Goal: Task Accomplishment & Management: Use online tool/utility

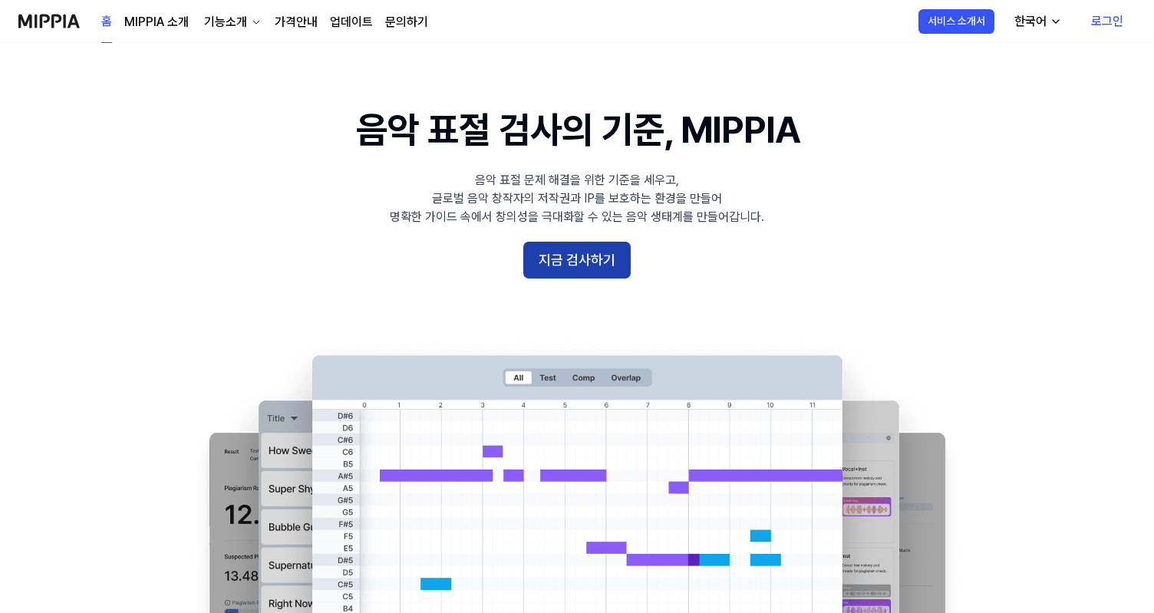
click at [590, 265] on button "지금 검사하기" at bounding box center [576, 260] width 107 height 37
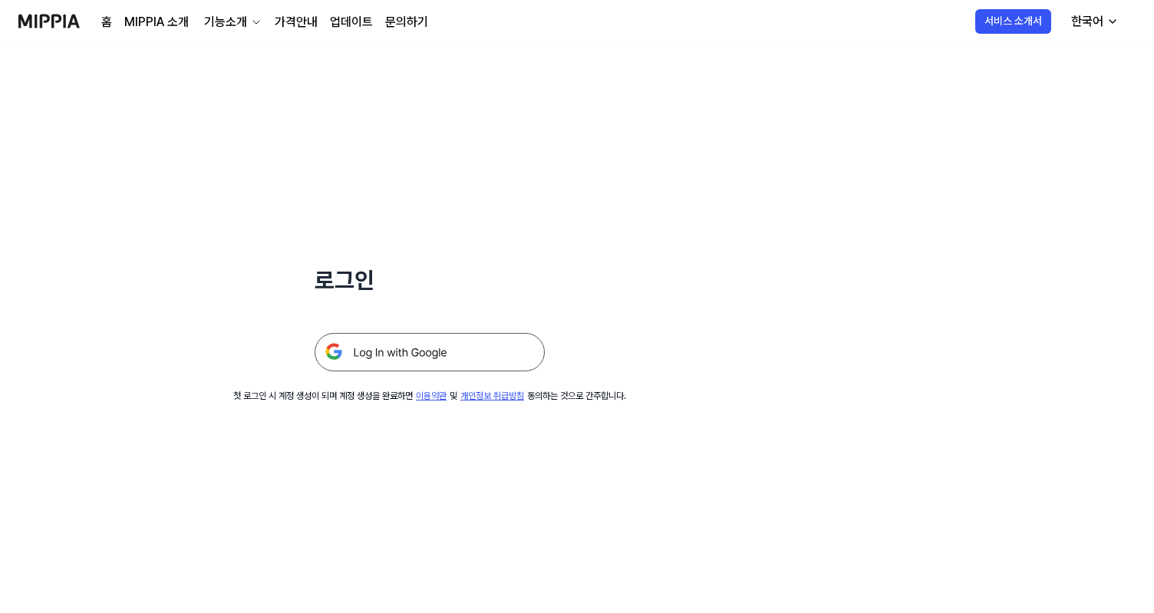
click at [530, 343] on img at bounding box center [430, 352] width 230 height 38
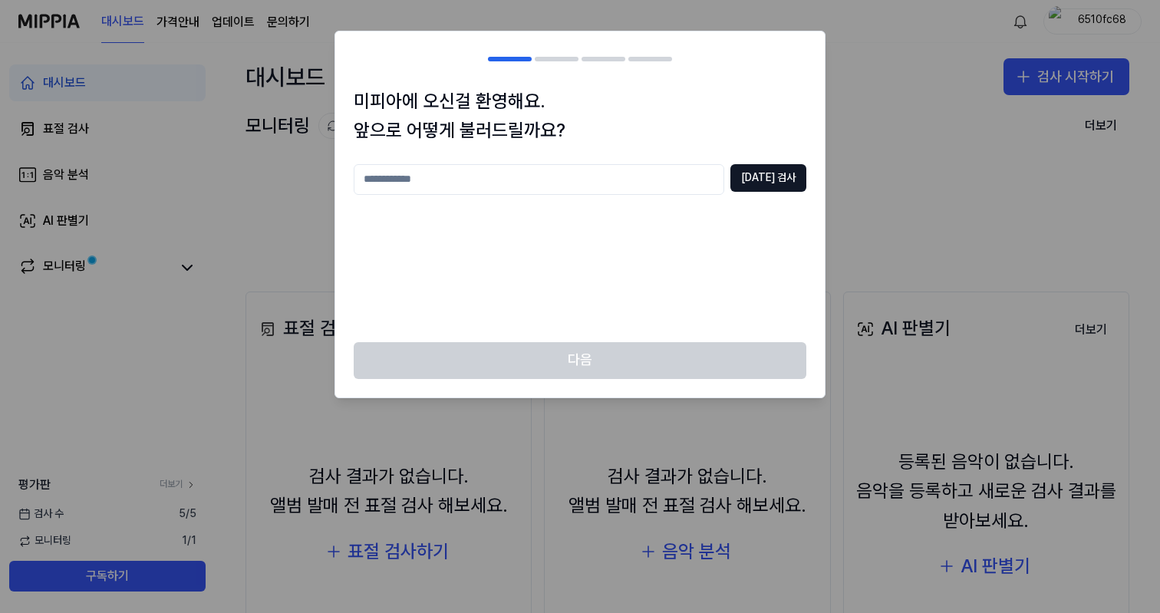
click at [496, 186] on input "text" at bounding box center [539, 179] width 371 height 31
type input "****"
click at [792, 175] on button "[DATE] 검사" at bounding box center [768, 178] width 76 height 28
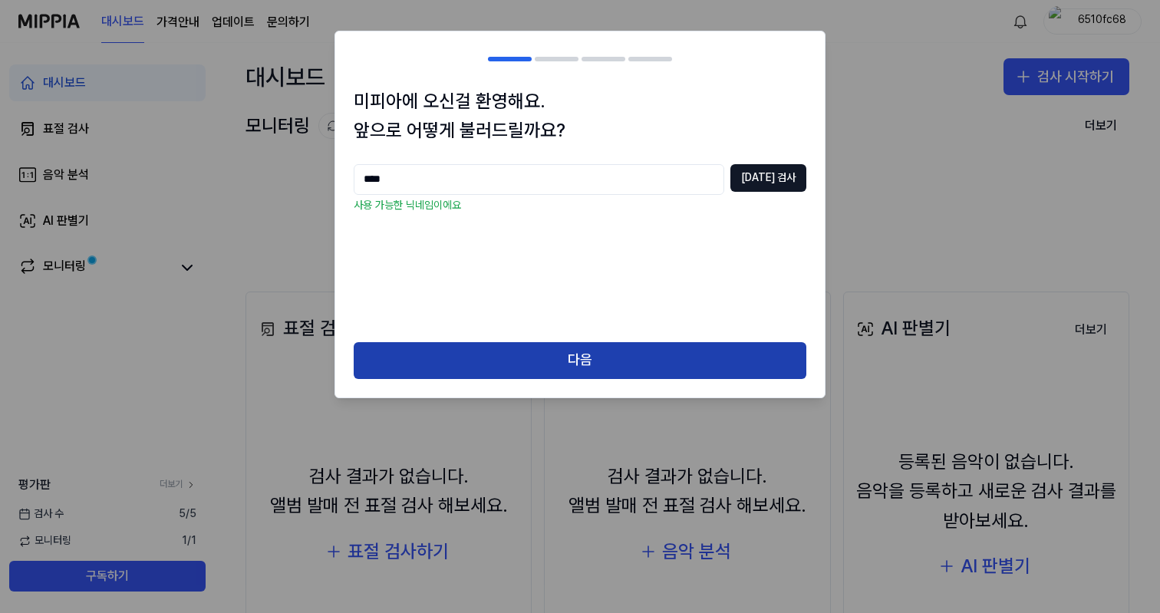
click at [673, 357] on button "다음" at bounding box center [580, 360] width 453 height 37
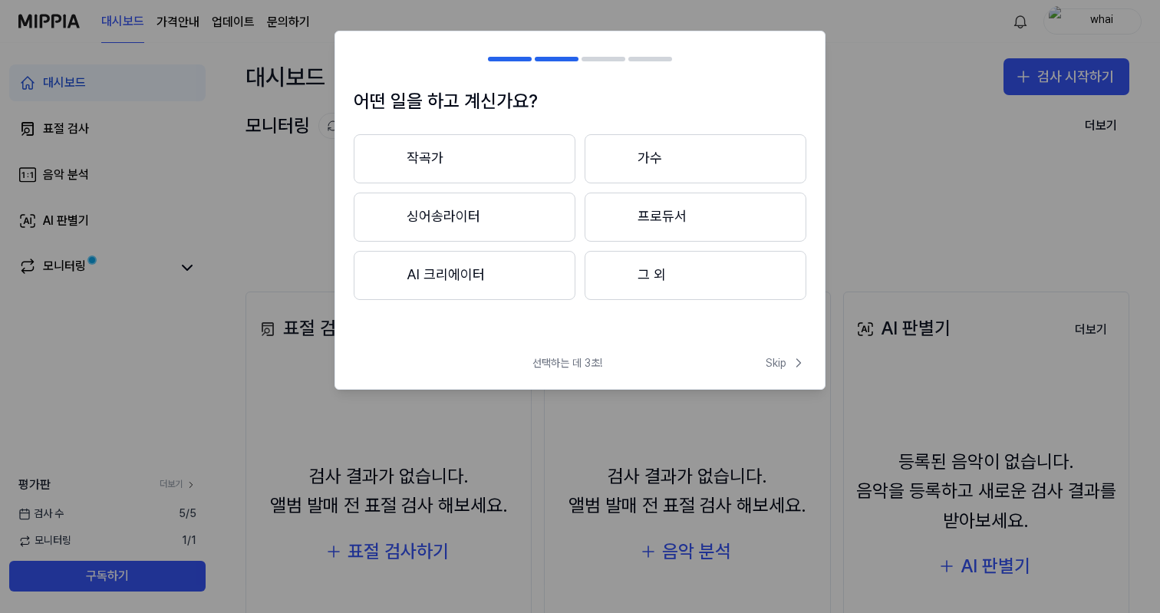
click at [466, 208] on button "싱어송라이터" at bounding box center [465, 217] width 222 height 49
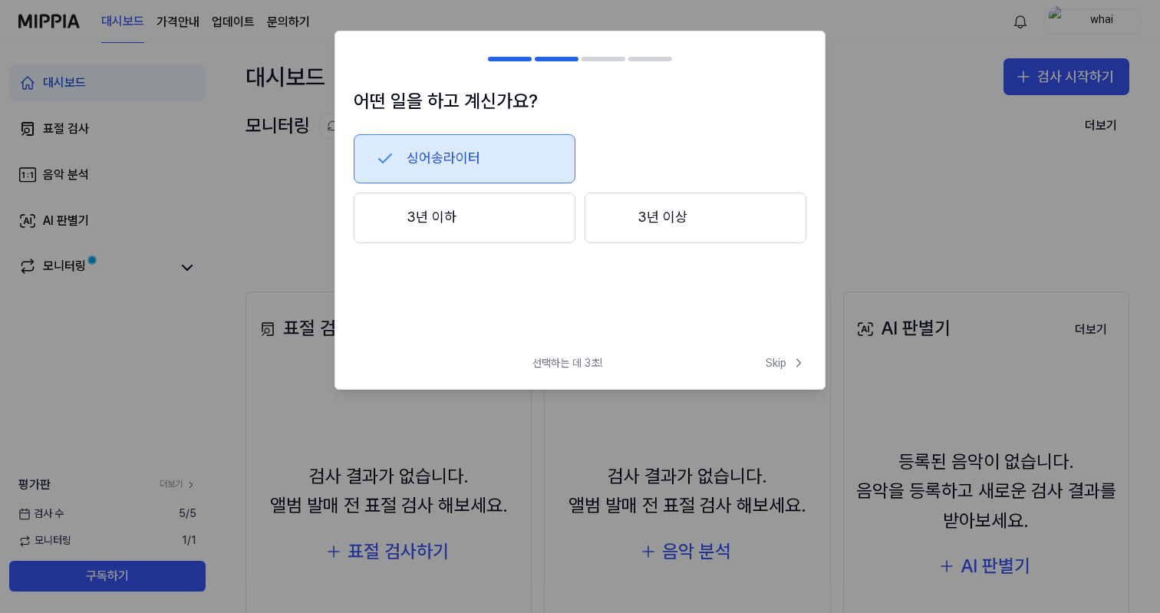
click at [502, 213] on button "3년 이하" at bounding box center [465, 218] width 222 height 51
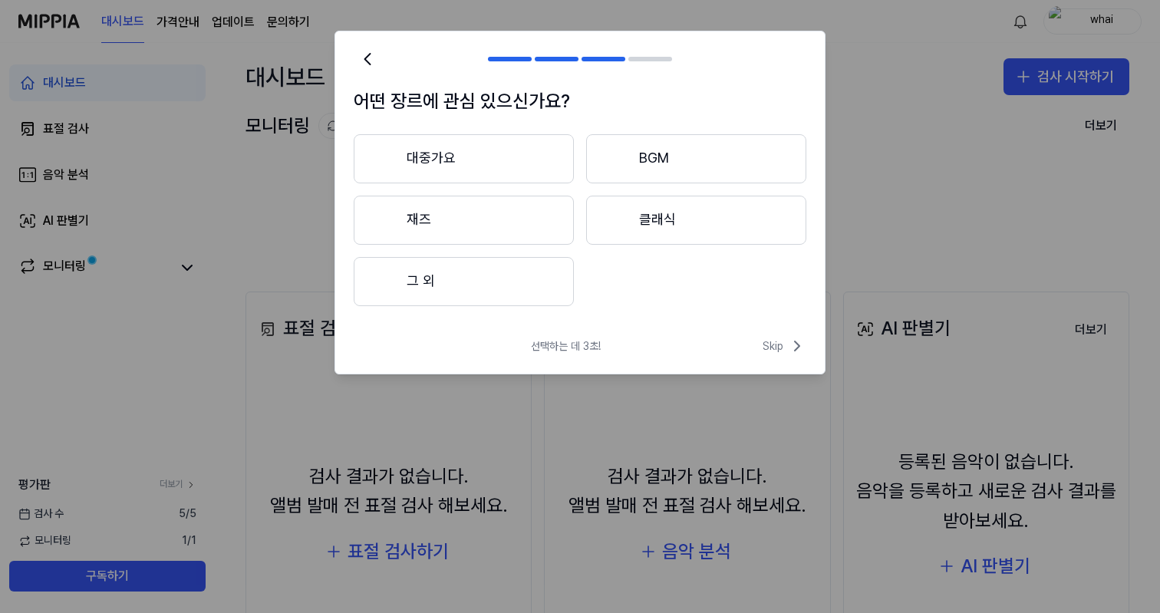
click at [466, 153] on button "대중가요" at bounding box center [464, 158] width 220 height 49
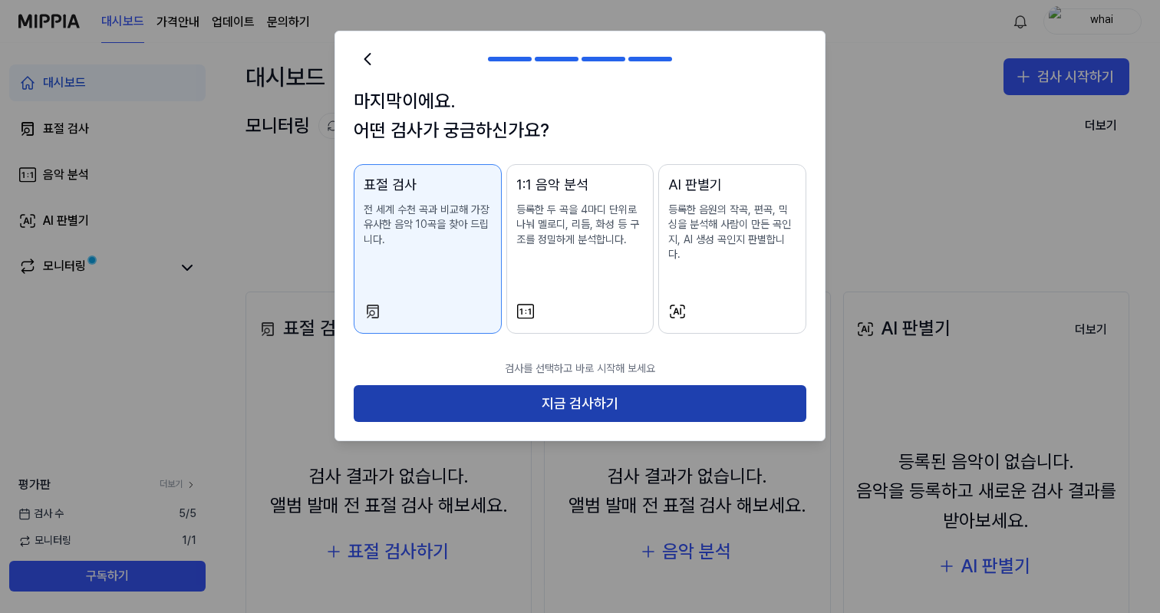
click at [655, 385] on button "지금 검사하기" at bounding box center [580, 403] width 453 height 37
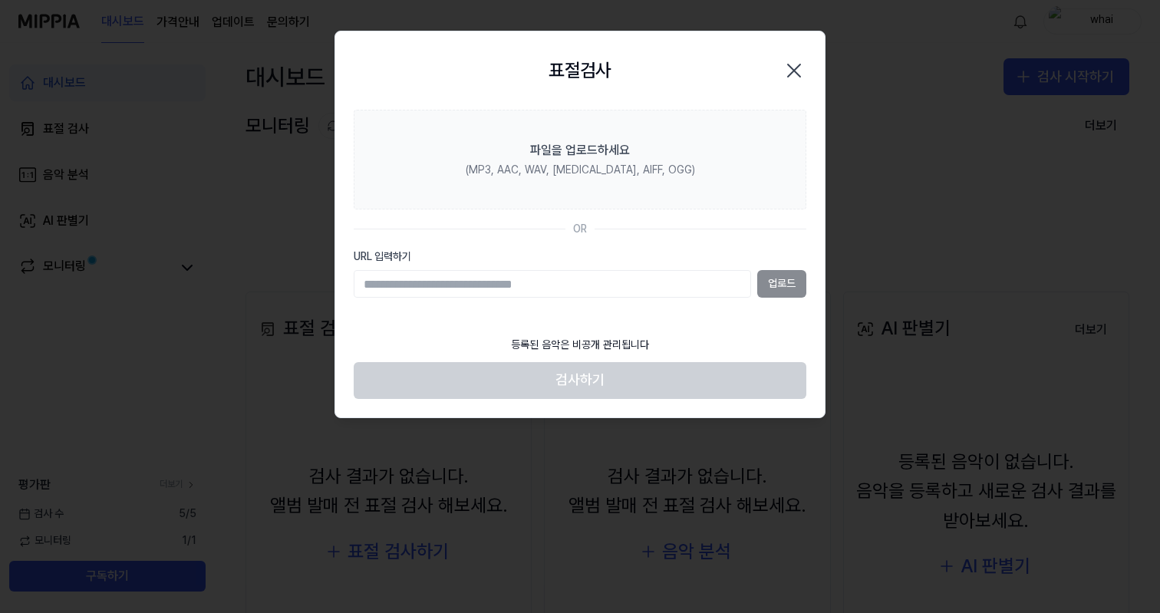
click at [551, 284] on input "URL 입력하기" at bounding box center [552, 284] width 397 height 28
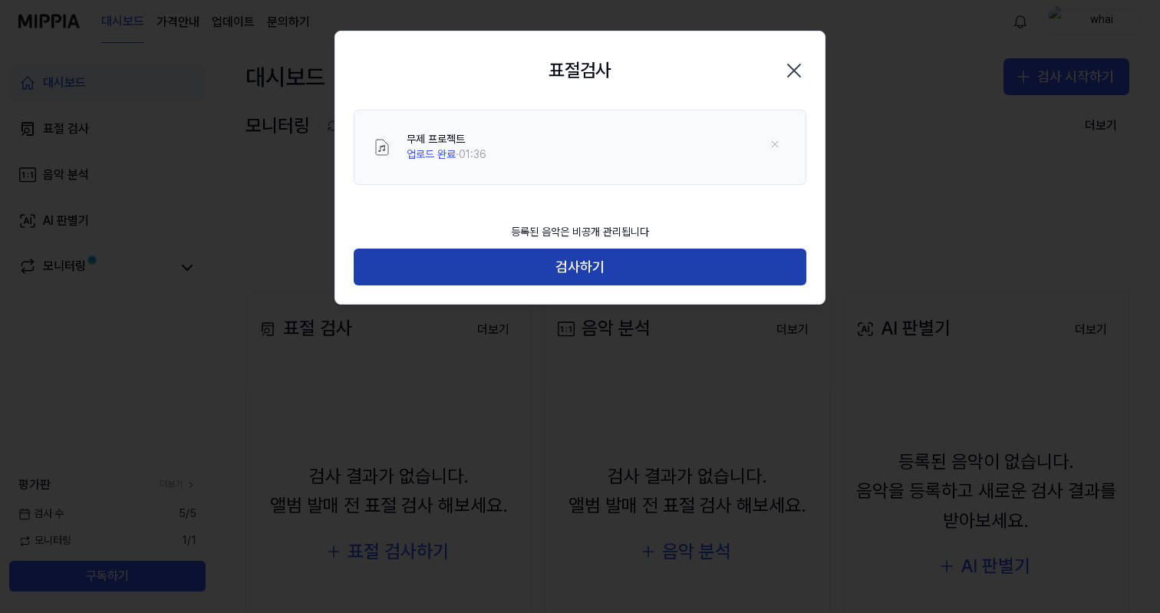
click at [546, 261] on button "검사하기" at bounding box center [580, 267] width 453 height 37
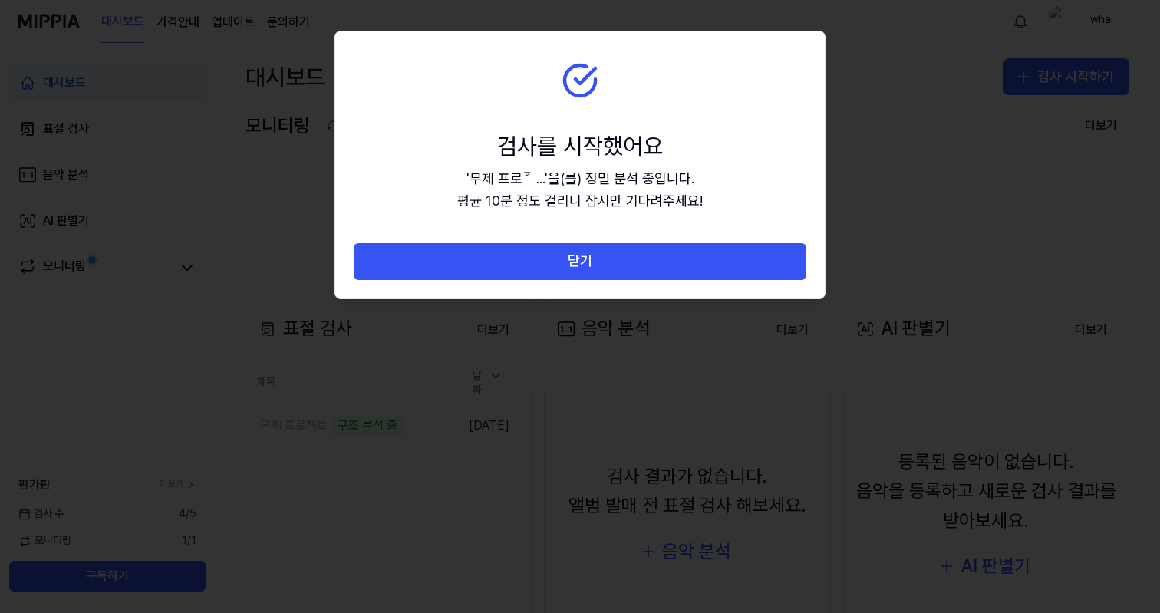
click at [537, 160] on div "검사를 시작했어요" at bounding box center [580, 146] width 246 height 32
click at [561, 121] on section "검사를 시작했어요 ' 무제 프로ᄌ... ' 을(를) 정밀 분석 중입니다. 평균 10분 정도 걸리니 잠시만 기다려주세요!" at bounding box center [580, 137] width 490 height 212
drag, startPoint x: 541, startPoint y: 177, endPoint x: 594, endPoint y: 193, distance: 55.1
click at [590, 192] on div "' 무제 프로ᄌ... ' 을(를) 정밀 분석 중입니다. 평균 10분 정도 걸리니 잠시만 기다려주세요!" at bounding box center [580, 190] width 246 height 45
click at [594, 193] on div "' 무제 프로ᄌ... ' 을(를) 정밀 분석 중입니다. 평균 10분 정도 걸리니 잠시만 기다려주세요!" at bounding box center [580, 190] width 246 height 45
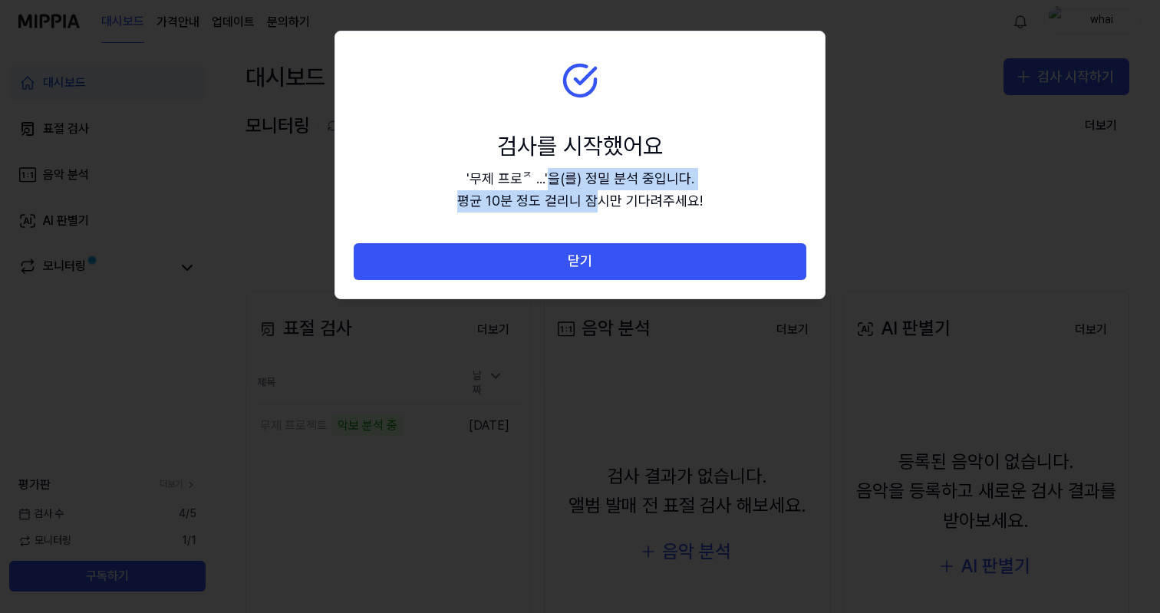
drag, startPoint x: 589, startPoint y: 196, endPoint x: 542, endPoint y: 176, distance: 50.9
click at [542, 176] on div "' 무제 프로ᄌ... ' 을(를) 정밀 분석 중입니다. 평균 10분 정도 걸리니 잠시만 기다려주세요!" at bounding box center [580, 190] width 246 height 45
drag, startPoint x: 542, startPoint y: 179, endPoint x: 565, endPoint y: 194, distance: 28.3
click at [565, 194] on div "' 무제 프로ᄌ... ' 을(를) 정밀 분석 중입니다. 평균 10분 정도 걸리니 잠시만 기다려주세요!" at bounding box center [580, 190] width 246 height 45
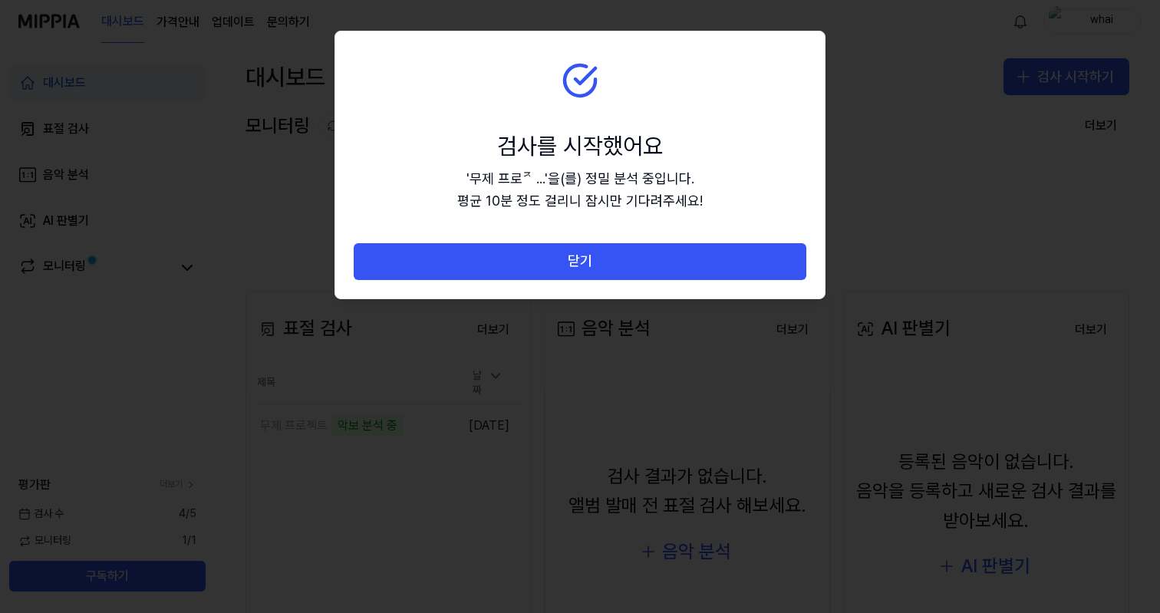
click at [569, 195] on div "' 무제 프로ᄌ... ' 을(를) 정밀 분석 중입니다. 평균 10분 정도 걸리니 잠시만 기다려주세요!" at bounding box center [580, 190] width 246 height 45
drag, startPoint x: 585, startPoint y: 200, endPoint x: 538, endPoint y: 176, distance: 52.5
click at [538, 176] on div "' 무제 프로ᄌ... ' 을(를) 정밀 분석 중입니다. 평균 10분 정도 걸리니 잠시만 기다려주세요!" at bounding box center [580, 190] width 246 height 45
click at [562, 183] on div "' 무제 프로ᄌ... ' 을(를) 정밀 분석 중입니다. 평균 10분 정도 걸리니 잠시만 기다려주세요!" at bounding box center [580, 190] width 246 height 45
drag, startPoint x: 549, startPoint y: 178, endPoint x: 575, endPoint y: 196, distance: 31.9
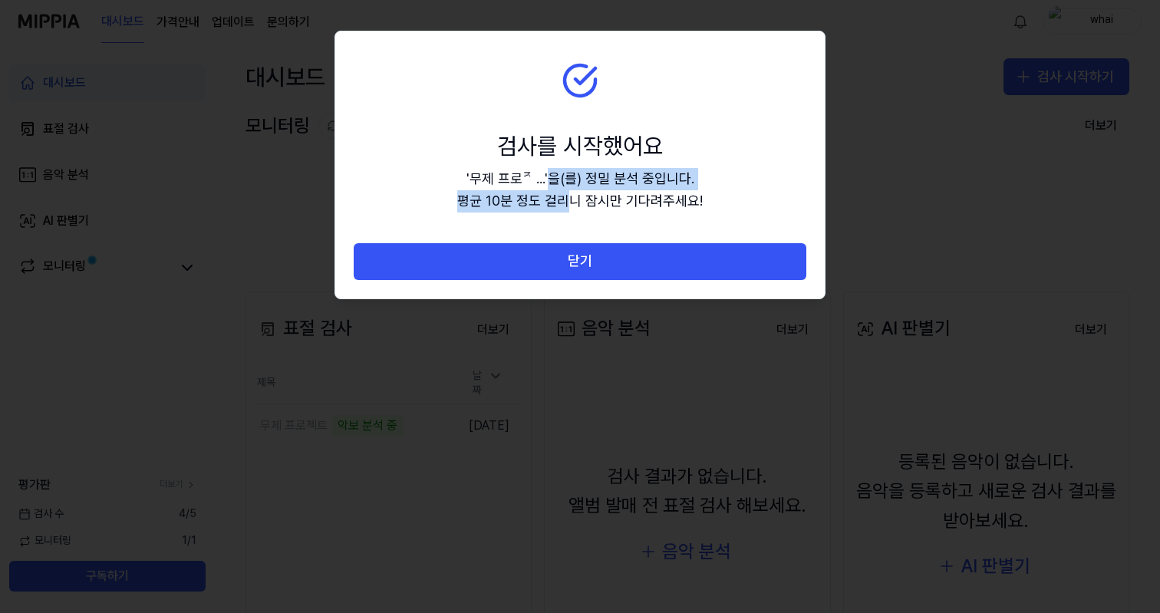
click at [575, 196] on div "' 무제 프로ᄌ... ' 을(를) 정밀 분석 중입니다. 평균 10분 정도 걸리니 잠시만 기다려주세요!" at bounding box center [580, 190] width 246 height 45
click at [577, 196] on div "' 무제 프로ᄌ... ' 을(를) 정밀 분석 중입니다. 평균 10분 정도 걸리니 잠시만 기다려주세요!" at bounding box center [580, 190] width 246 height 45
drag, startPoint x: 586, startPoint y: 200, endPoint x: 544, endPoint y: 177, distance: 48.1
click at [544, 177] on div "' 무제 프로ᄌ... ' 을(를) 정밀 분석 중입니다. 평균 10분 정도 걸리니 잠시만 기다려주세요!" at bounding box center [580, 190] width 246 height 45
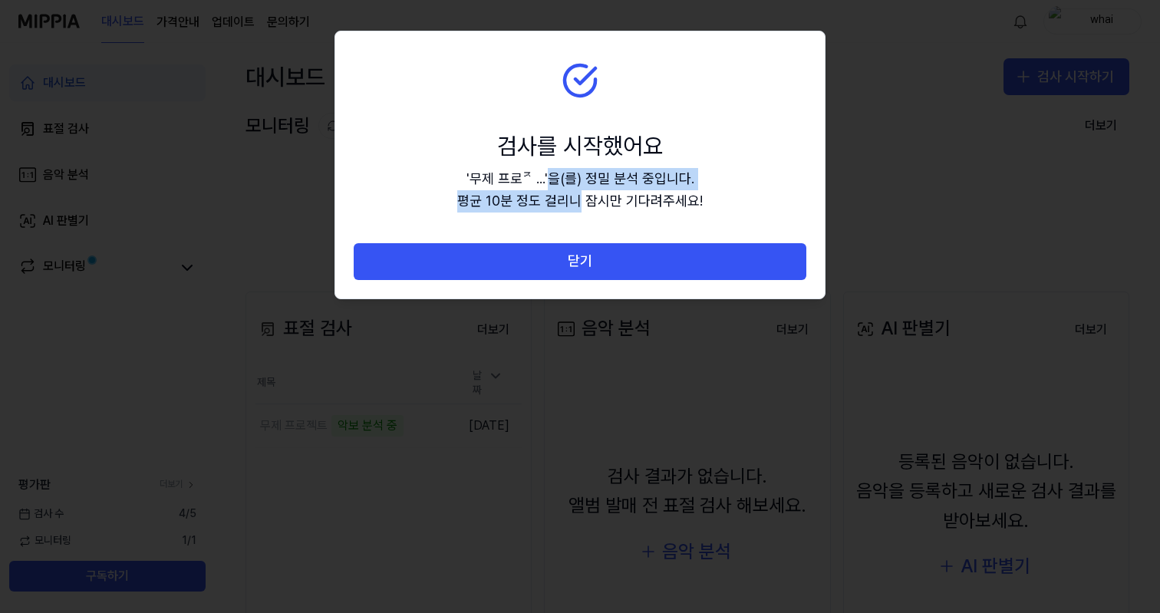
drag, startPoint x: 549, startPoint y: 178, endPoint x: 579, endPoint y: 203, distance: 38.1
click at [579, 203] on div "' 무제 프로ᄌ... ' 을(를) 정밀 분석 중입니다. 평균 10분 정도 걸리니 잠시만 기다려주세요!" at bounding box center [580, 190] width 246 height 45
click at [581, 203] on div "' 무제 프로ᄌ... ' 을(를) 정밀 분석 중입니다. 평균 10분 정도 걸리니 잠시만 기다려주세요!" at bounding box center [580, 190] width 246 height 45
drag, startPoint x: 580, startPoint y: 201, endPoint x: 540, endPoint y: 178, distance: 46.1
click at [540, 178] on div "' 무제 프로ᄌ... ' 을(를) 정밀 분석 중입니다. 평균 10분 정도 걸리니 잠시만 기다려주세요!" at bounding box center [580, 190] width 246 height 45
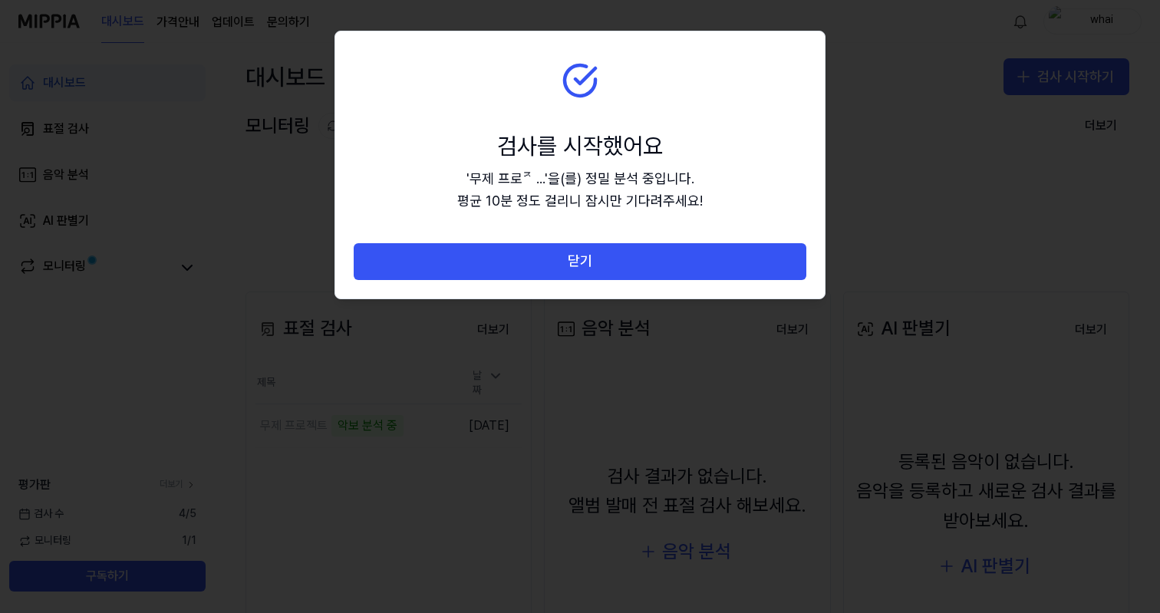
click at [547, 180] on div "' 무제 프로ᄌ... ' 을(를) 정밀 분석 중입니다. 평균 10분 정도 걸리니 잠시만 기다려주세요!" at bounding box center [580, 190] width 246 height 45
drag, startPoint x: 553, startPoint y: 180, endPoint x: 574, endPoint y: 199, distance: 27.7
click at [572, 199] on div "' 무제 프로ᄌ... ' 을(를) 정밀 분석 중입니다. 평균 10분 정도 걸리니 잠시만 기다려주세요!" at bounding box center [580, 190] width 246 height 45
click at [583, 201] on div "' 무제 프로ᄌ... ' 을(를) 정밀 분석 중입니다. 평균 10분 정도 걸리니 잠시만 기다려주세요!" at bounding box center [580, 190] width 246 height 45
drag, startPoint x: 564, startPoint y: 190, endPoint x: 549, endPoint y: 179, distance: 18.6
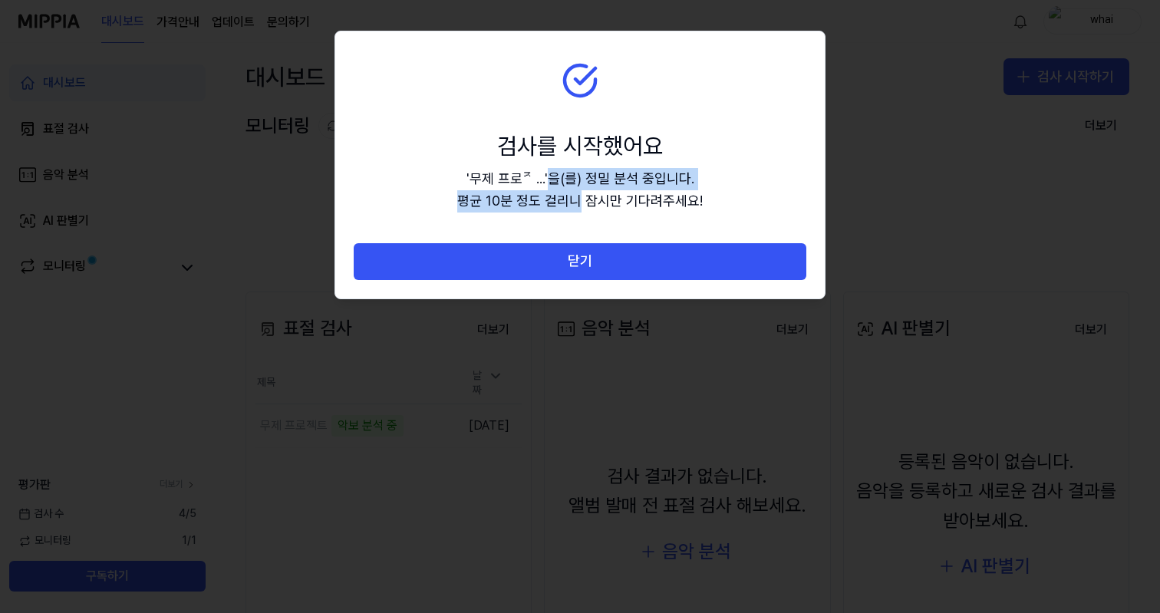
click at [549, 179] on div "' 무제 프로ᄌ... ' 을(를) 정밀 분석 중입니다. 평균 10분 정도 걸리니 잠시만 기다려주세요!" at bounding box center [580, 190] width 246 height 45
click at [549, 180] on div "' 무제 프로ᄌ... ' 을(를) 정밀 분석 중입니다. 평균 10분 정도 걸리니 잠시만 기다려주세요!" at bounding box center [580, 190] width 246 height 45
drag, startPoint x: 547, startPoint y: 180, endPoint x: 581, endPoint y: 203, distance: 40.4
click at [579, 202] on div "' 무제 프로ᄌ... ' 을(를) 정밀 분석 중입니다. 평균 10분 정도 걸리니 잠시만 기다려주세요!" at bounding box center [580, 190] width 246 height 45
click at [582, 202] on div "' 무제 프로ᄌ... ' 을(를) 정밀 분석 중입니다. 평균 10분 정도 걸리니 잠시만 기다려주세요!" at bounding box center [580, 190] width 246 height 45
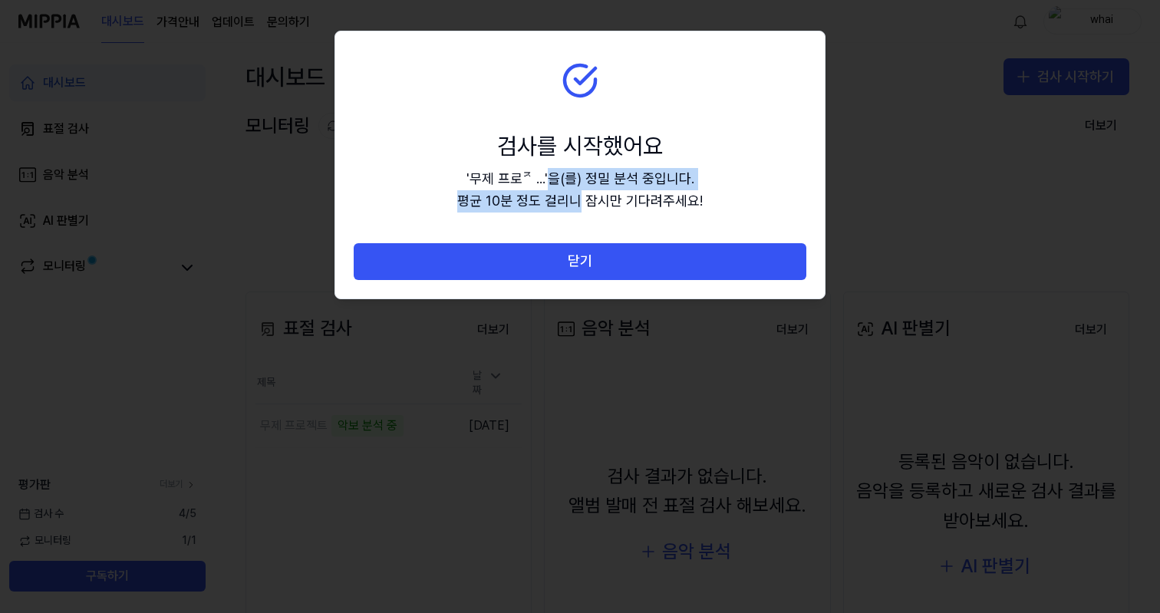
drag, startPoint x: 573, startPoint y: 197, endPoint x: 553, endPoint y: 183, distance: 24.7
click at [553, 183] on div "' 무제 프로ᄌ... ' 을(를) 정밀 분석 중입니다. 평균 10분 정도 걸리니 잠시만 기다려주세요!" at bounding box center [580, 190] width 246 height 45
drag, startPoint x: 549, startPoint y: 182, endPoint x: 581, endPoint y: 203, distance: 37.7
click at [580, 203] on div "' 무제 프로ᄌ... ' 을(를) 정밀 분석 중입니다. 평균 10분 정도 걸리니 잠시만 기다려주세요!" at bounding box center [580, 190] width 246 height 45
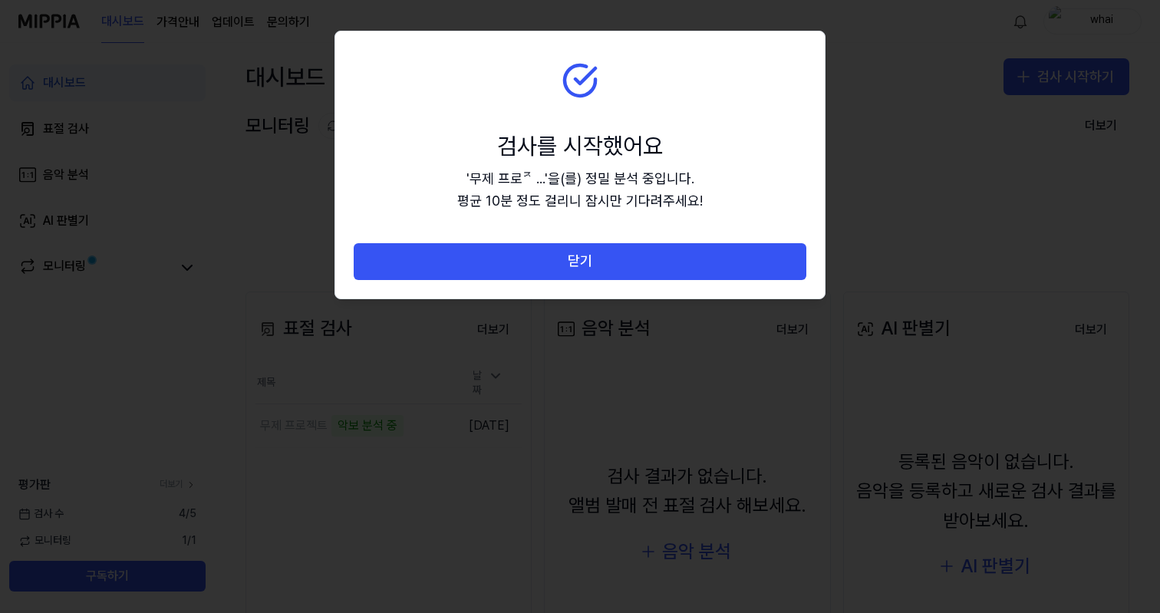
click at [581, 203] on div "' 무제 프로ᄌ... ' 을(를) 정밀 분석 중입니다. 평균 10분 정도 걸리니 잠시만 기다려주세요!" at bounding box center [580, 190] width 246 height 45
drag, startPoint x: 580, startPoint y: 203, endPoint x: 562, endPoint y: 186, distance: 24.4
click at [563, 186] on div "' 무제 프로ᄌ... ' 을(를) 정밀 분석 중입니다. 평균 10분 정도 걸리니 잠시만 기다려주세요!" at bounding box center [580, 190] width 246 height 45
click at [560, 184] on div "' 무제 프로ᄌ... ' 을(를) 정밀 분석 중입니다. 평균 10분 정도 걸리니 잠시만 기다려주세요!" at bounding box center [580, 190] width 246 height 45
drag, startPoint x: 552, startPoint y: 181, endPoint x: 581, endPoint y: 199, distance: 33.8
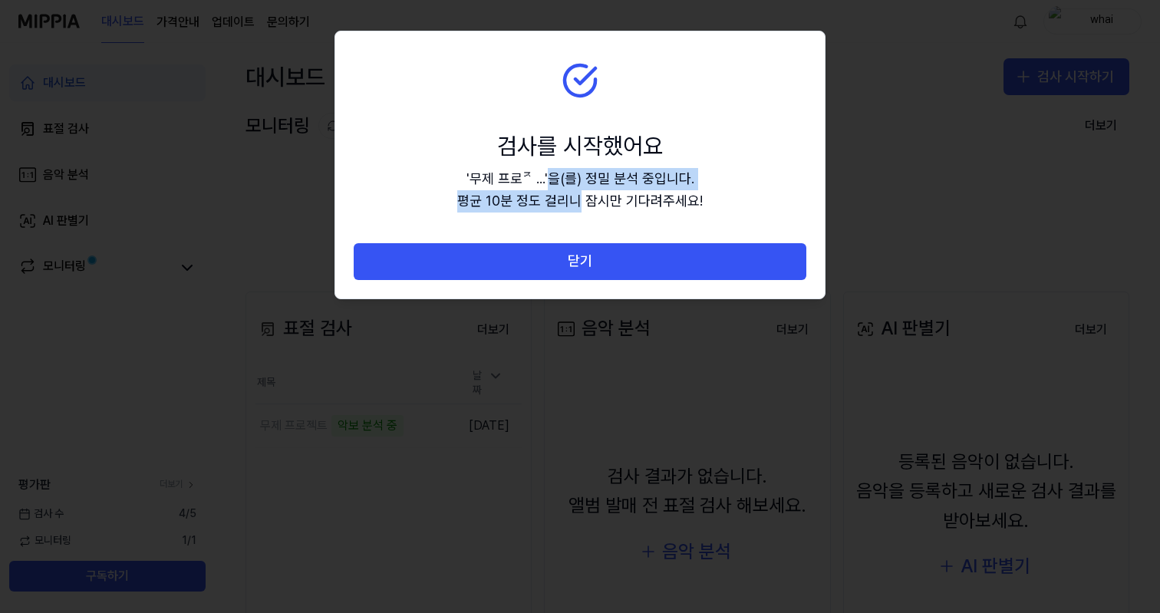
click at [581, 199] on div "' 무제 프로ᄌ... ' 을(를) 정밀 분석 중입니다. 평균 10분 정도 걸리니 잠시만 기다려주세요!" at bounding box center [580, 190] width 246 height 45
drag, startPoint x: 582, startPoint y: 199, endPoint x: 556, endPoint y: 180, distance: 31.8
click at [559, 181] on div "' 무제 프로ᄌ... ' 을(를) 정밀 분석 중입니다. 평균 10분 정도 걸리니 잠시만 기다려주세요!" at bounding box center [580, 190] width 246 height 45
click at [556, 180] on div "' 무제 프로ᄌ... ' 을(를) 정밀 분석 중입니다. 평균 10분 정도 걸리니 잠시만 기다려주세요!" at bounding box center [580, 190] width 246 height 45
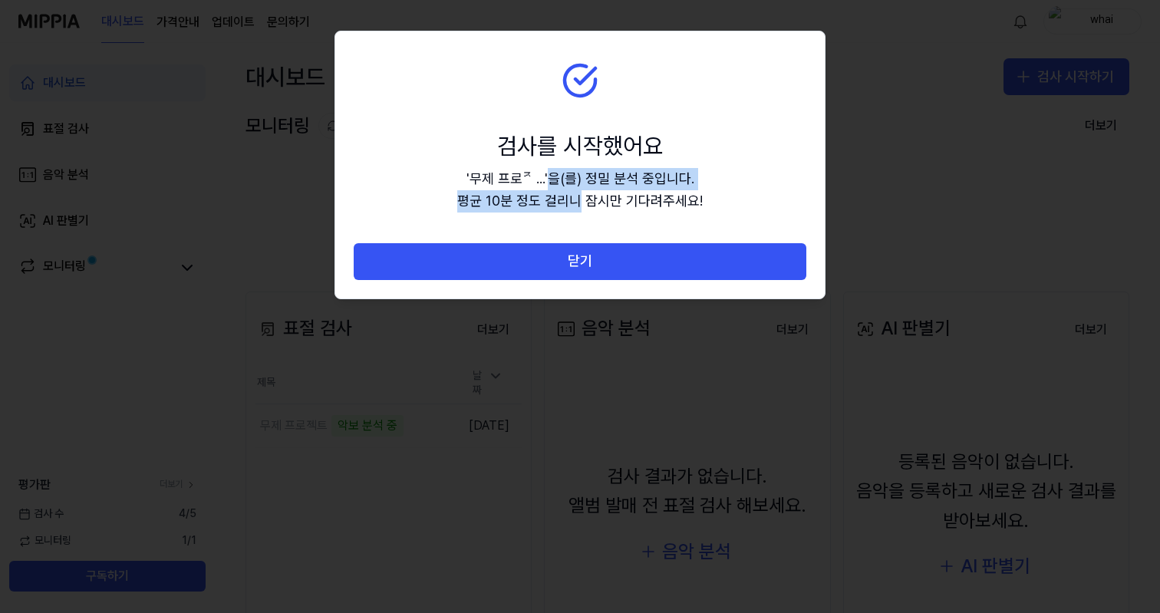
drag, startPoint x: 559, startPoint y: 186, endPoint x: 580, endPoint y: 201, distance: 26.0
click at [580, 201] on div "' 무제 프로ᄌ... ' 을(를) 정밀 분석 중입니다. 평균 10분 정도 걸리니 잠시만 기다려주세요!" at bounding box center [580, 190] width 246 height 45
drag, startPoint x: 580, startPoint y: 201, endPoint x: 596, endPoint y: 204, distance: 16.4
click at [580, 202] on div "' 무제 프로ᄌ... ' 을(를) 정밀 분석 중입니다. 평균 10분 정도 걸리니 잠시만 기다려주세요!" at bounding box center [580, 190] width 246 height 45
click at [582, 194] on div "' 무제 프로ᄌ... ' 을(를) 정밀 분석 중입니다. 평균 10분 정도 걸리니 잠시만 기다려주세요!" at bounding box center [580, 190] width 246 height 45
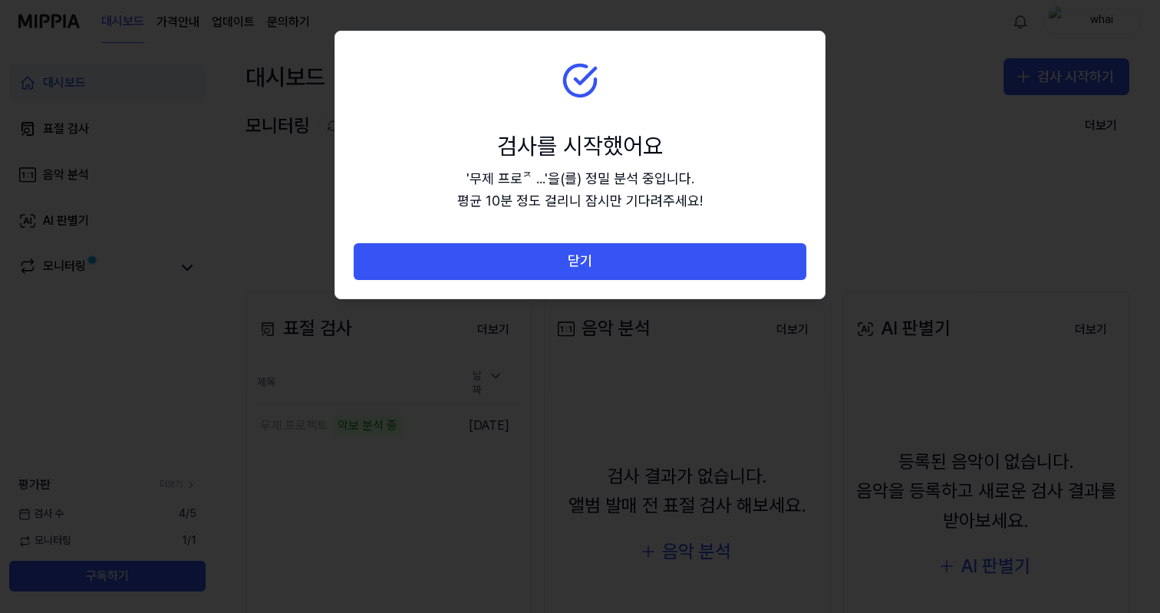
click at [525, 430] on div at bounding box center [580, 306] width 1160 height 613
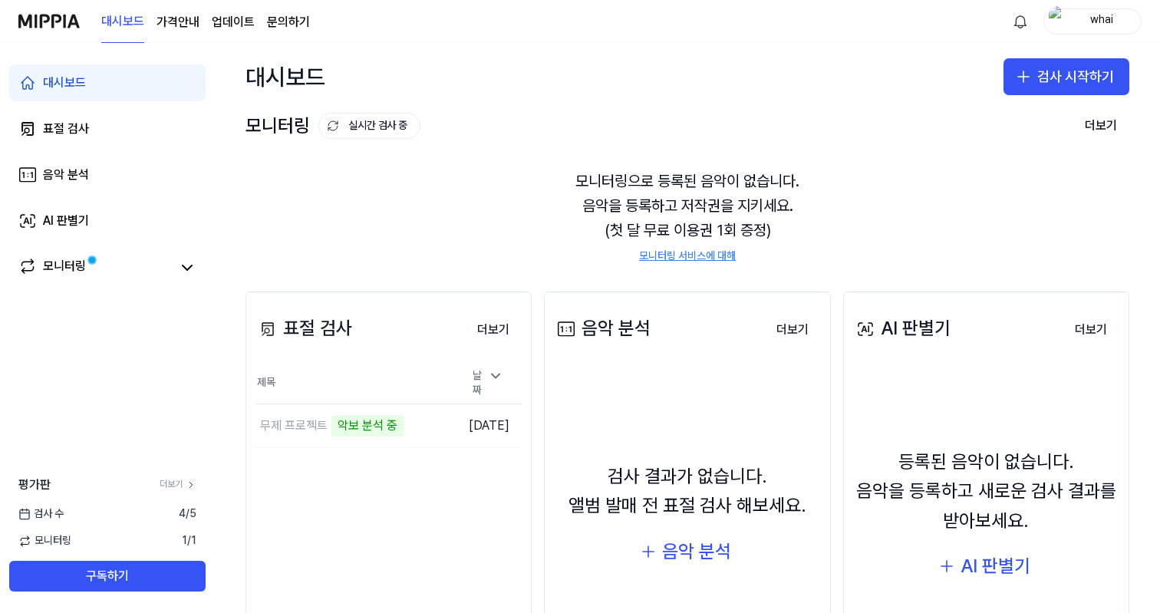
click at [476, 466] on div "표절 검사 더보기 표절 검사 제목 날짜 무제 프로젝트 악보 분석 중 이동하기 2025.09.10. 더보기" at bounding box center [389, 506] width 286 height 428
click at [410, 424] on td "무제 프로젝트 악보 분석 중 이동하기" at bounding box center [354, 425] width 199 height 43
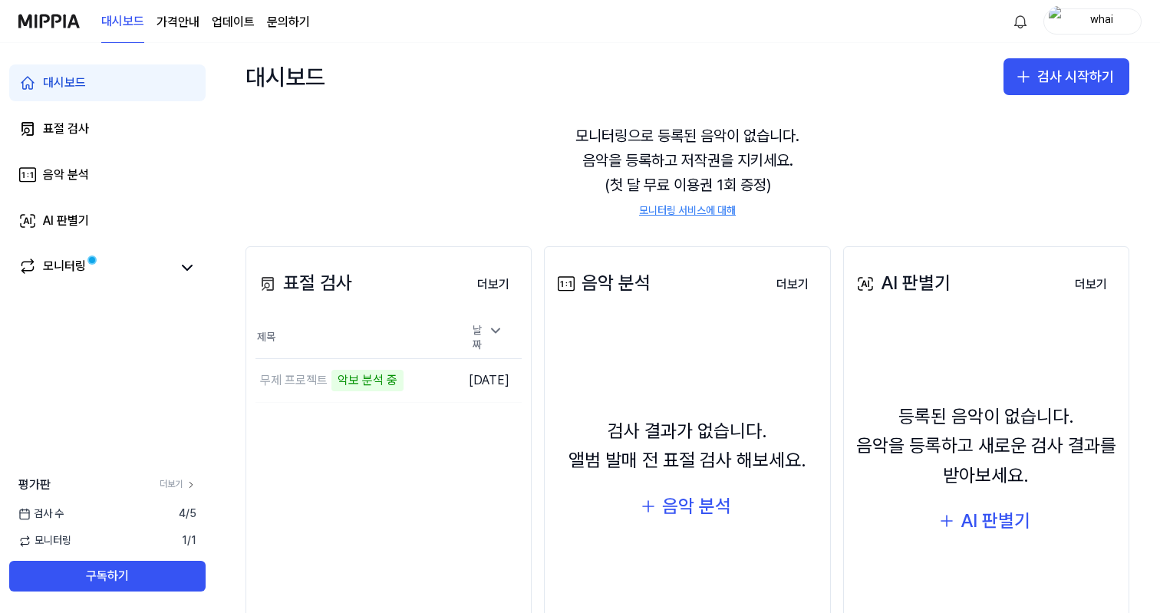
scroll to position [103, 0]
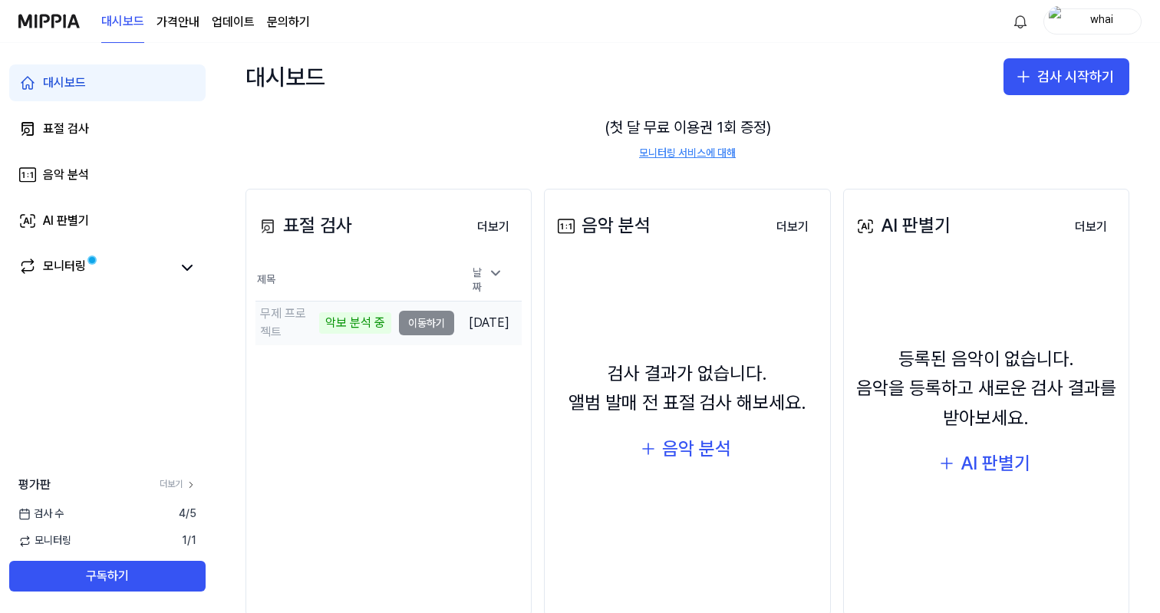
click at [397, 321] on td "무제 프로젝트 악보 분석 중 이동하기" at bounding box center [354, 323] width 199 height 43
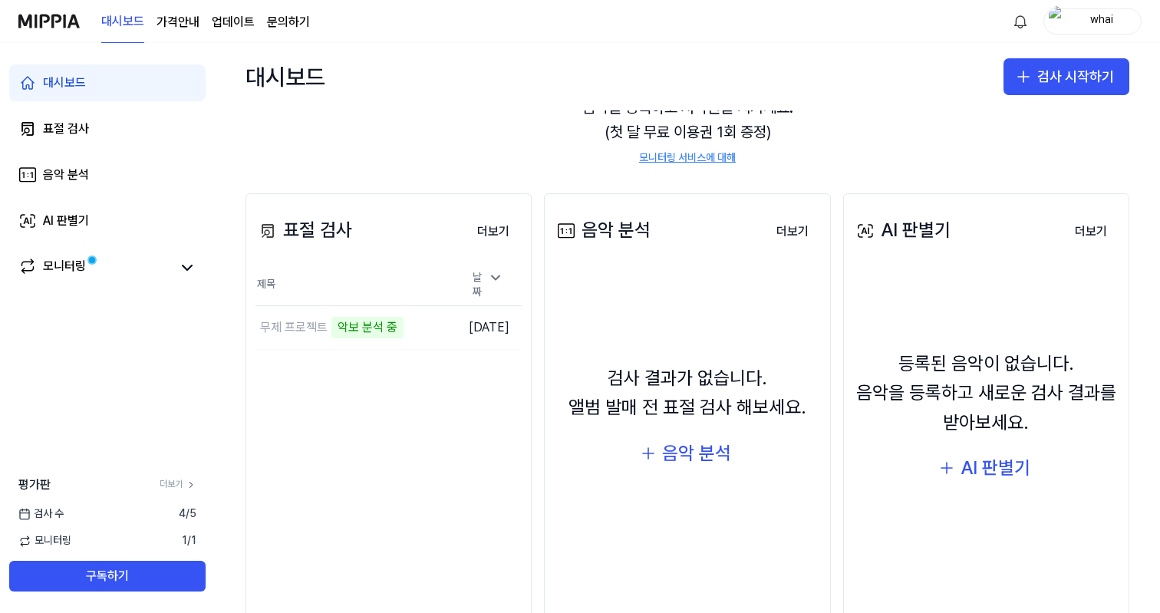
scroll to position [104, 0]
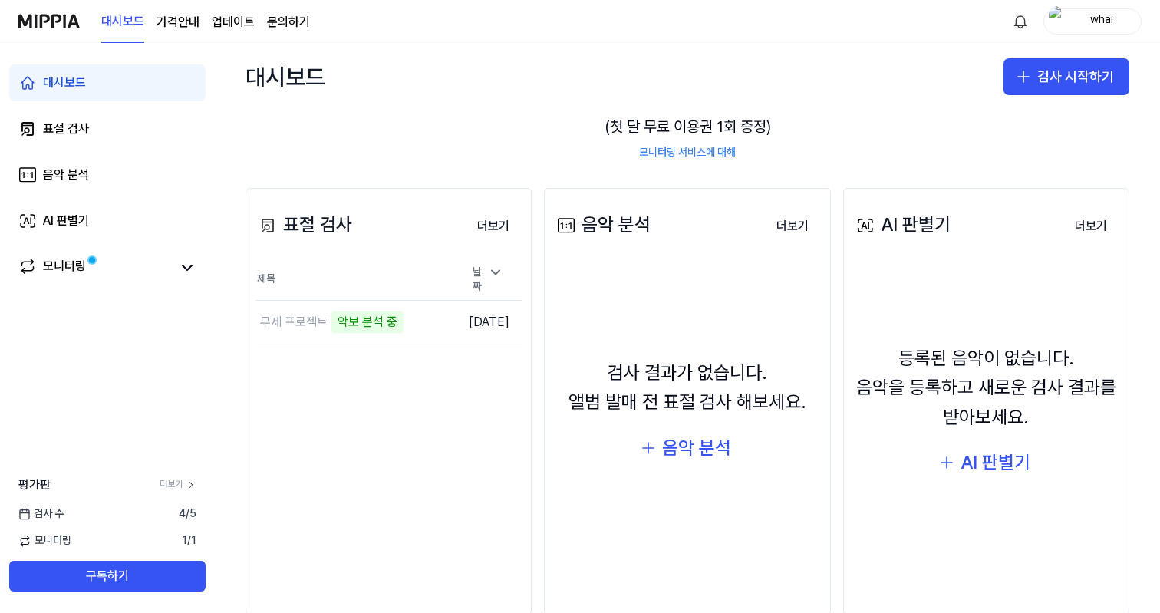
click at [113, 286] on div "대시보드 표절 검사 음악 분석 AI 판별기 모니터링" at bounding box center [107, 175] width 215 height 264
click at [101, 275] on link "모니터링" at bounding box center [94, 267] width 153 height 21
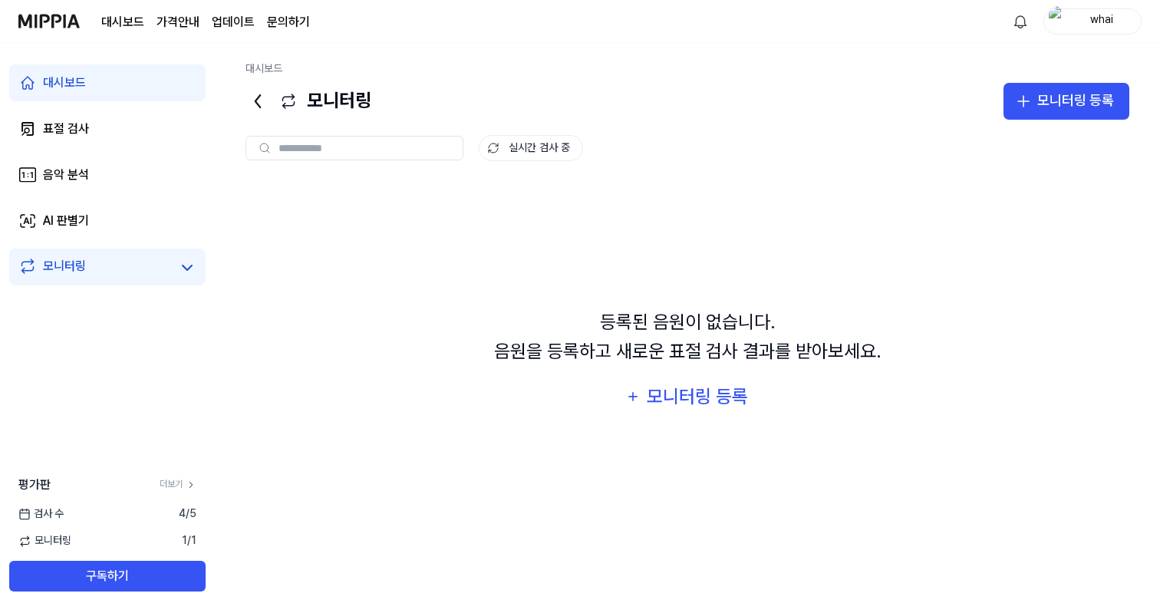
click at [82, 88] on div "대시보드" at bounding box center [64, 83] width 43 height 18
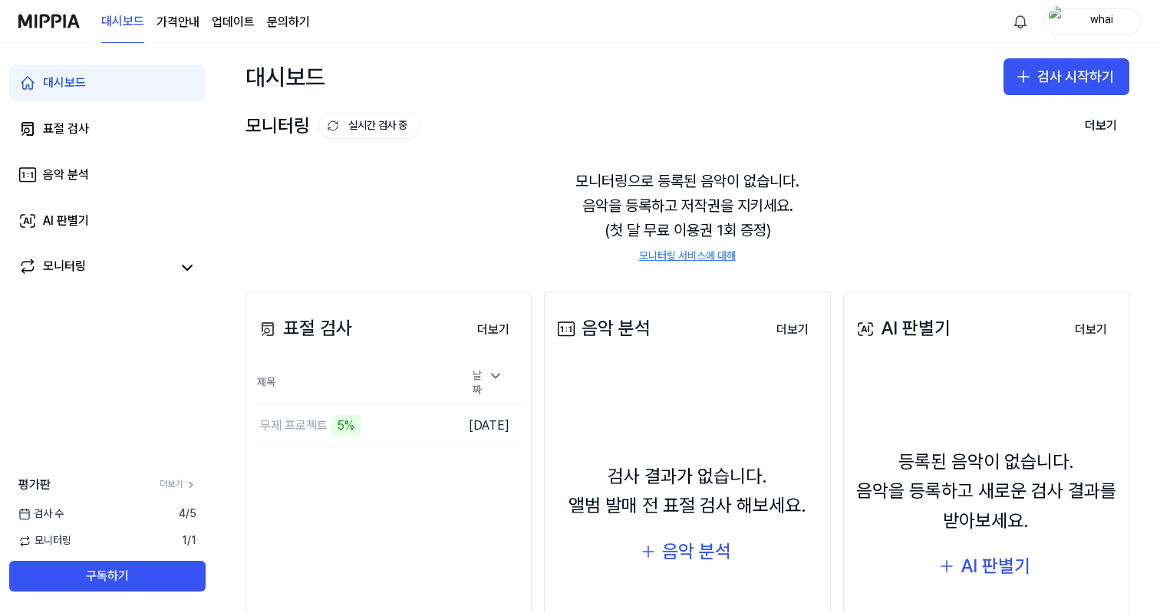
click at [390, 468] on div "표절 검사 더보기 표절 검사 제목 날짜 무제 프로젝트 5% 이동하기 2025.09.10. 더보기" at bounding box center [389, 506] width 286 height 428
click at [441, 507] on div "표절 검사 더보기 표절 검사 제목 날짜 무제 프로젝트 23% 이동하기 2025.09.10. 더보기" at bounding box center [389, 506] width 286 height 428
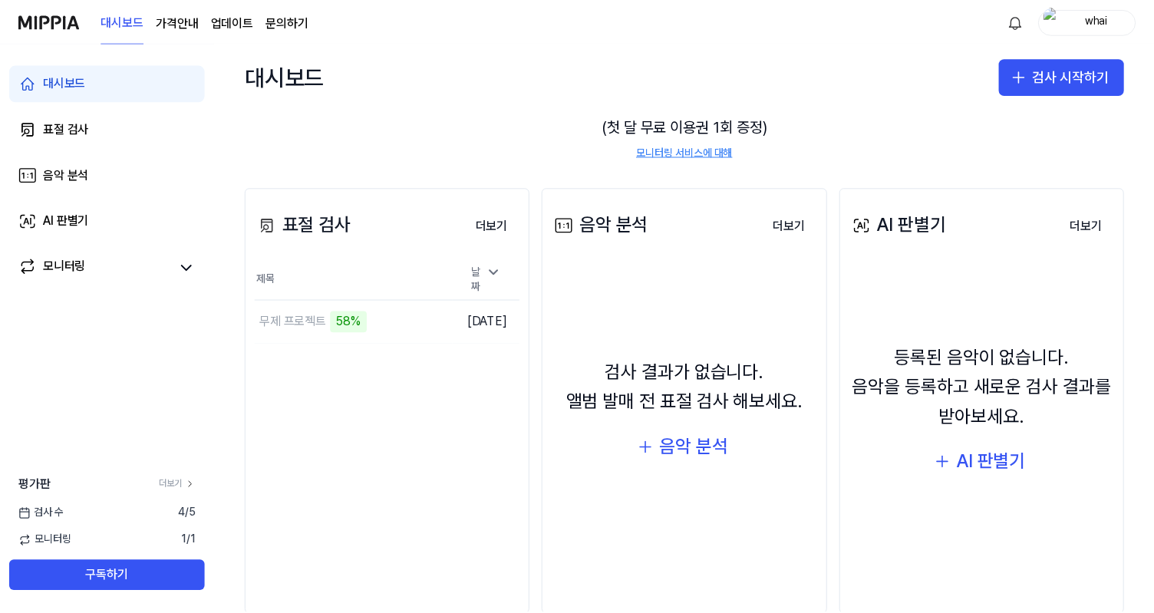
scroll to position [104, 0]
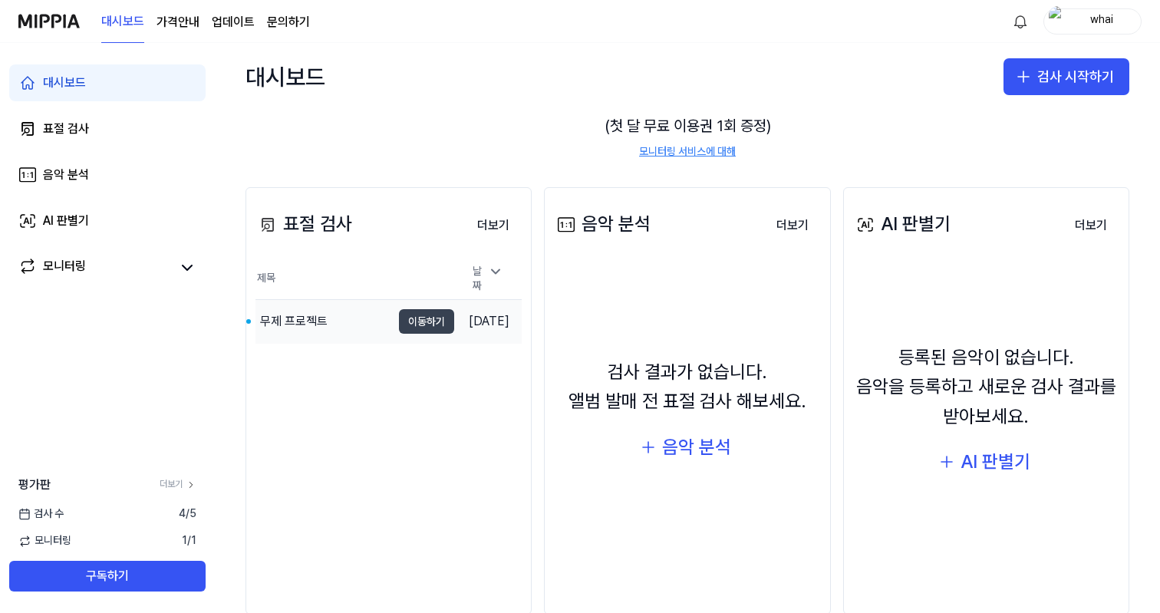
click at [404, 325] on button "이동하기" at bounding box center [426, 321] width 55 height 25
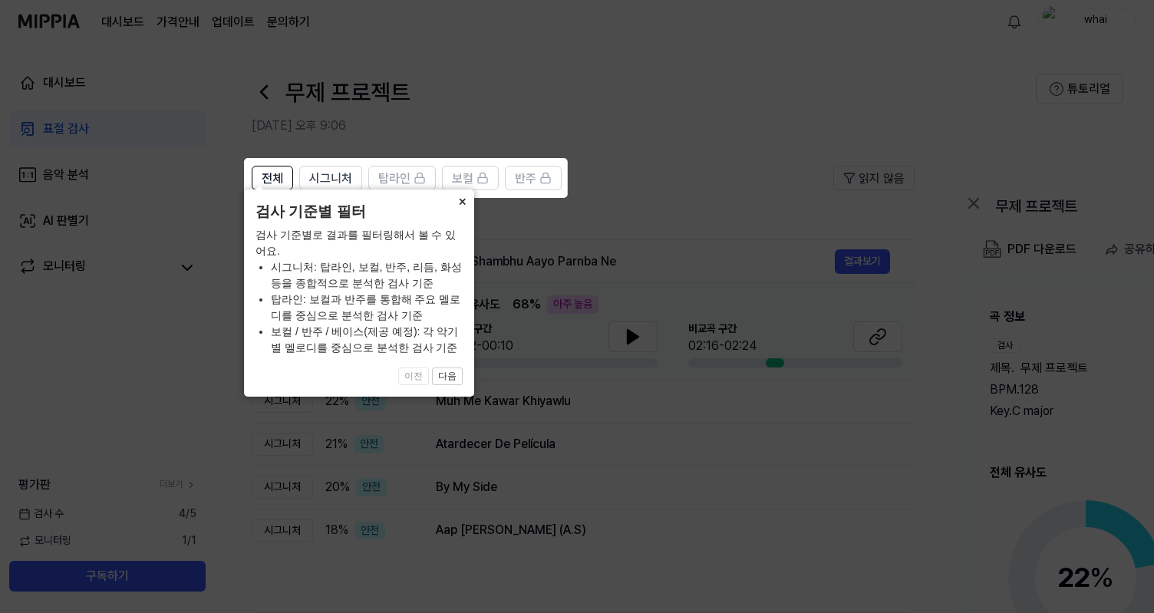
click at [452, 373] on button "다음" at bounding box center [447, 377] width 31 height 18
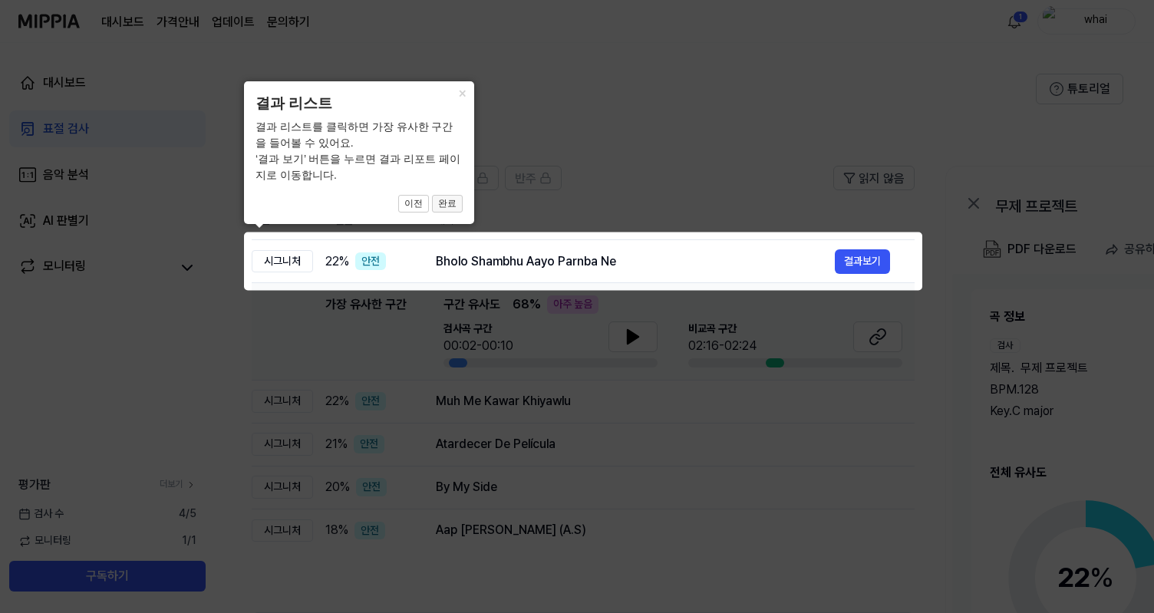
click at [448, 206] on button "완료" at bounding box center [447, 204] width 31 height 18
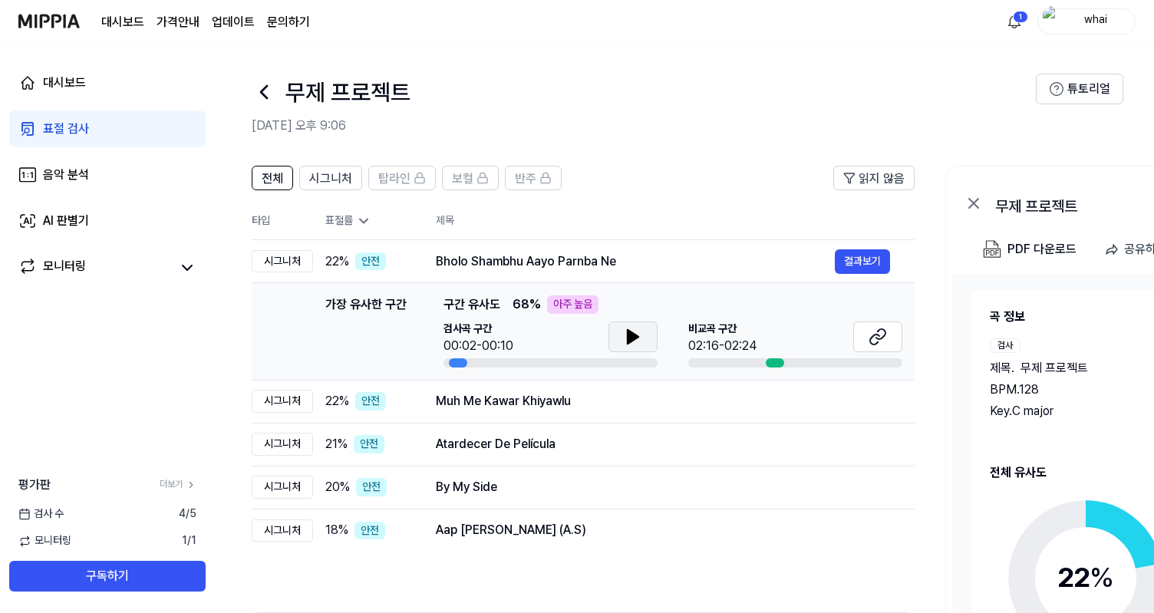
click at [642, 333] on button at bounding box center [632, 336] width 49 height 31
click at [638, 335] on icon at bounding box center [633, 337] width 18 height 18
click at [872, 338] on icon at bounding box center [878, 337] width 18 height 18
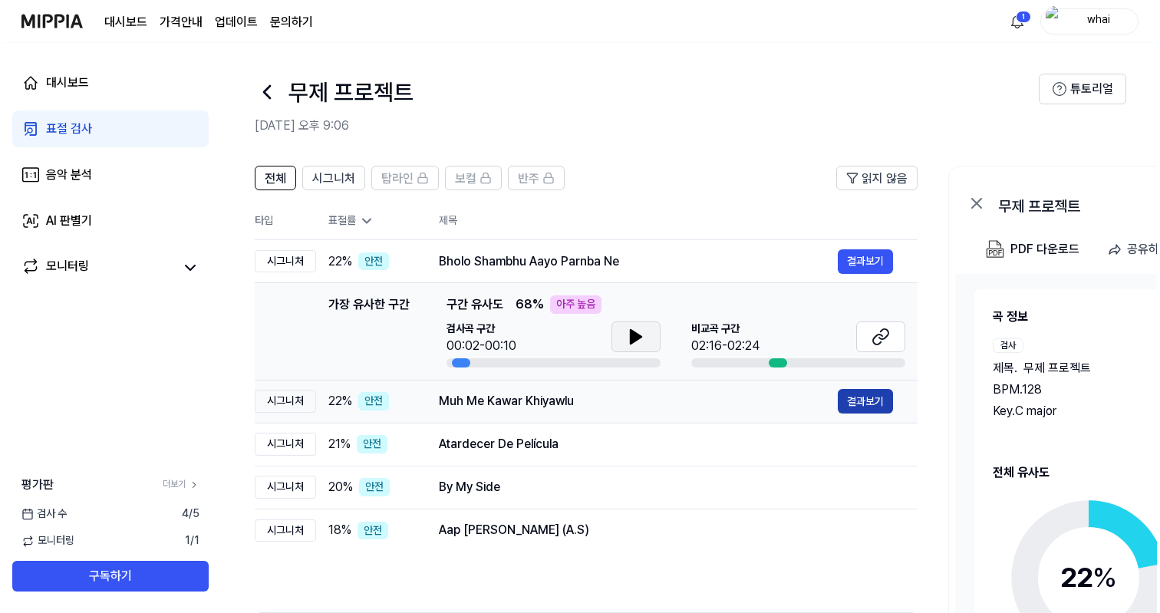
scroll to position [0, 1]
click at [874, 397] on button "결과보기" at bounding box center [861, 401] width 55 height 25
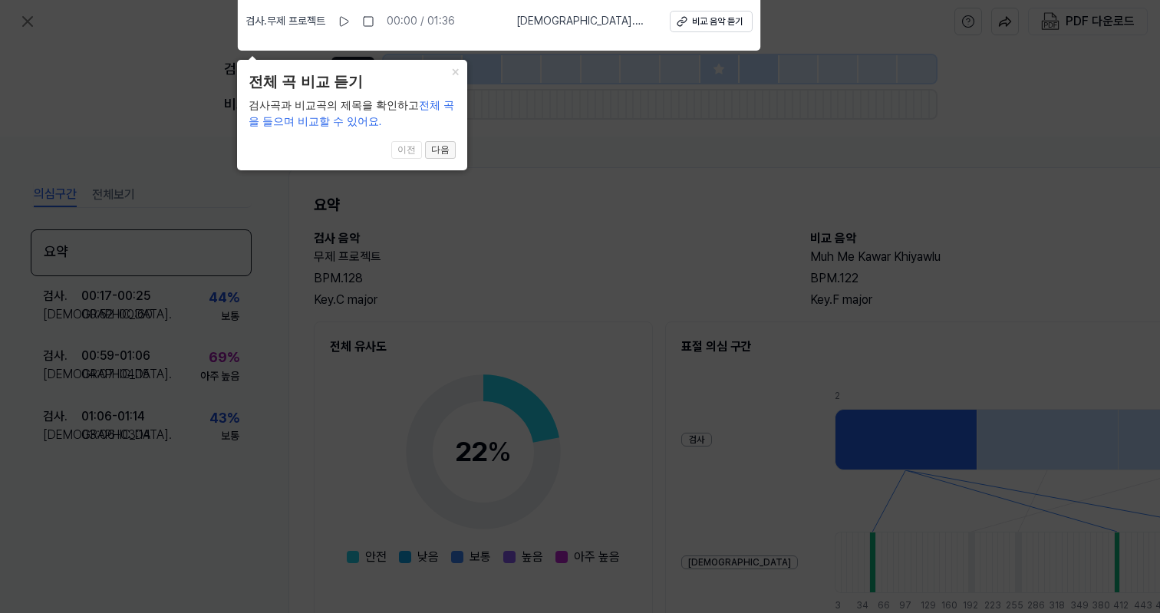
click at [444, 150] on button "다음" at bounding box center [440, 150] width 31 height 18
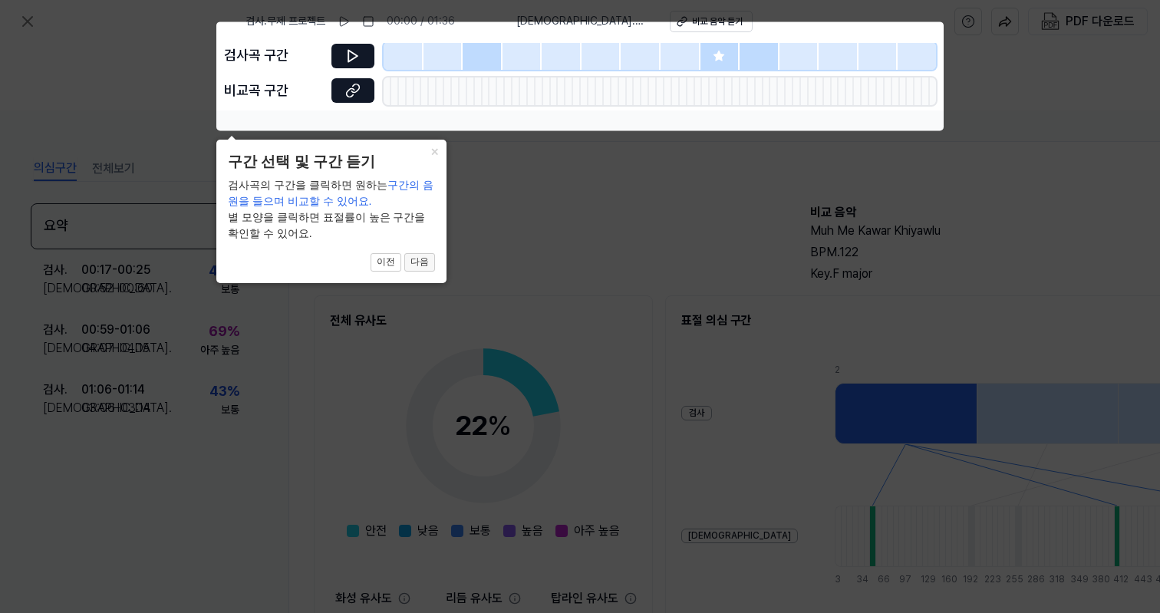
click at [421, 260] on button "다음" at bounding box center [419, 262] width 31 height 18
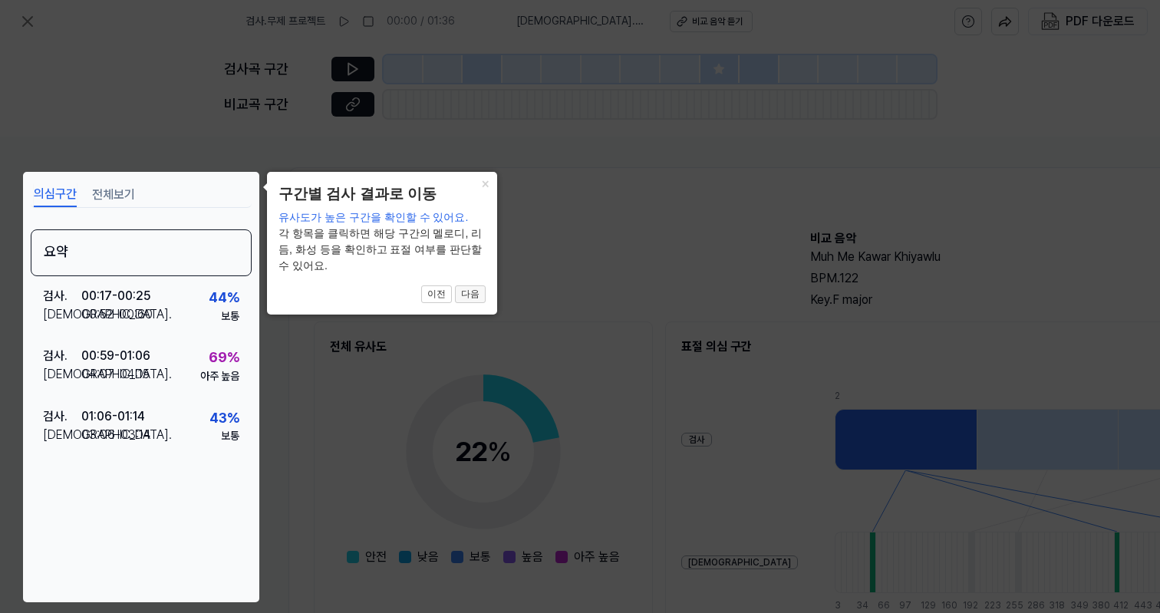
click at [472, 285] on button "다음" at bounding box center [470, 294] width 31 height 18
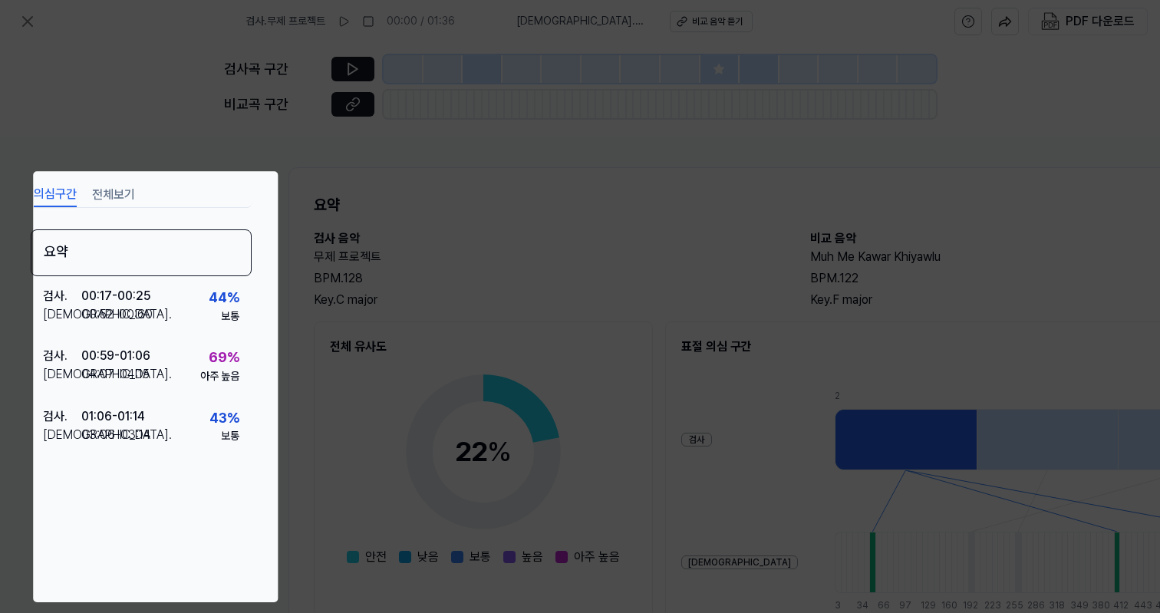
scroll to position [164, 172]
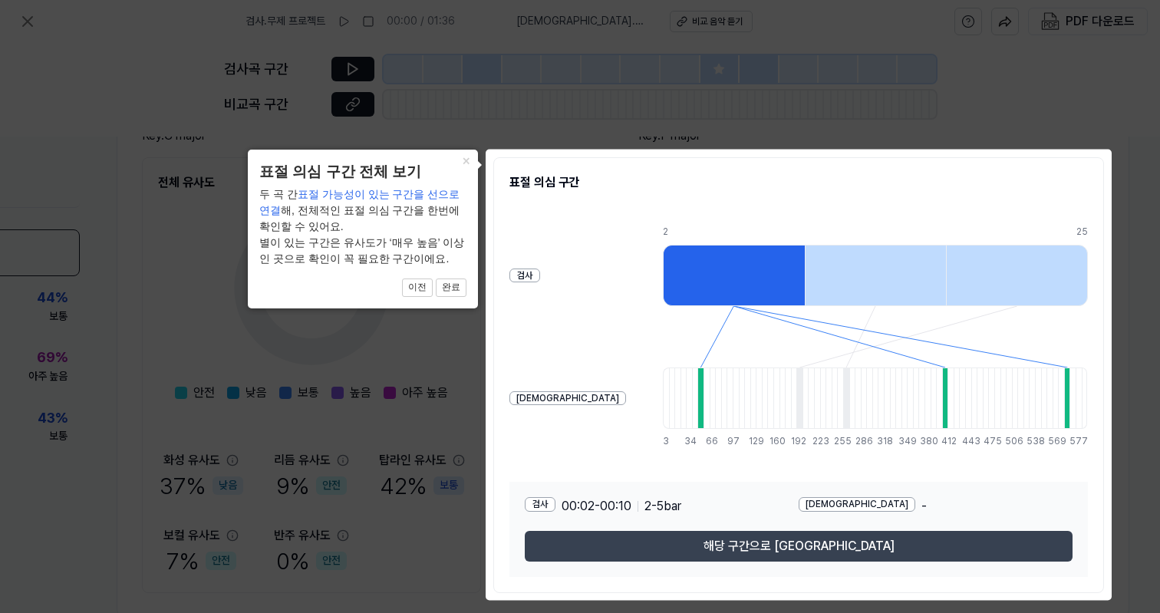
click at [882, 536] on button "해당 구간으로 이동" at bounding box center [799, 546] width 548 height 31
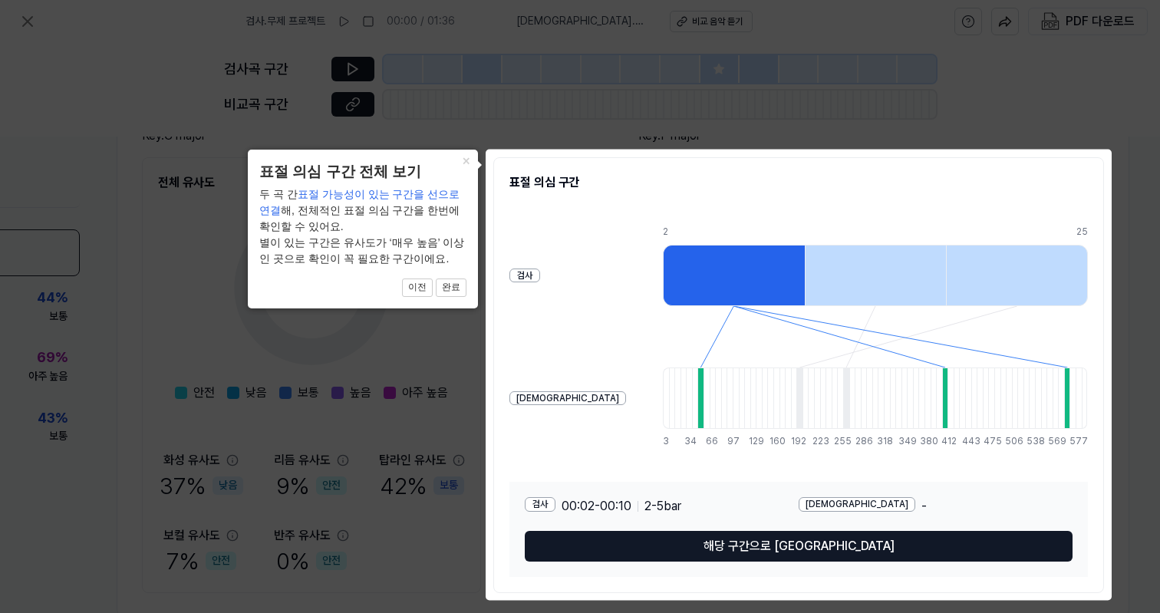
scroll to position [164, 86]
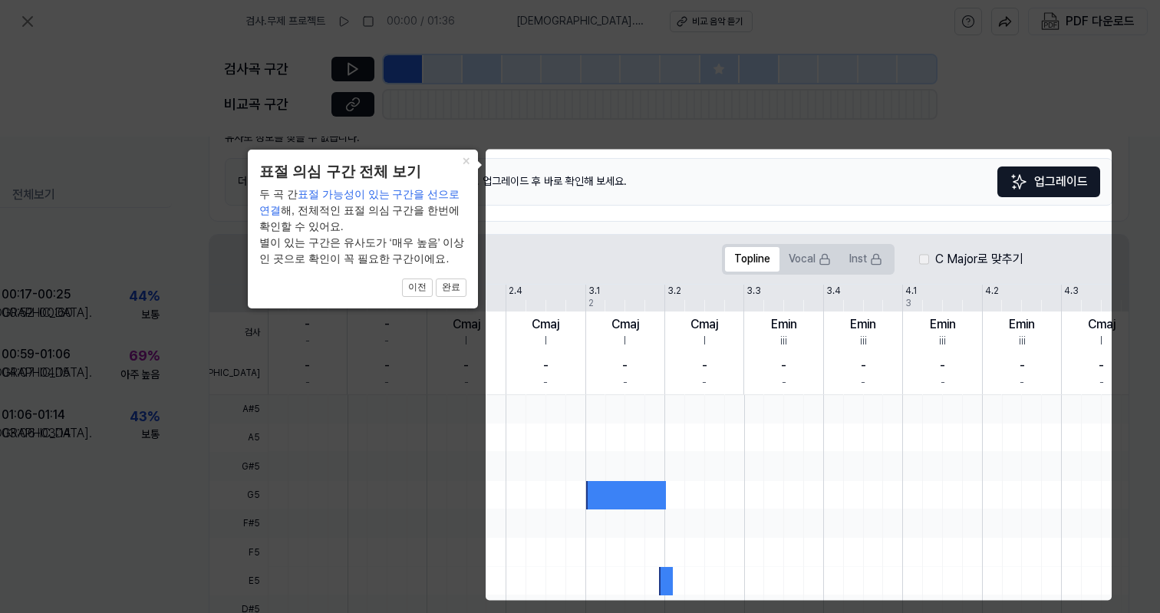
click at [801, 169] on body "검사 . 무제 프로젝트 00:00 / 01:36 비교 . Muh Me Kawar Khiyawlu 비교 음악 듣기 PDF 다운로드 검사곡 구간 …" at bounding box center [580, 306] width 1160 height 613
click at [457, 284] on button "완료" at bounding box center [451, 288] width 31 height 18
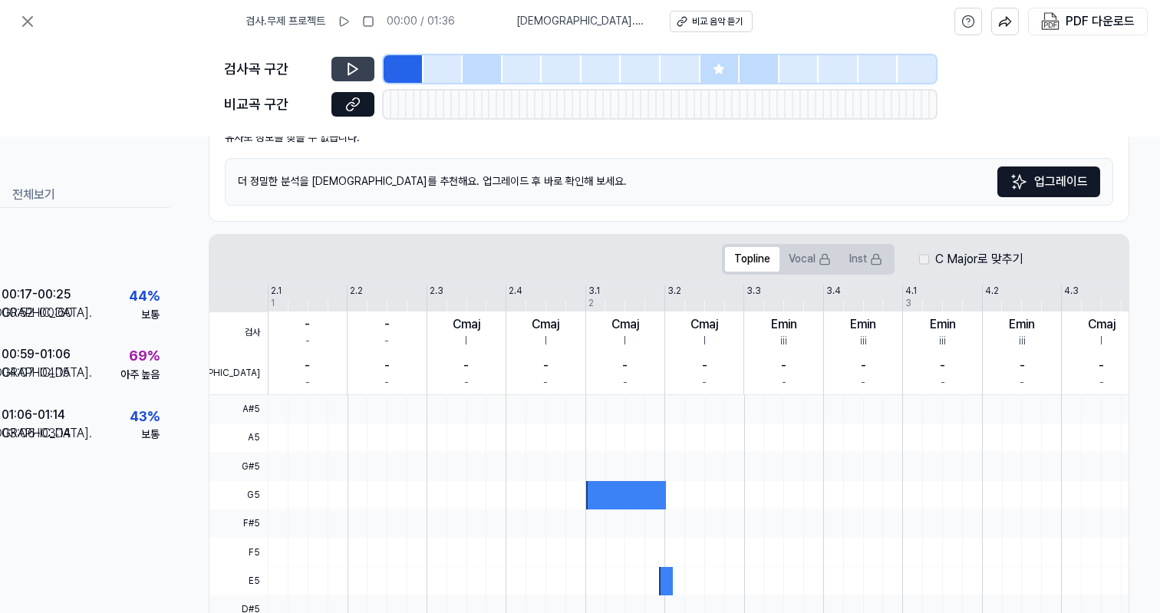
click at [358, 77] on button at bounding box center [352, 69] width 43 height 25
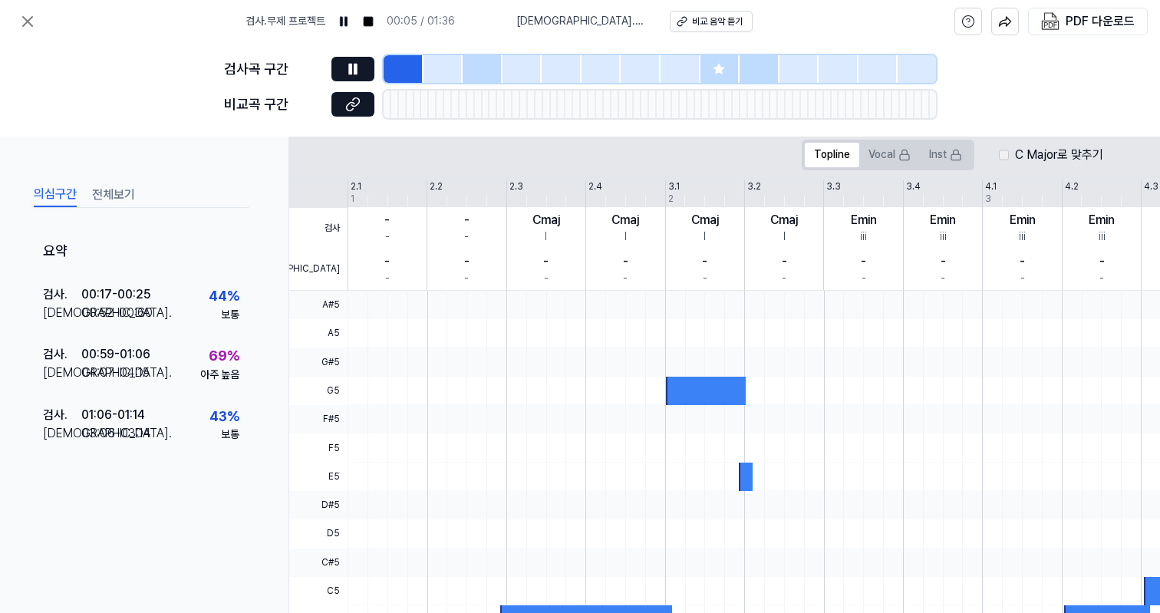
scroll to position [286, 0]
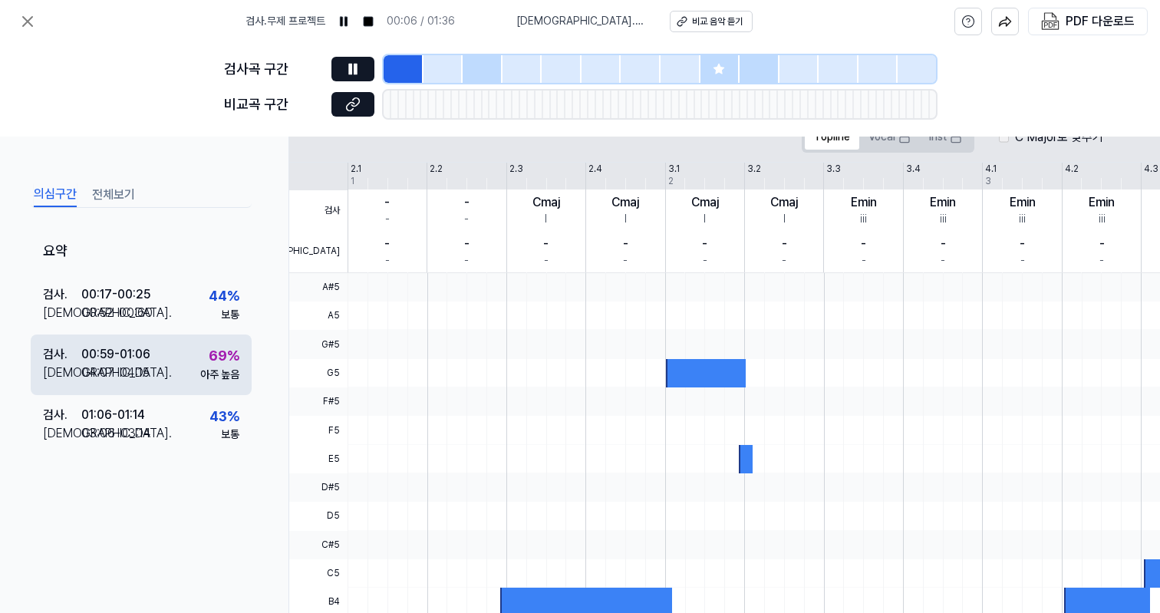
click at [149, 362] on div "00:59 - 01:06" at bounding box center [115, 354] width 69 height 18
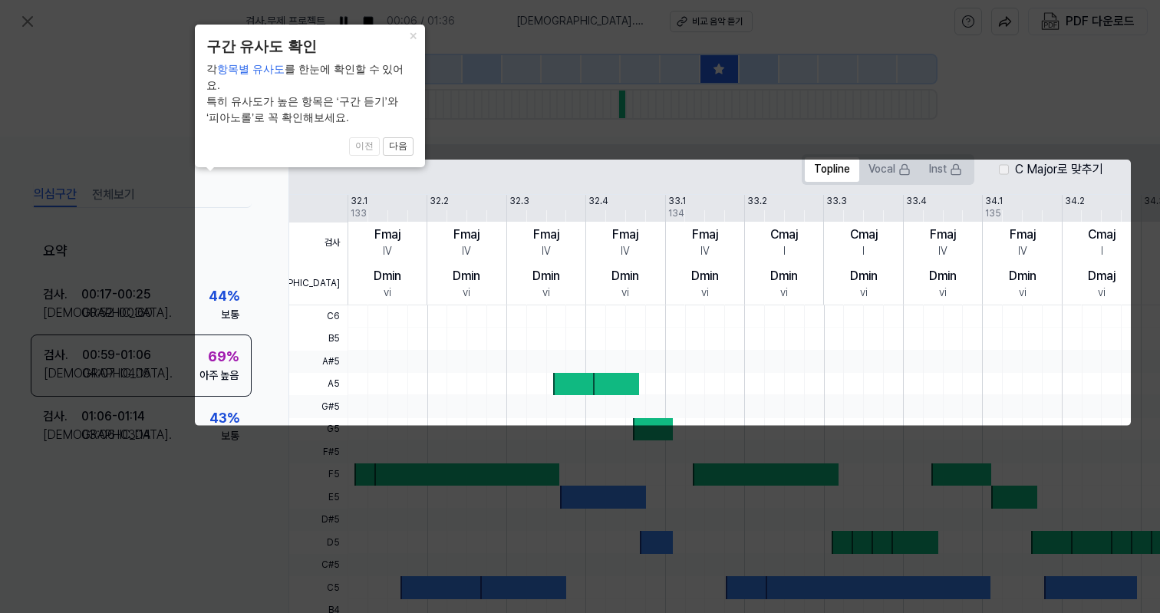
scroll to position [0, 86]
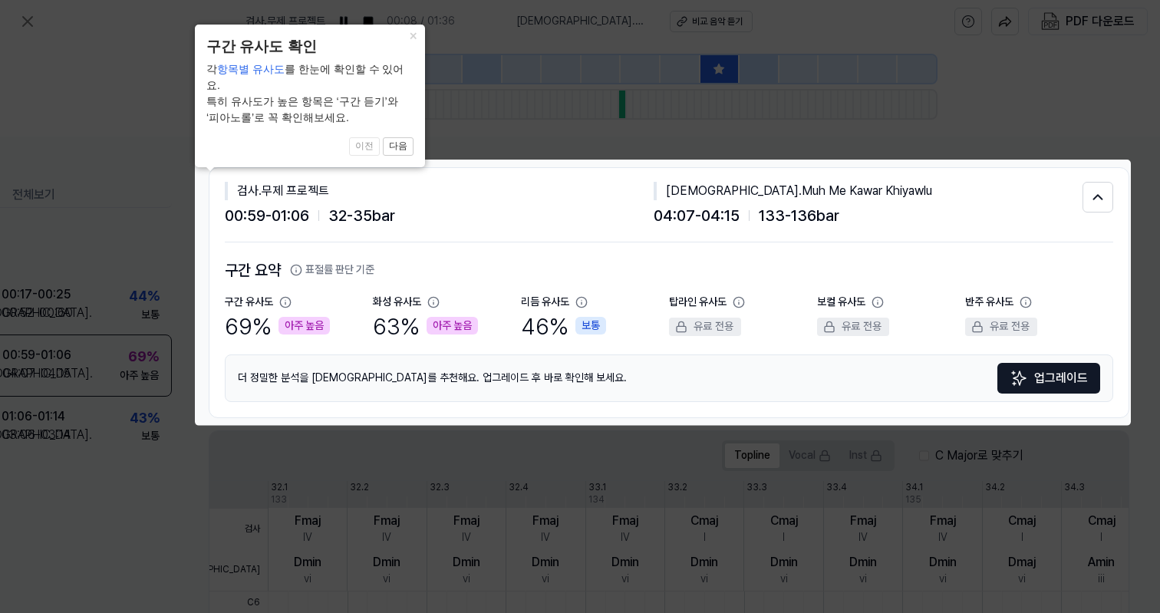
click at [773, 352] on div "구간 요약 표절률 판단 기준 구간 유사도 69 % 아주 높음 화성 유사도 63 % 아주 높음 리듬 유사도 46 % 보통 탑라인 유사도 유료 전…" at bounding box center [669, 330] width 888 height 144
click at [790, 208] on span "133 - 136 bar" at bounding box center [799, 215] width 81 height 25
click at [1111, 199] on div "검사 . 무제 프로젝트 00:59 - 01:06 32 - 35 bar 비교 . Muh Me Kawar Khiyawlu 04:07 - 04:15…" at bounding box center [668, 292] width 919 height 249
click at [405, 137] on button "다음" at bounding box center [398, 146] width 31 height 18
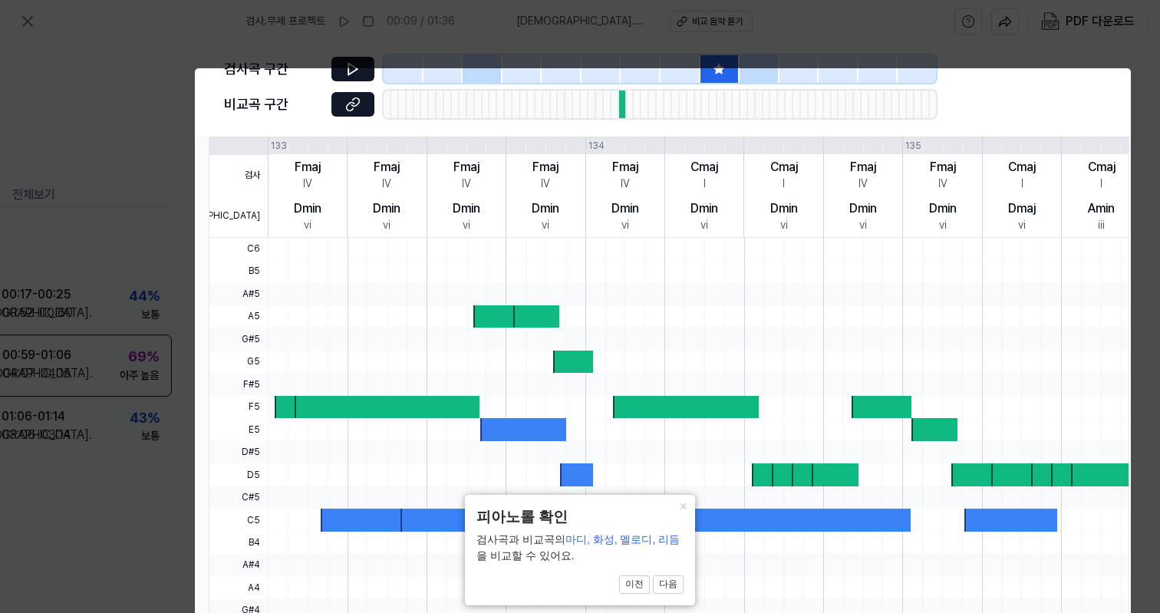
click at [665, 170] on div "Cmaj I" at bounding box center [704, 174] width 79 height 41
click at [671, 584] on button "다음" at bounding box center [668, 584] width 31 height 18
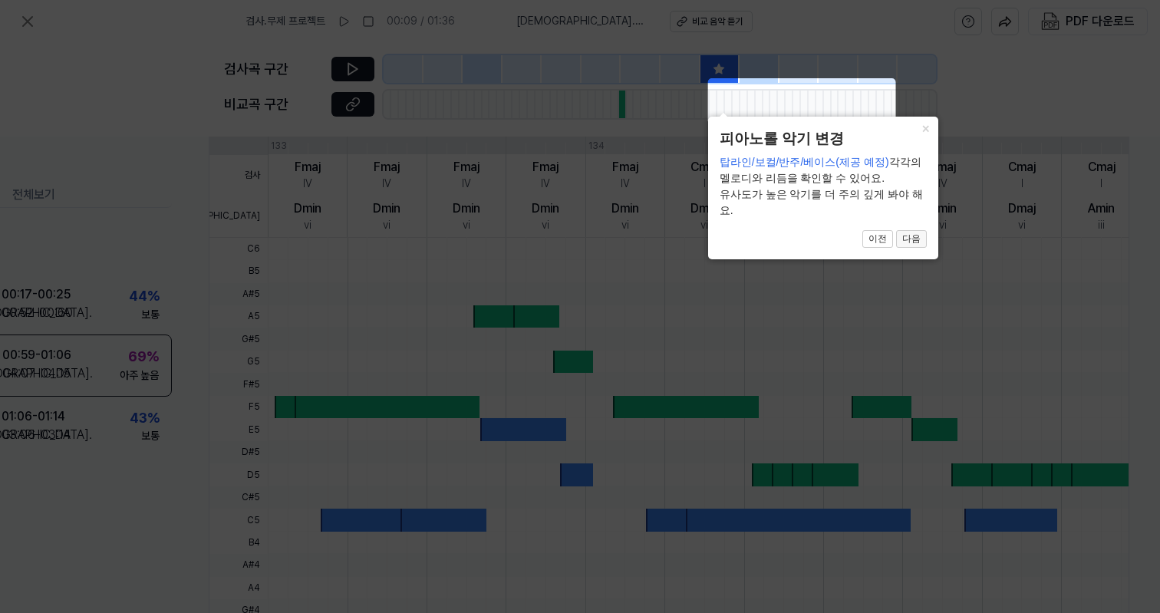
click at [909, 241] on button "다음" at bounding box center [911, 239] width 31 height 18
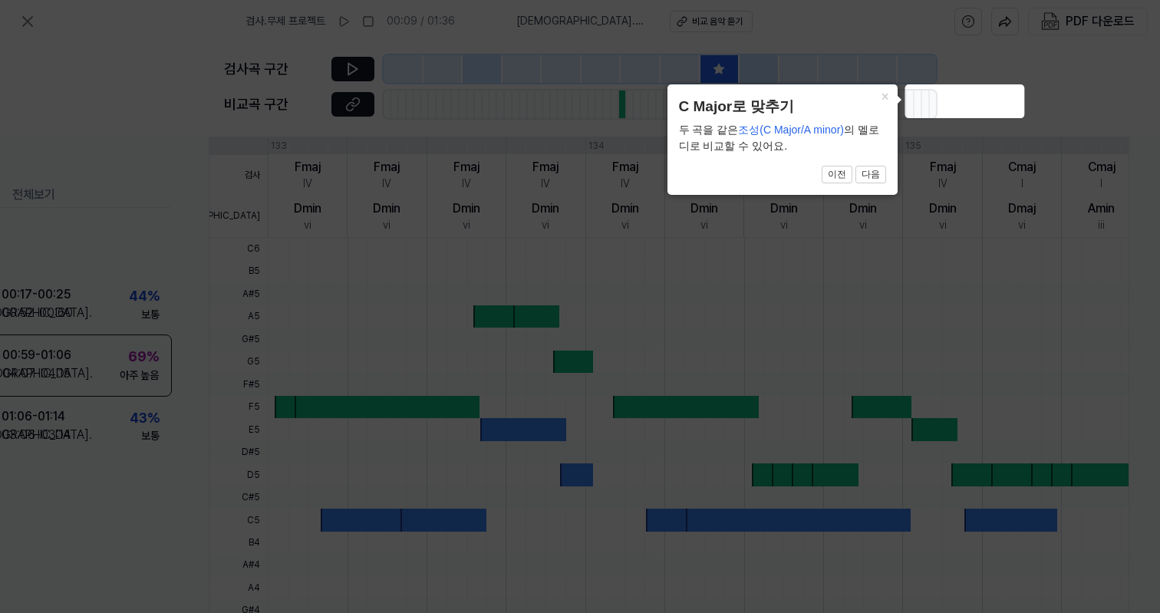
click at [878, 175] on button "다음" at bounding box center [870, 175] width 31 height 18
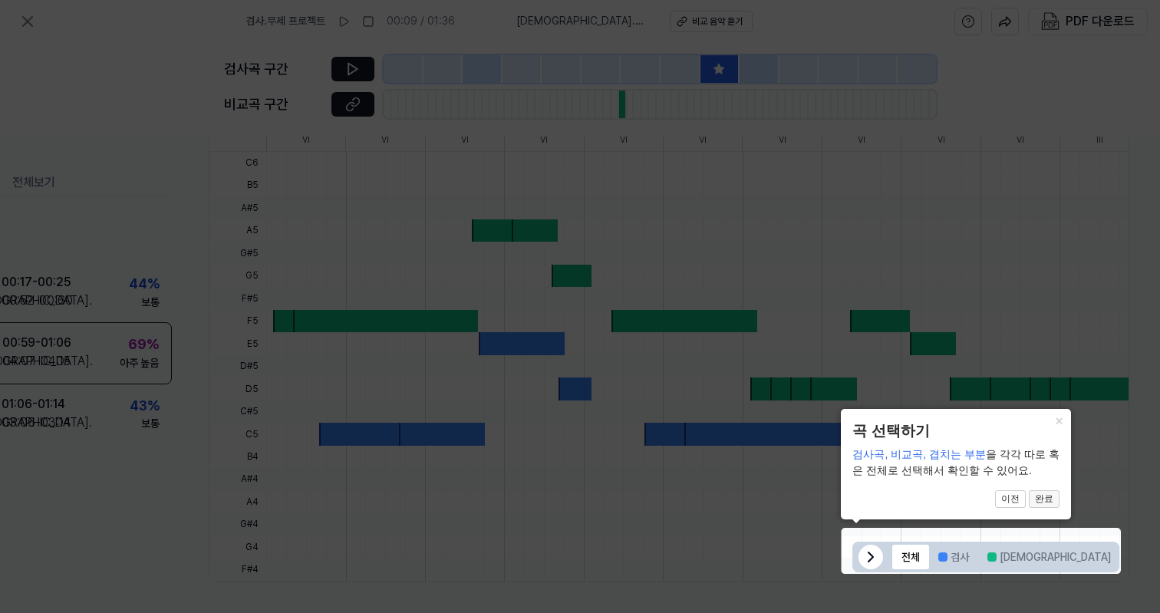
click at [1049, 506] on button "완료" at bounding box center [1044, 499] width 31 height 18
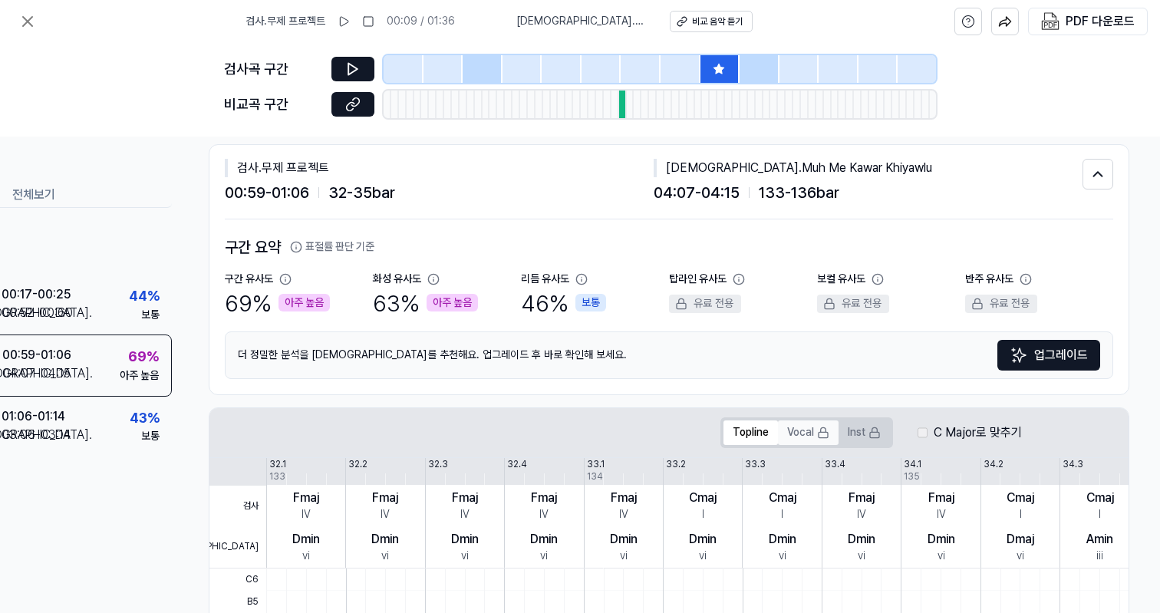
scroll to position [0, 86]
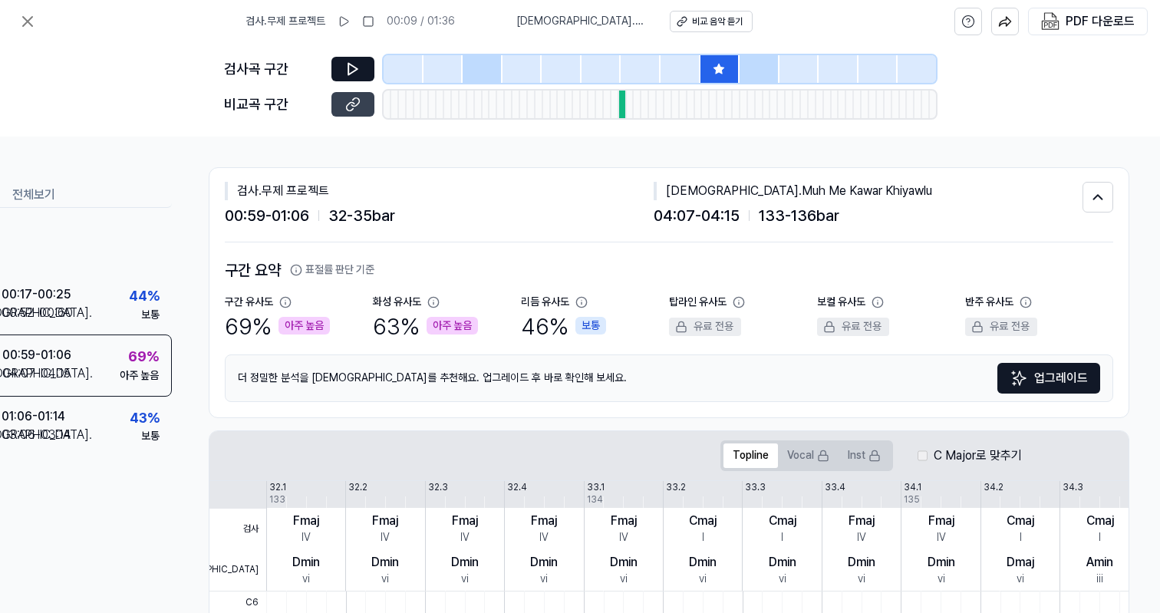
click at [358, 107] on icon at bounding box center [352, 104] width 15 height 15
click at [421, 58] on div at bounding box center [404, 69] width 40 height 28
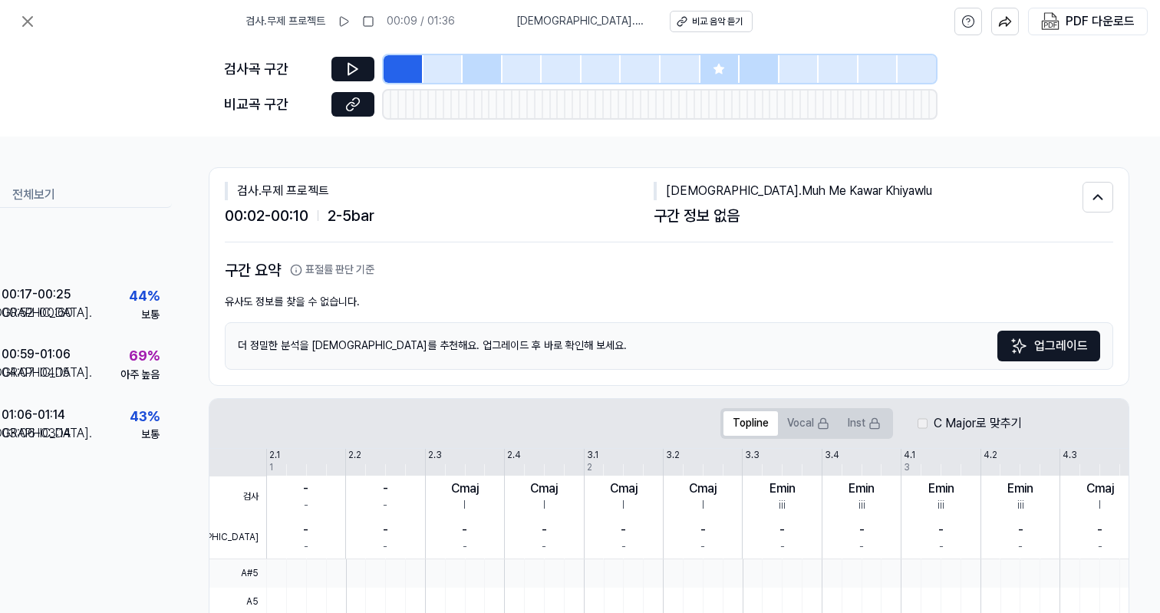
click at [473, 67] on div at bounding box center [483, 69] width 40 height 28
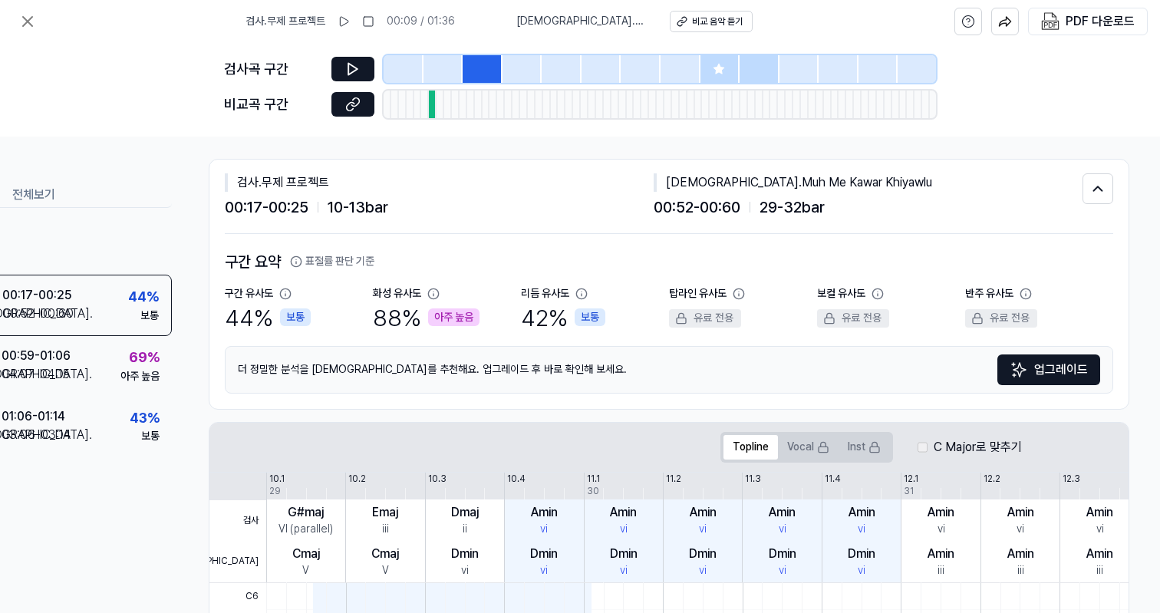
scroll to position [8, 0]
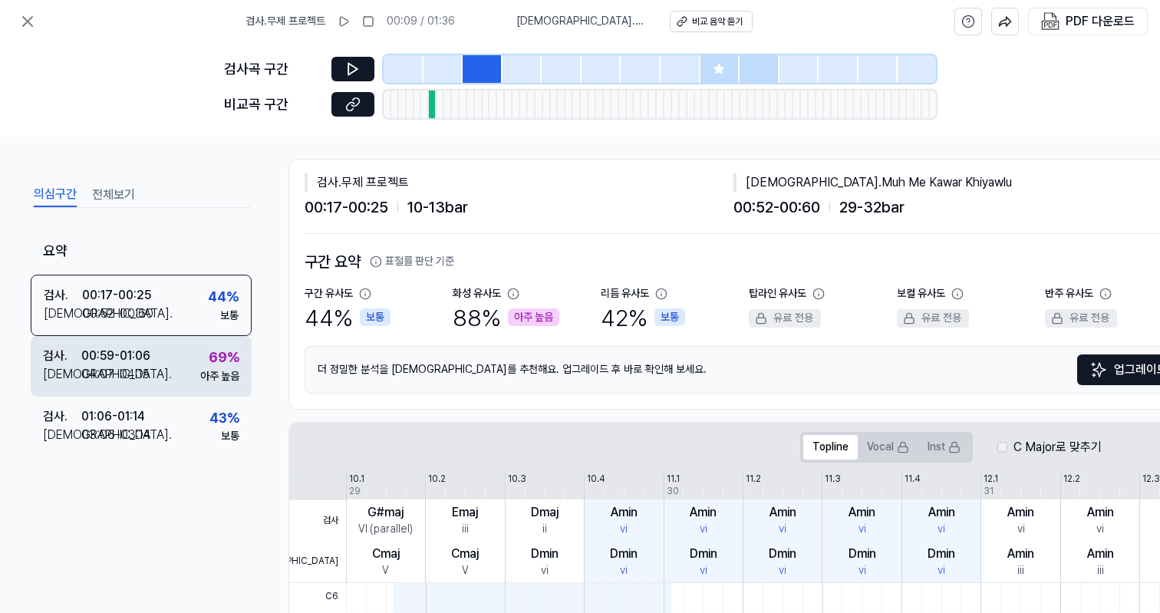
click at [117, 372] on div "04:07 - 04:15" at bounding box center [115, 374] width 68 height 18
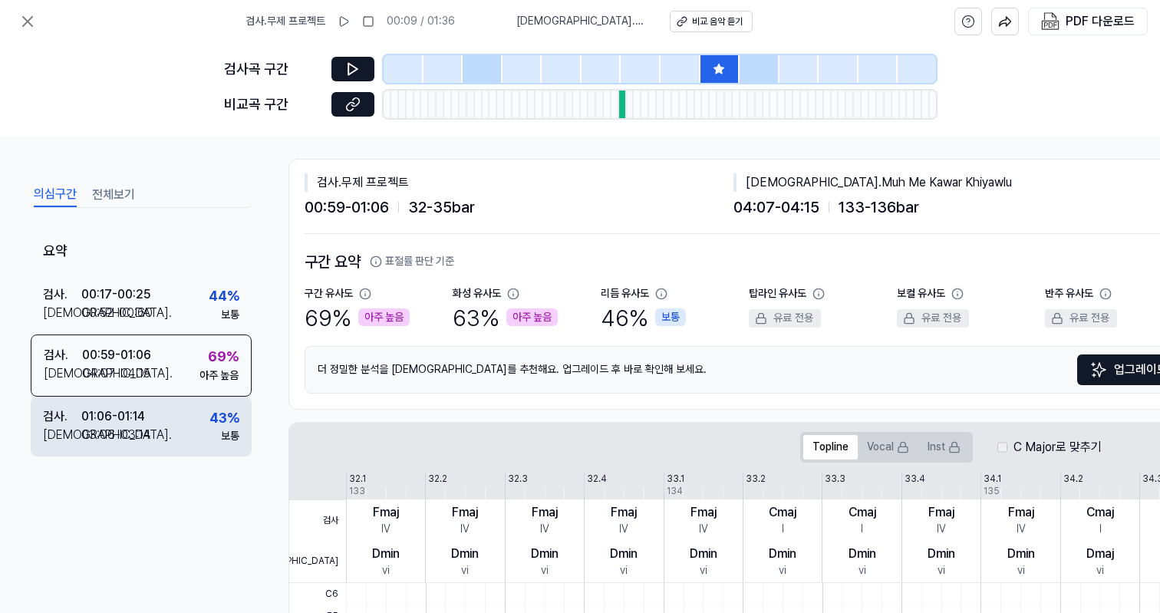
click at [129, 416] on div "01:06 - 01:14" at bounding box center [113, 416] width 64 height 18
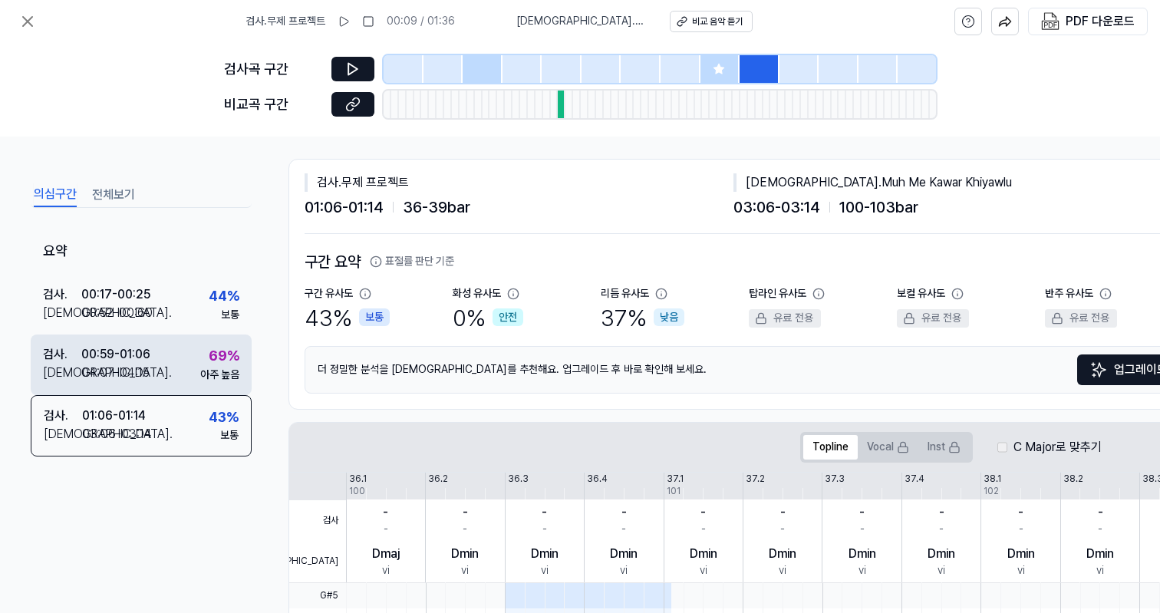
click at [188, 349] on div "검사 . 00:59 - 01:06 비교 . 04:07 - 04:15 69 % 아주 높음" at bounding box center [141, 365] width 221 height 60
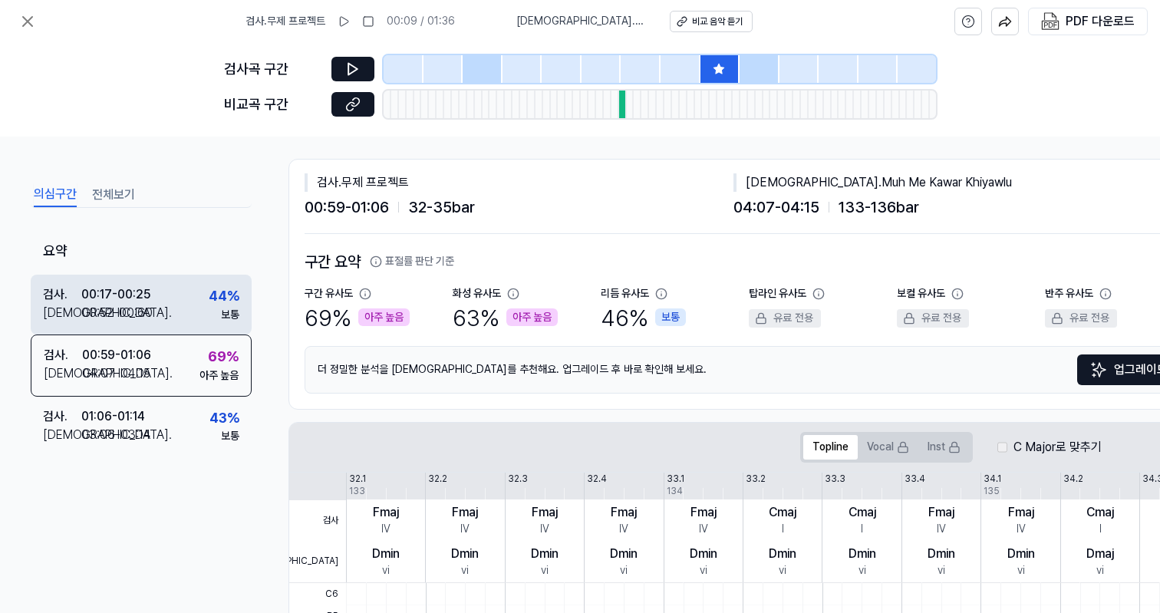
click at [166, 297] on div "검사 . 00:17 - 00:25 비교 . 00:52 - 00:60 44 % 보통" at bounding box center [141, 305] width 221 height 60
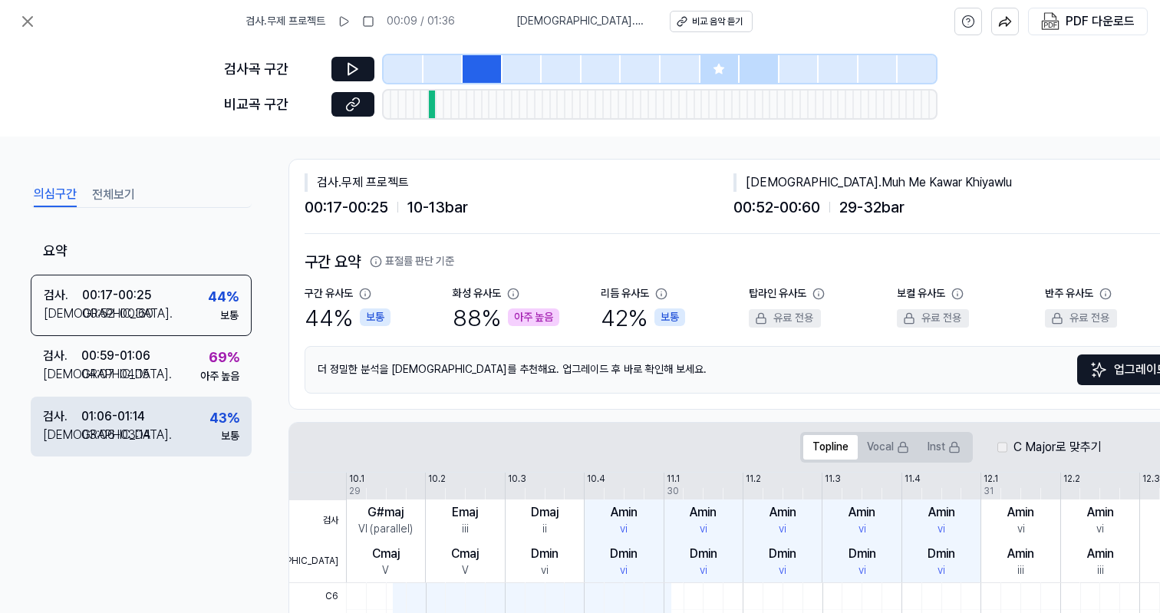
drag, startPoint x: 139, startPoint y: 387, endPoint x: 147, endPoint y: 396, distance: 11.4
click at [139, 387] on div "검사 . 00:59 - 01:06 비교 . 04:07 - 04:15 69 % 아주 높음" at bounding box center [141, 366] width 221 height 60
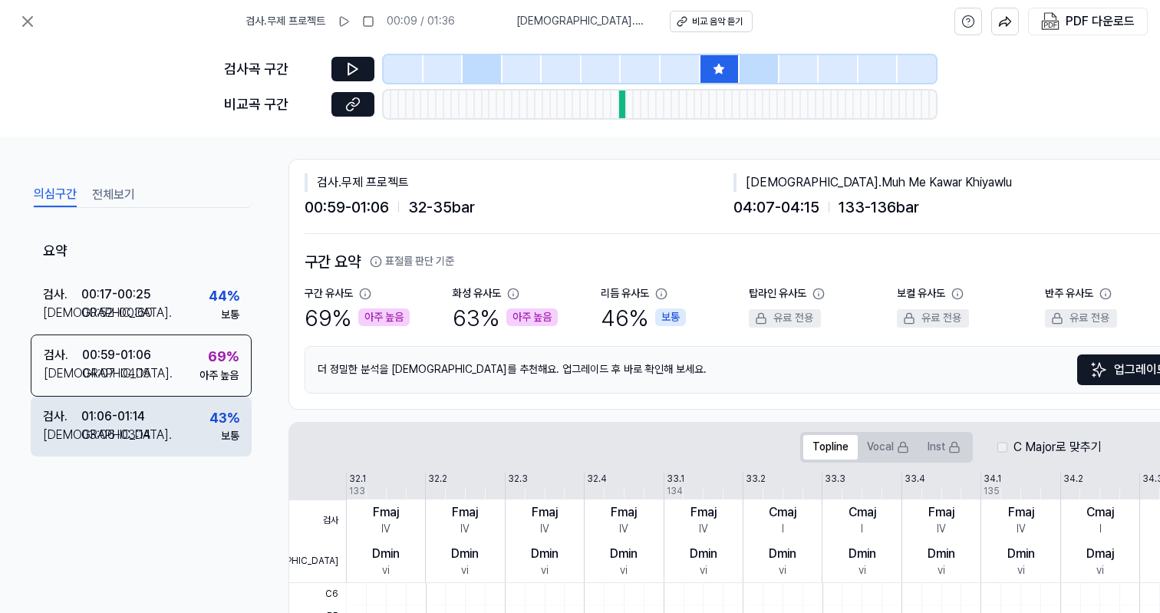
click at [157, 423] on div "검사 . 01:06 - 01:14 비교 . 03:06 - 03:14 43 % 보통" at bounding box center [141, 427] width 221 height 60
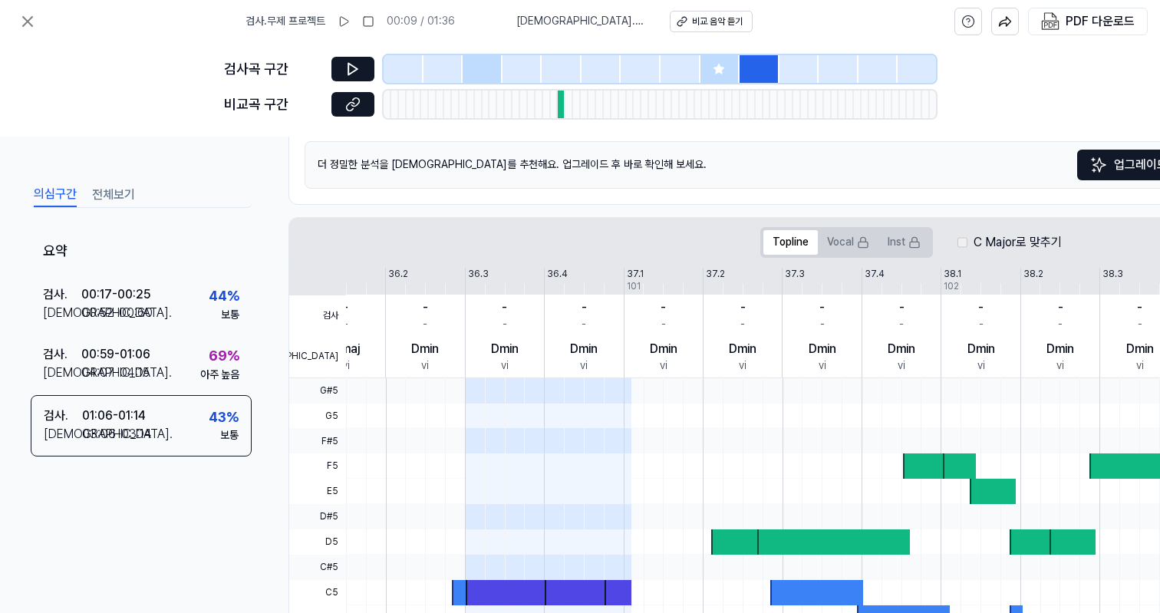
scroll to position [0, 0]
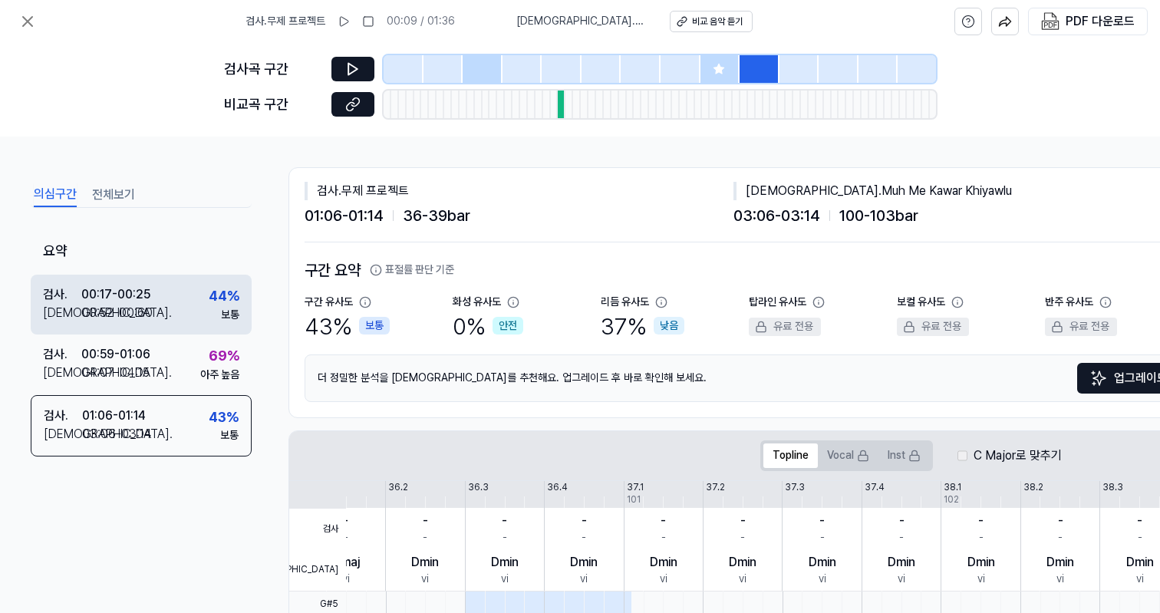
click at [183, 315] on div "검사 . 00:17 - 00:25 비교 . 00:52 - 00:60 44 % 보통" at bounding box center [141, 305] width 221 height 60
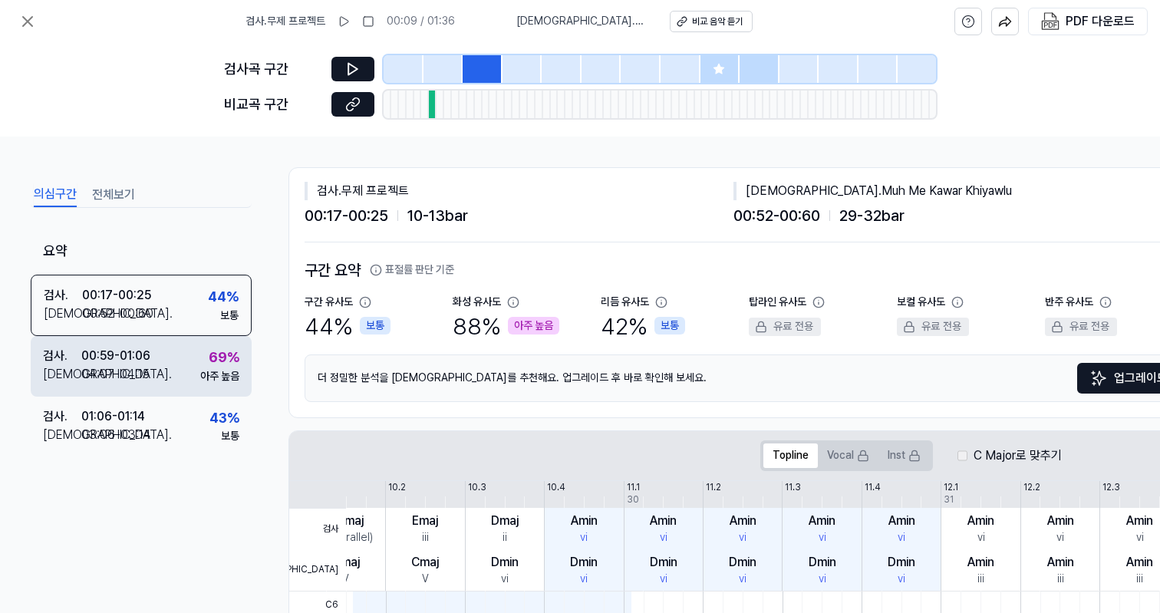
click at [183, 360] on div "검사 . 00:59 - 01:06 비교 . 04:07 - 04:15 69 % 아주 높음" at bounding box center [141, 366] width 221 height 60
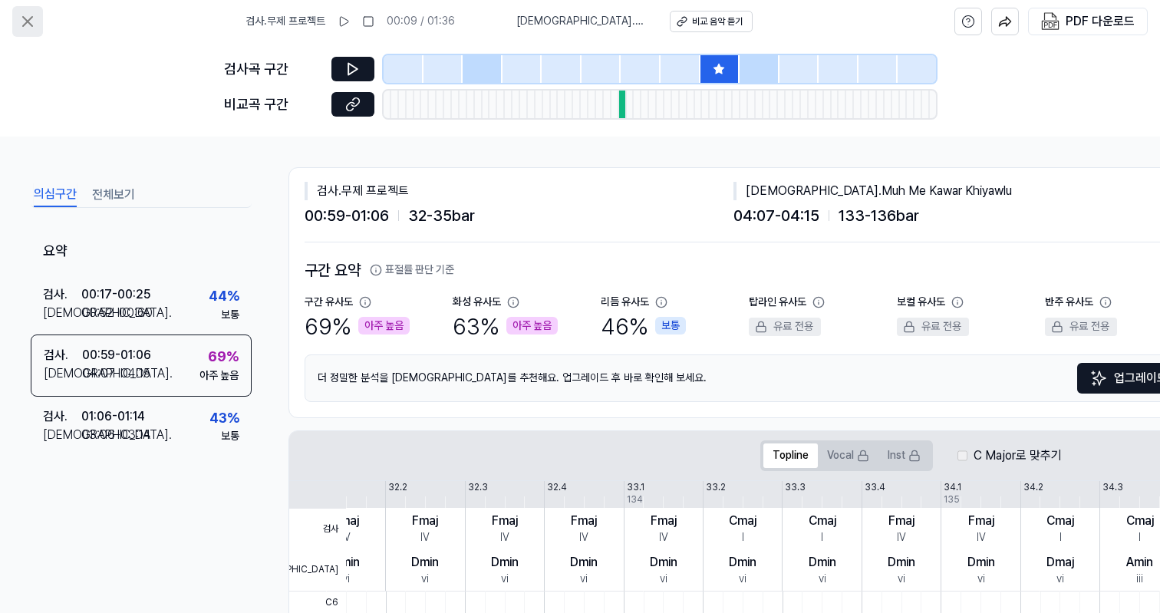
click at [30, 22] on icon at bounding box center [27, 21] width 18 height 18
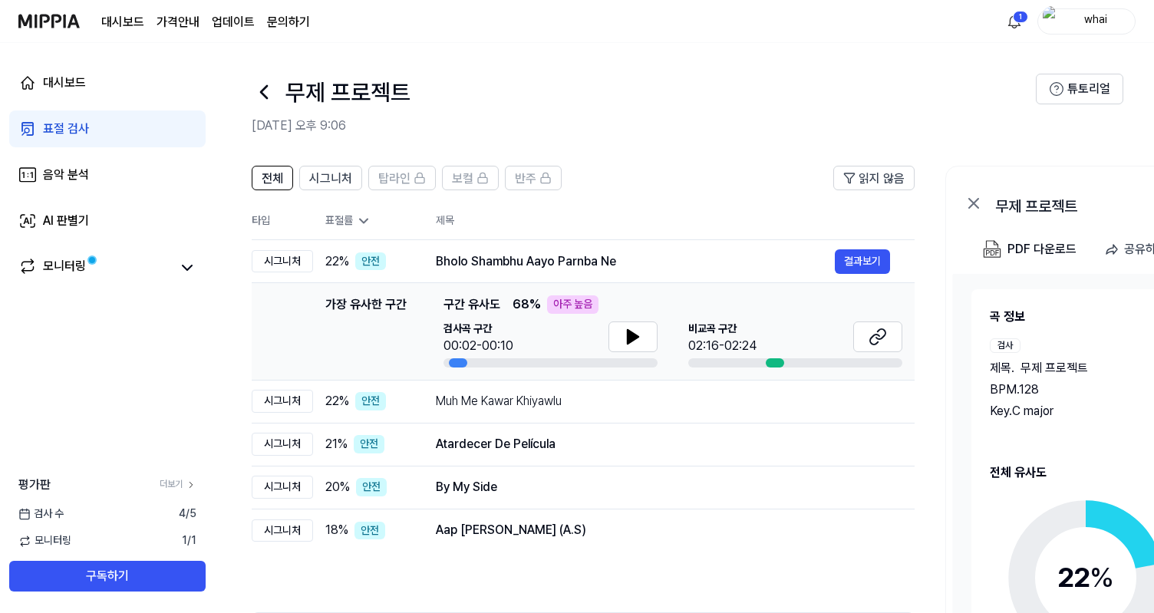
click at [180, 321] on div "대시보드 표절 검사 음악 분석 AI 판별기 모니터링 평가판 더보기 검사 수 4 / 5 모니터링 1 / 1 구독하기" at bounding box center [107, 328] width 215 height 570
click at [281, 93] on div "무제 프로젝트" at bounding box center [644, 92] width 784 height 37
drag, startPoint x: 263, startPoint y: 91, endPoint x: 269, endPoint y: 99, distance: 9.8
click at [262, 91] on icon at bounding box center [264, 92] width 25 height 25
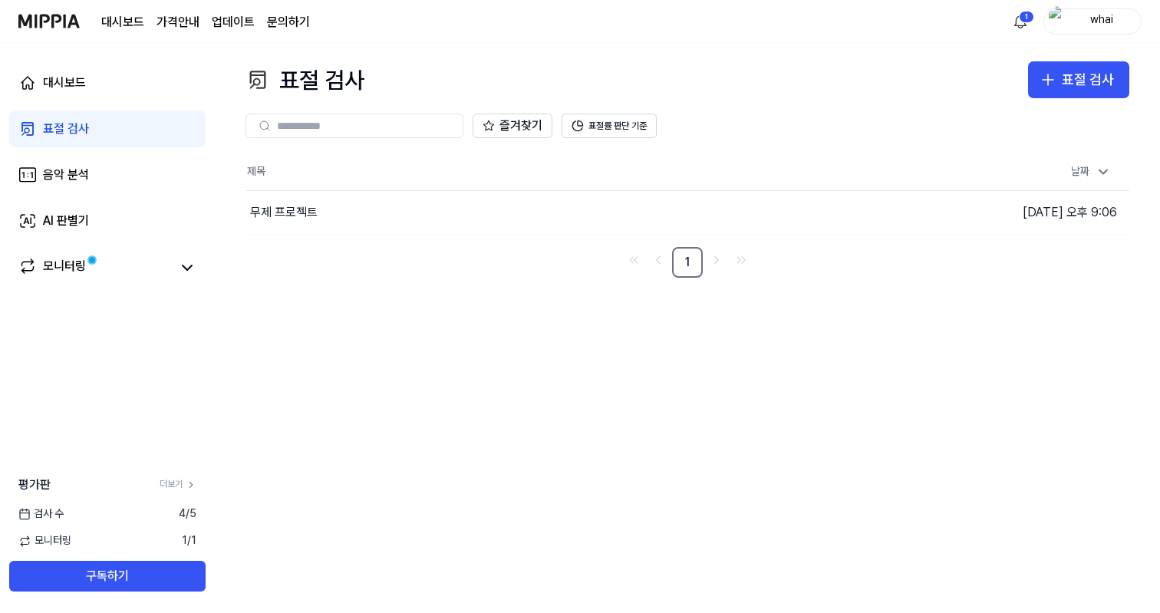
click at [87, 134] on div "표절 검사" at bounding box center [66, 129] width 46 height 18
click at [74, 81] on div "대시보드" at bounding box center [64, 83] width 43 height 18
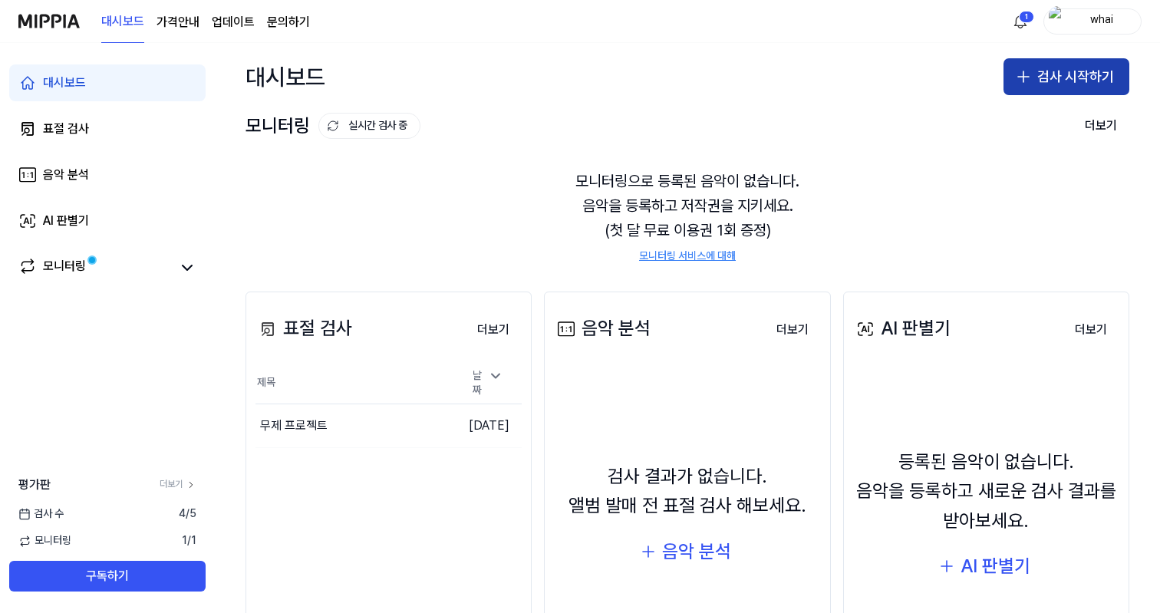
click at [1023, 85] on icon "button" at bounding box center [1023, 77] width 18 height 18
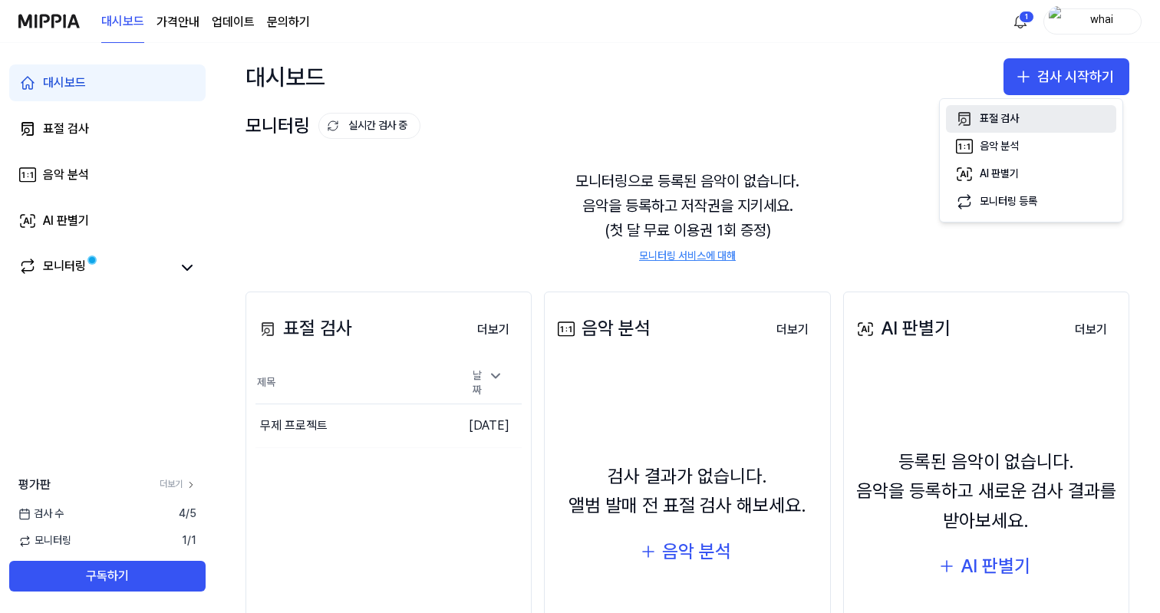
click at [1006, 114] on div "표절 검사" at bounding box center [999, 118] width 39 height 15
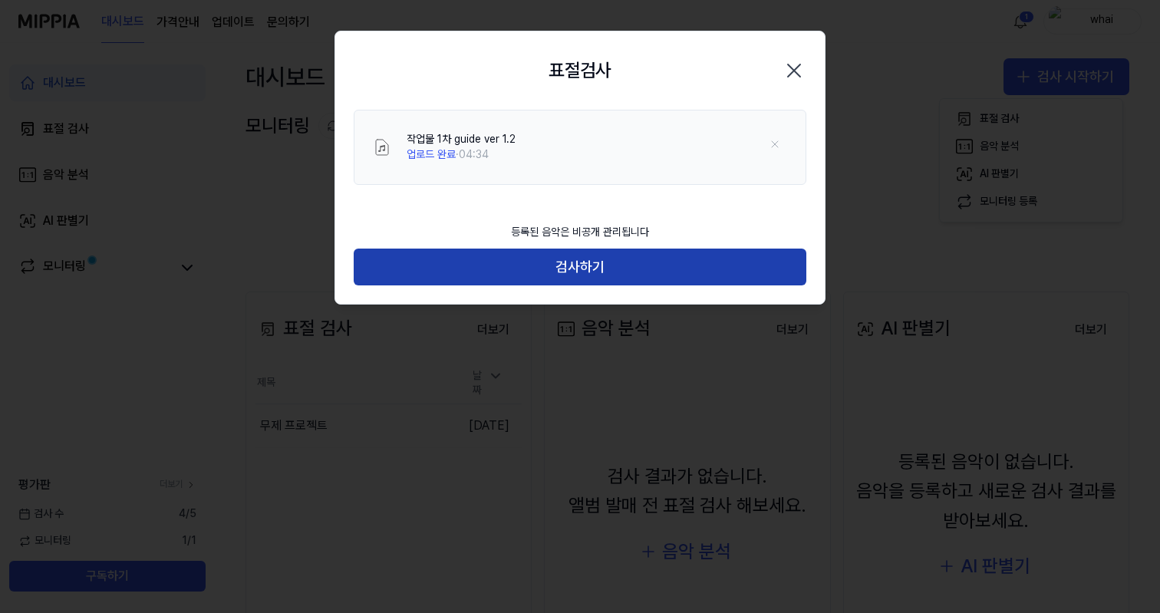
click at [553, 270] on button "검사하기" at bounding box center [580, 267] width 453 height 37
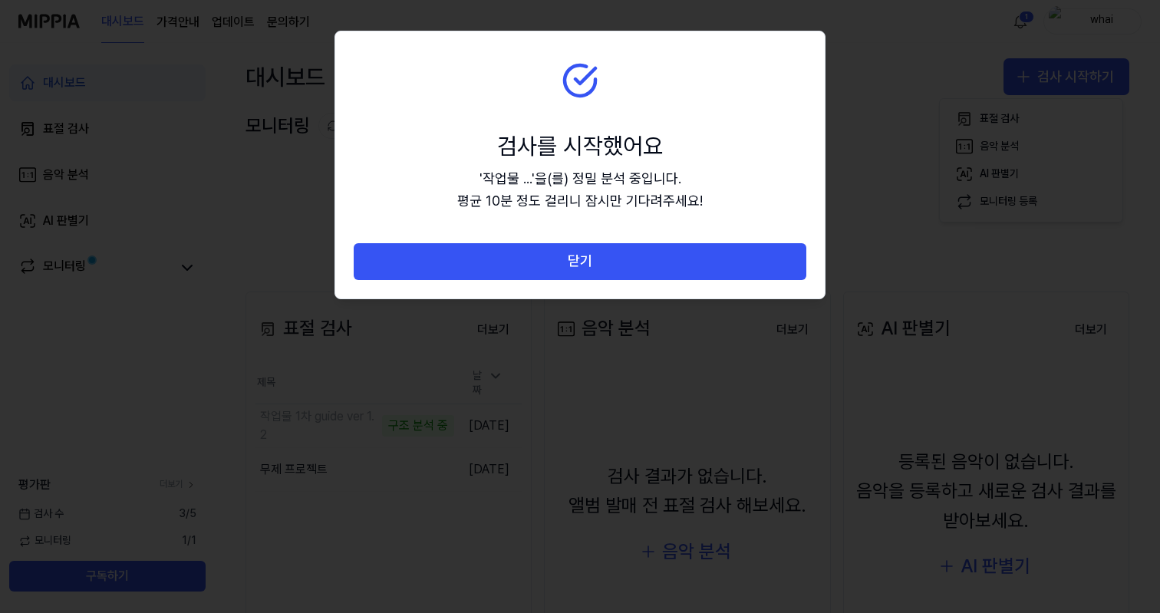
click at [553, 104] on section "검사를 시작했어요 ' 작업물 ... ' 을(를) 정밀 분석 중입니다. 평균 10분 정도 걸리니 잠시만 기다려주세요!" at bounding box center [580, 137] width 490 height 212
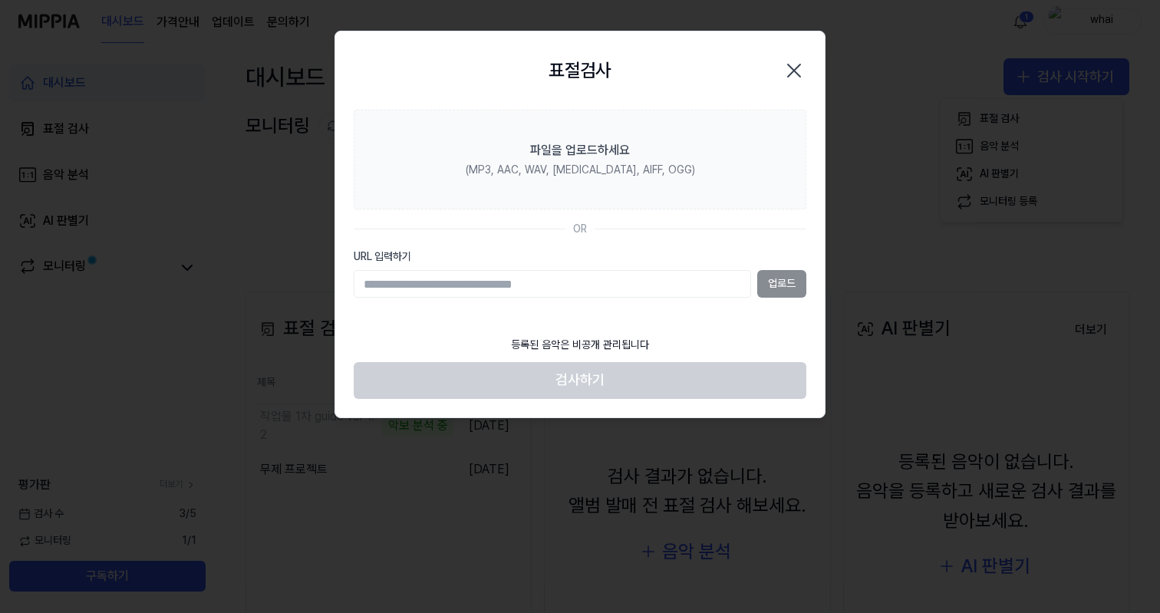
click at [234, 168] on div at bounding box center [580, 306] width 1160 height 613
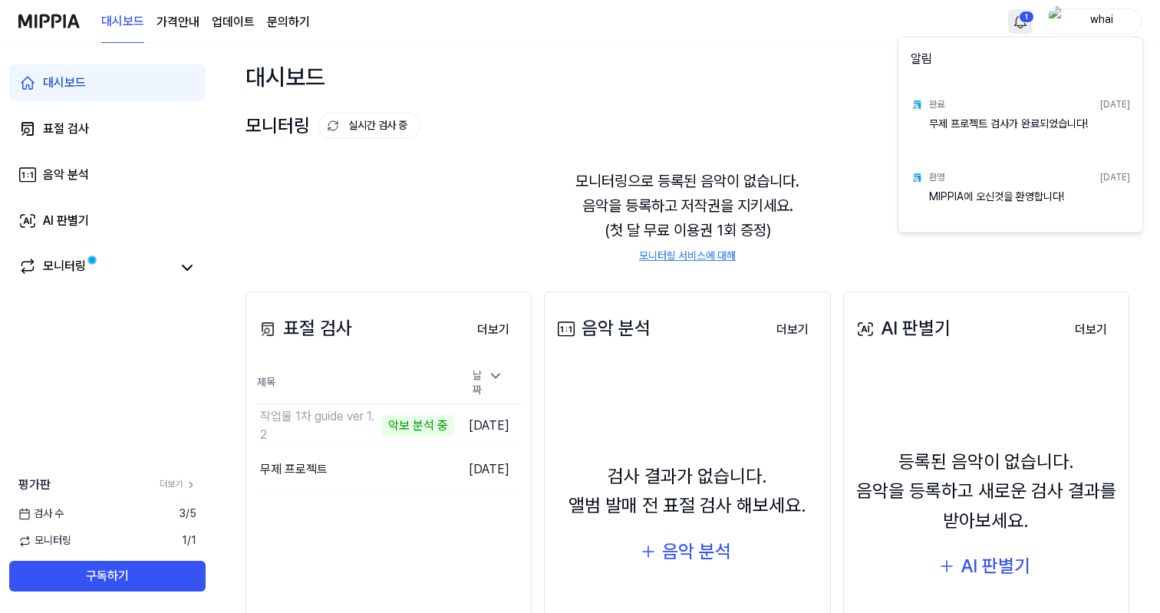
click at [1022, 20] on html "대시보드 가격안내 업데이트 문의하기 1 whai 대시보드 표절 검사 음악 분석 AI 판별기 모니터링 평가판 더보기 검사 수 3 / 5 모니터링…" at bounding box center [580, 306] width 1160 height 613
click at [827, 86] on html "대시보드 가격안내 업데이트 문의하기 whai 대시보드 표절 검사 음악 분석 AI 판별기 모니터링 평가판 더보기 검사 수 3 / 5 모니터링 1…" at bounding box center [580, 306] width 1160 height 613
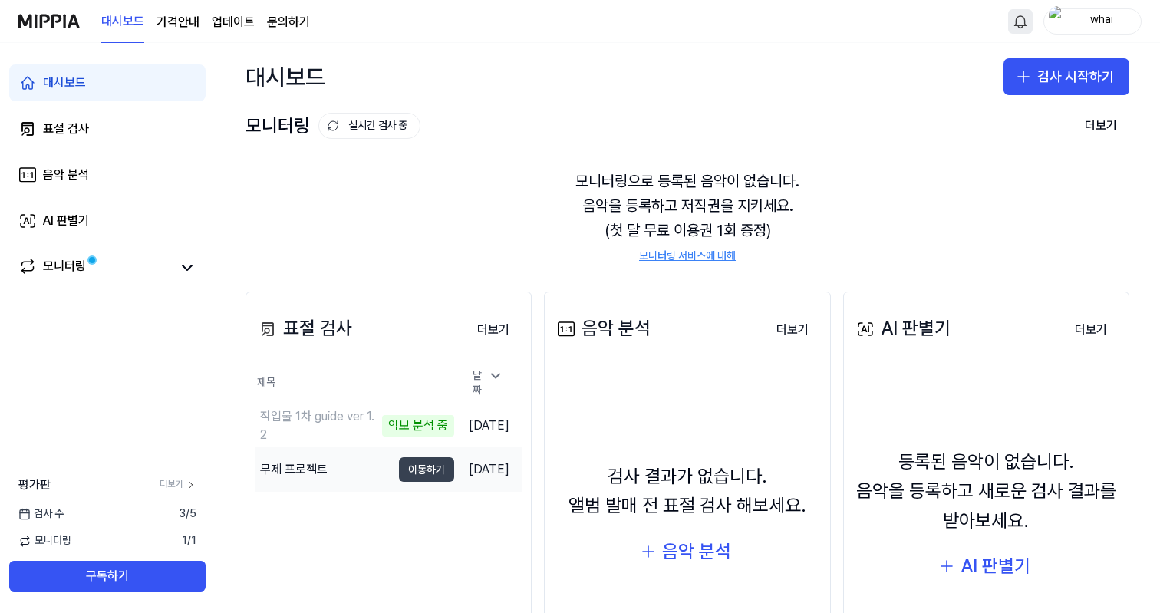
click at [414, 465] on button "이동하기" at bounding box center [426, 469] width 55 height 25
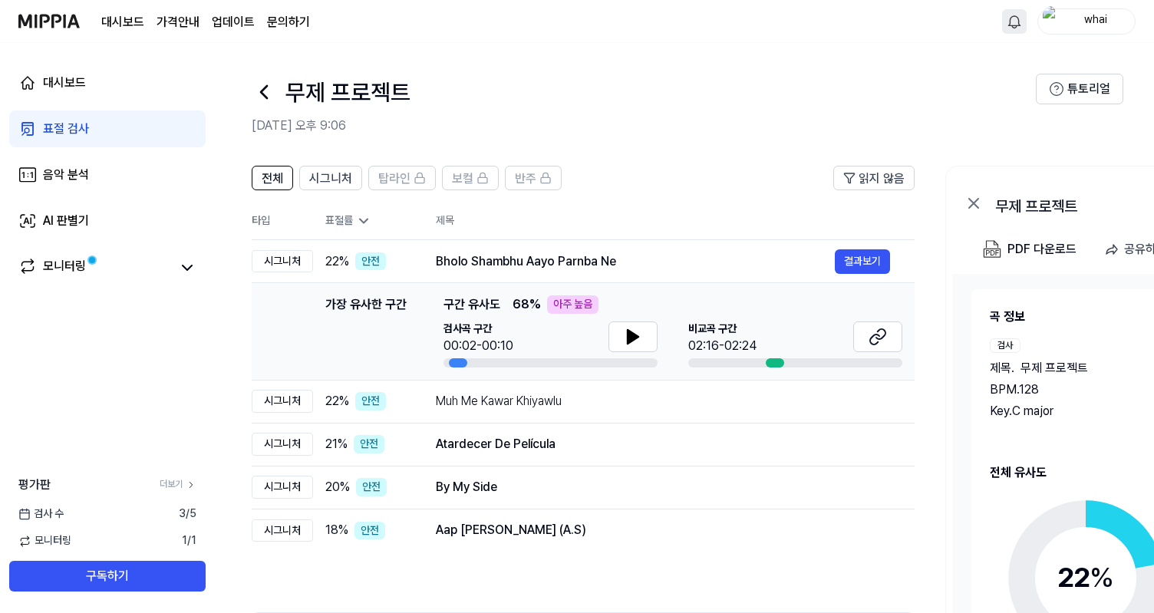
drag, startPoint x: 518, startPoint y: 302, endPoint x: 542, endPoint y: 301, distance: 23.8
click at [540, 301] on span "68 % 아주 높음" at bounding box center [556, 304] width 86 height 18
click at [542, 301] on span "68 % 아주 높음" at bounding box center [556, 304] width 86 height 18
click at [567, 307] on div "아주 높음" at bounding box center [572, 304] width 51 height 18
click at [394, 404] on div "22 % 안전" at bounding box center [368, 401] width 86 height 18
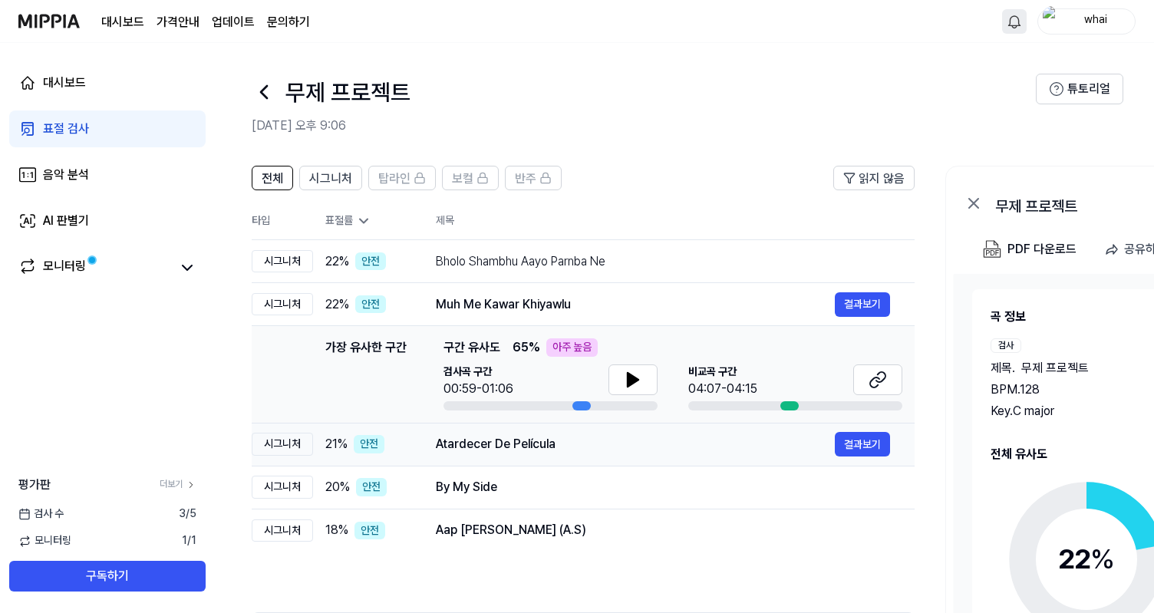
click at [402, 455] on td "21 % 안전" at bounding box center [362, 444] width 98 height 43
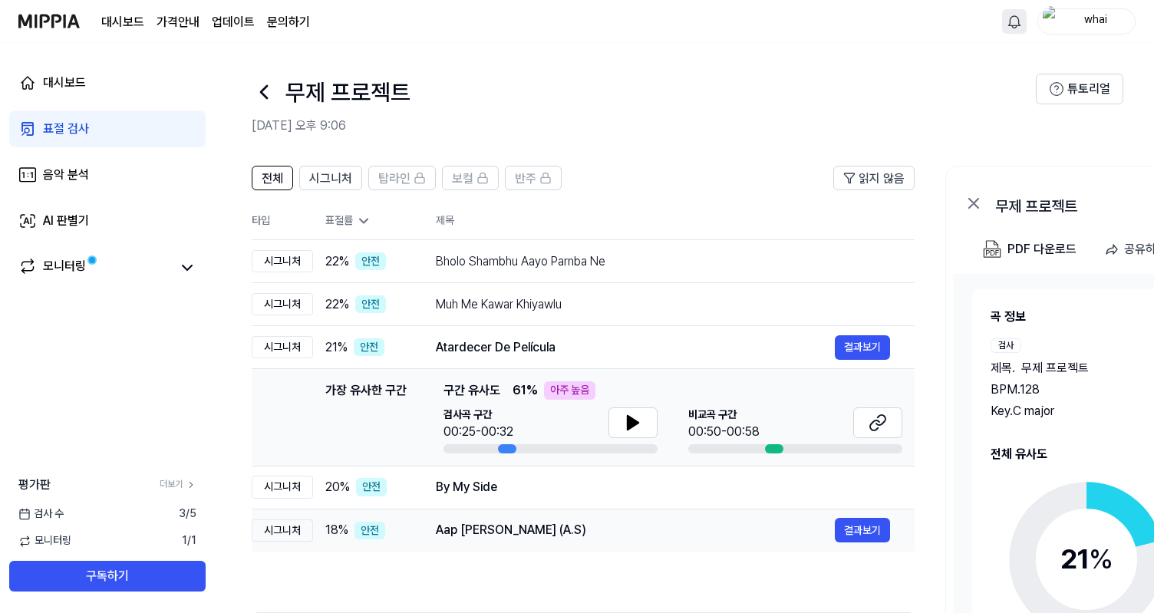
click at [438, 496] on div "By My Side 결과보기" at bounding box center [663, 487] width 454 height 18
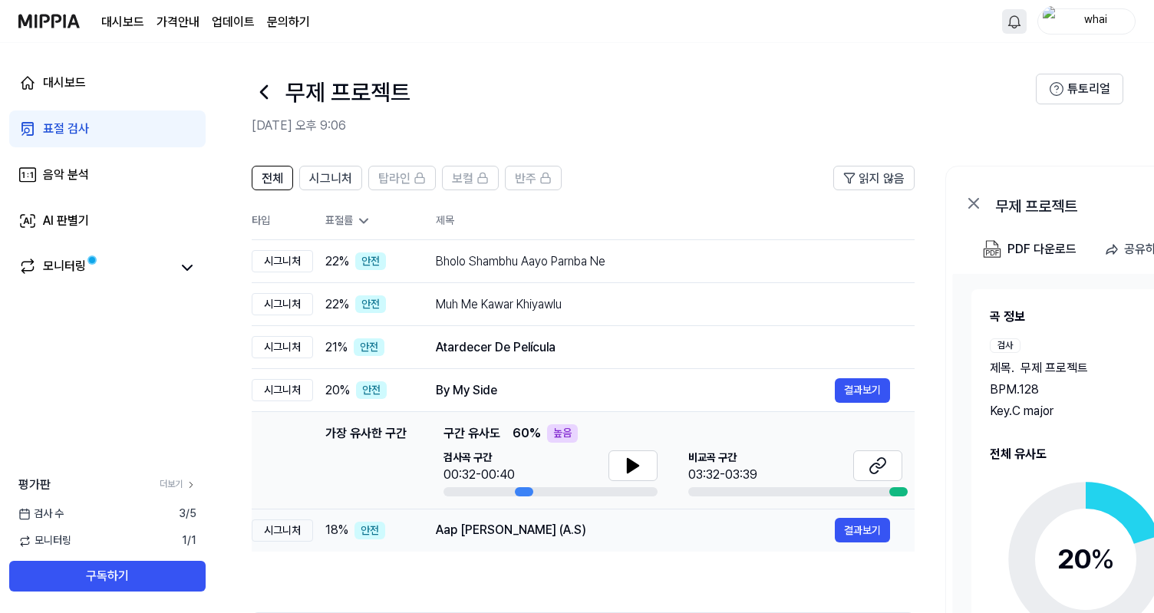
click at [456, 527] on div "Aap Ajayen Jo Mola (A.S)" at bounding box center [635, 530] width 399 height 18
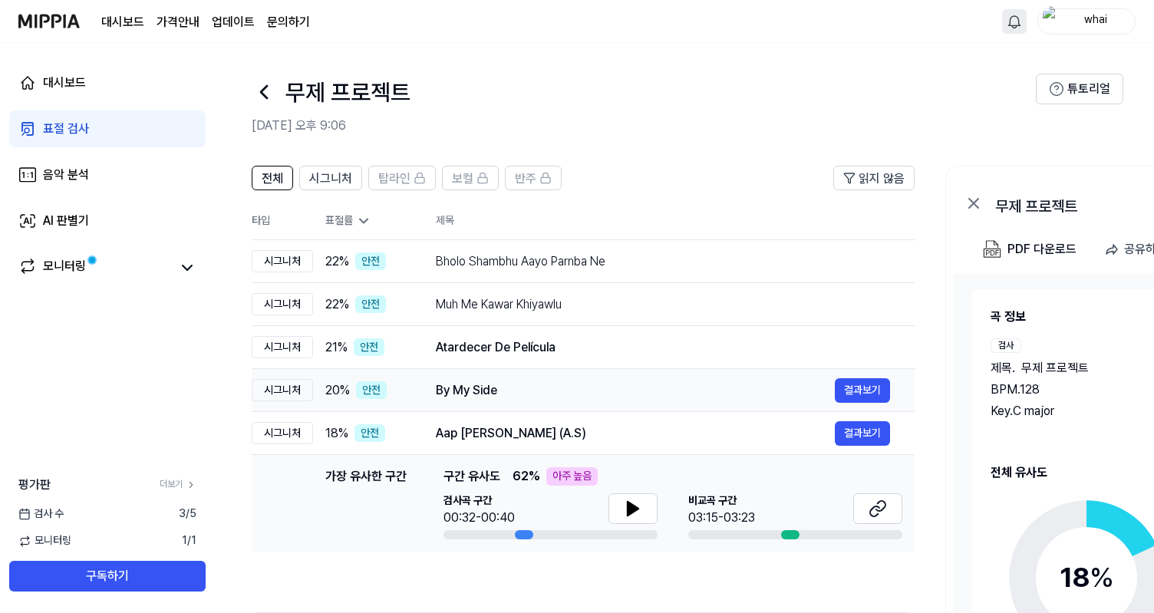
click at [396, 402] on td "20 % 안전" at bounding box center [362, 390] width 98 height 43
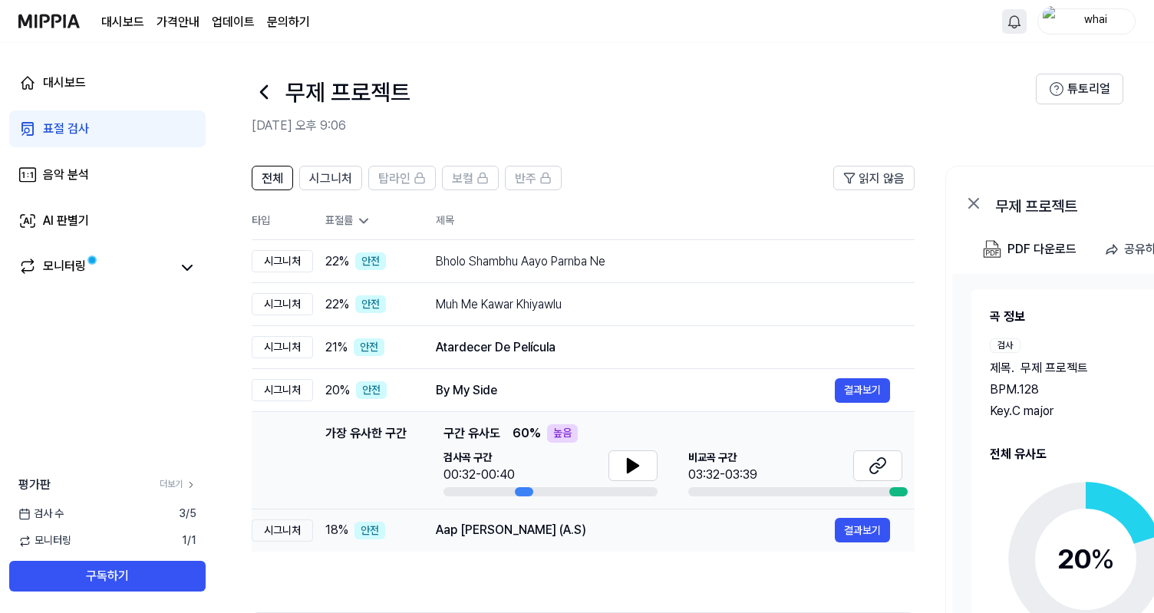
click at [436, 532] on div "Aap Ajayen Jo Mola (A.S)" at bounding box center [635, 530] width 399 height 18
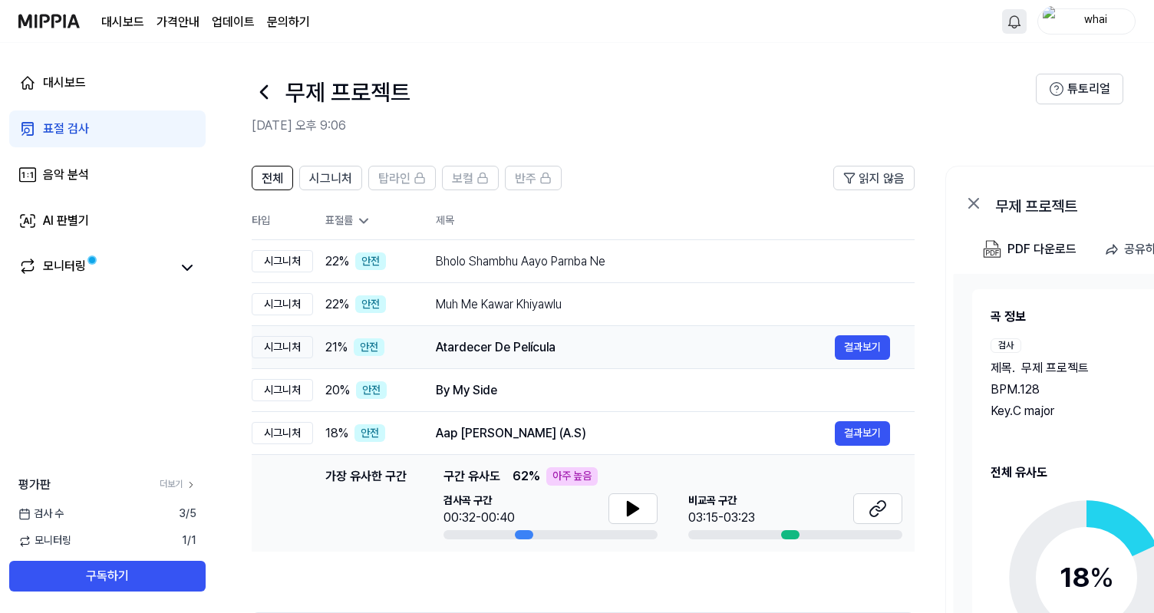
click at [447, 364] on td "Atardecer De Película 결과보기" at bounding box center [662, 347] width 503 height 43
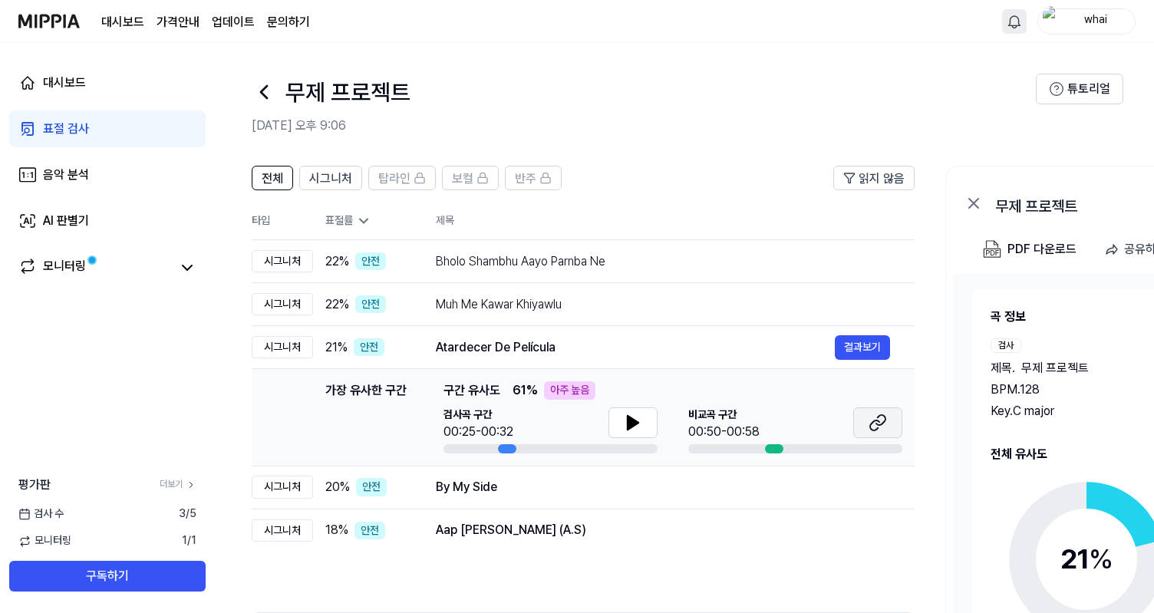
click at [882, 415] on icon at bounding box center [880, 420] width 9 height 10
click at [850, 533] on button "결과보기" at bounding box center [862, 530] width 55 height 25
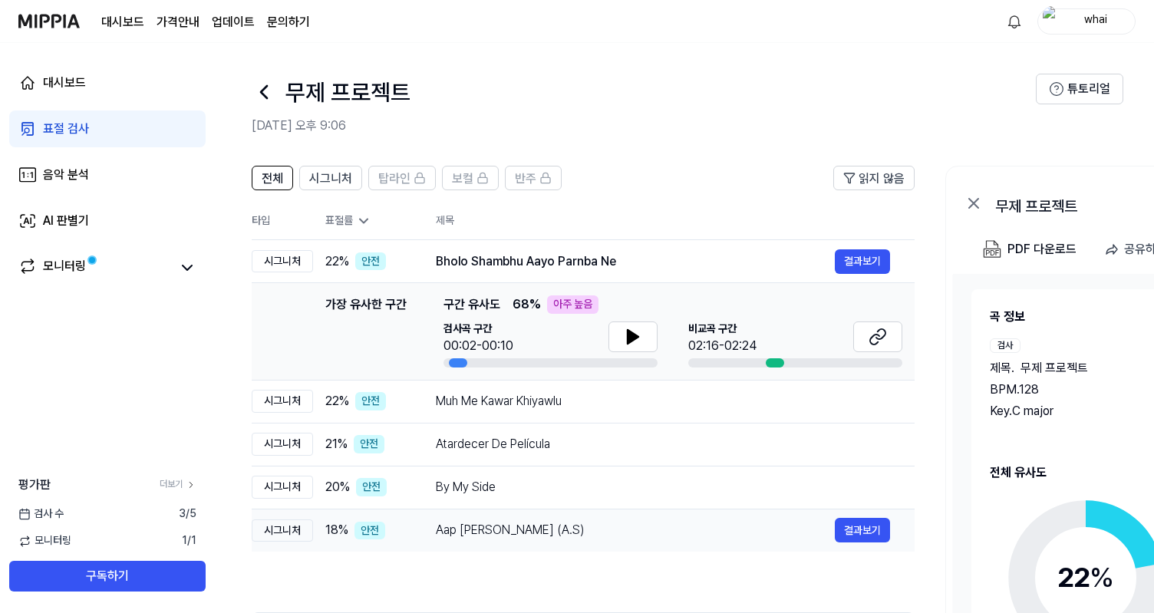
click at [503, 529] on div "Aap Ajayen Jo Mola (A.S)" at bounding box center [635, 530] width 399 height 18
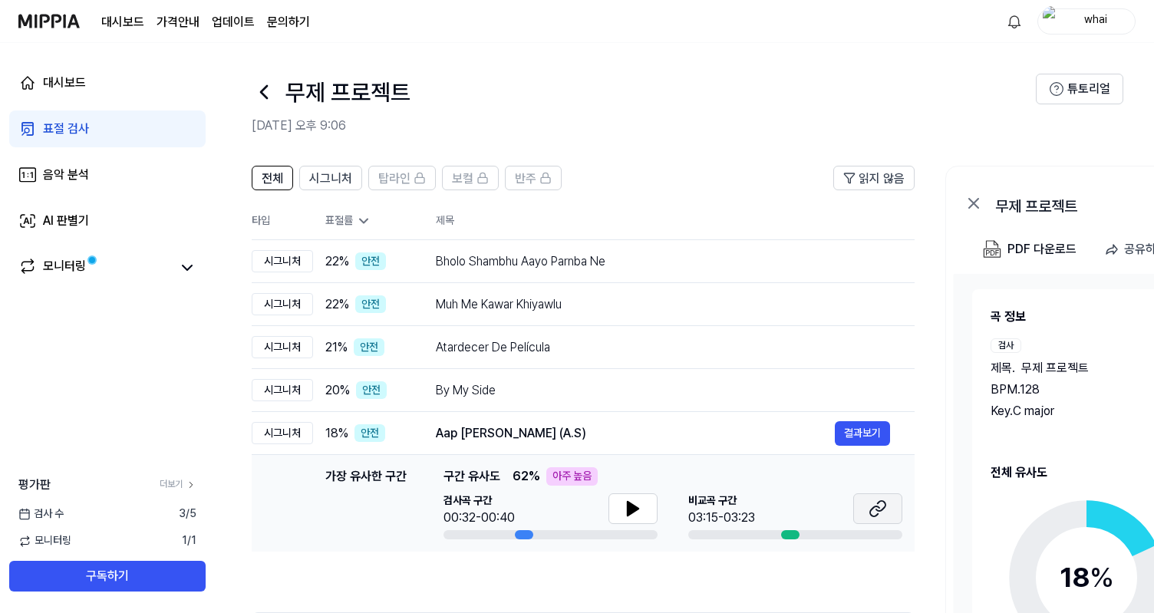
click at [859, 506] on button at bounding box center [877, 508] width 49 height 31
click at [541, 384] on div "By My Side" at bounding box center [635, 390] width 399 height 18
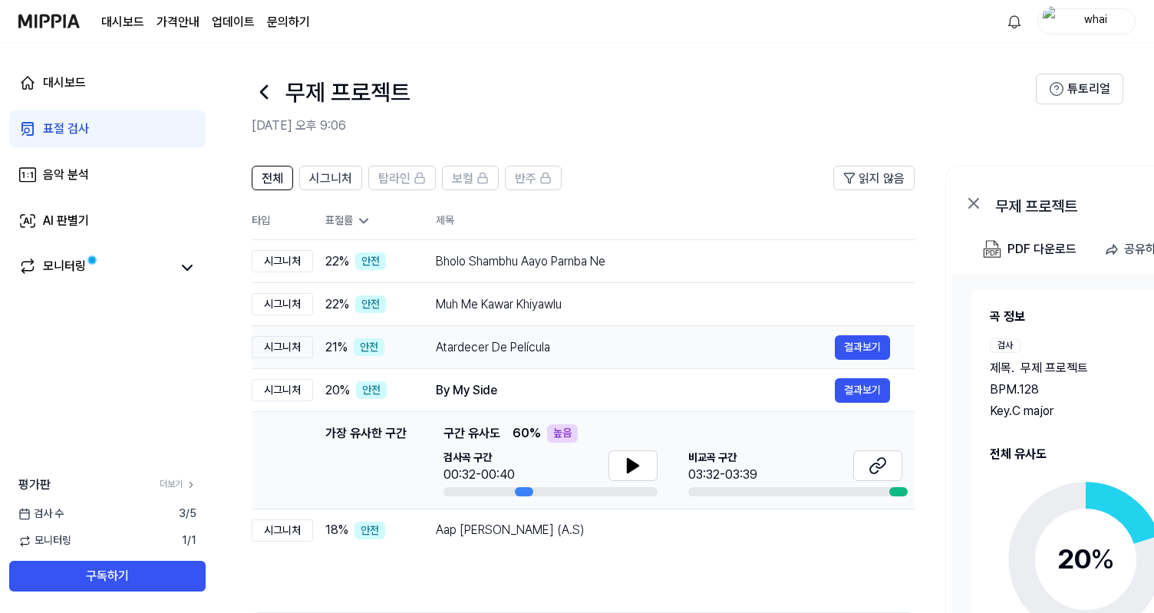
click at [518, 354] on div "Atardecer De Película" at bounding box center [635, 347] width 399 height 18
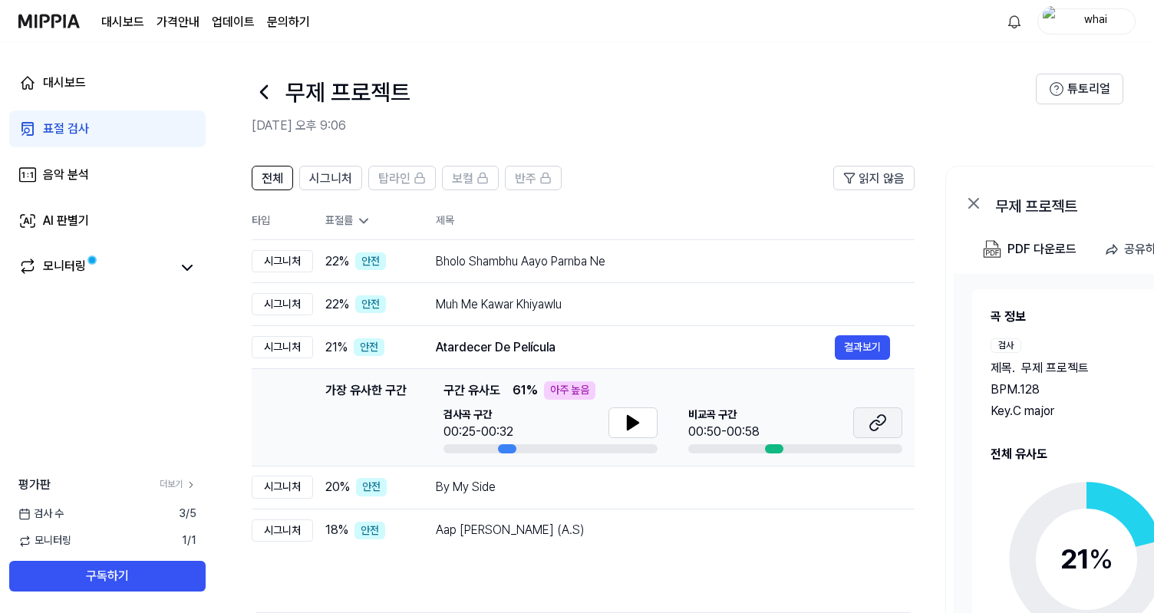
click at [880, 423] on icon at bounding box center [878, 423] width 18 height 18
click at [474, 310] on div "Muh Me Kawar Khiyawlu" at bounding box center [635, 304] width 399 height 18
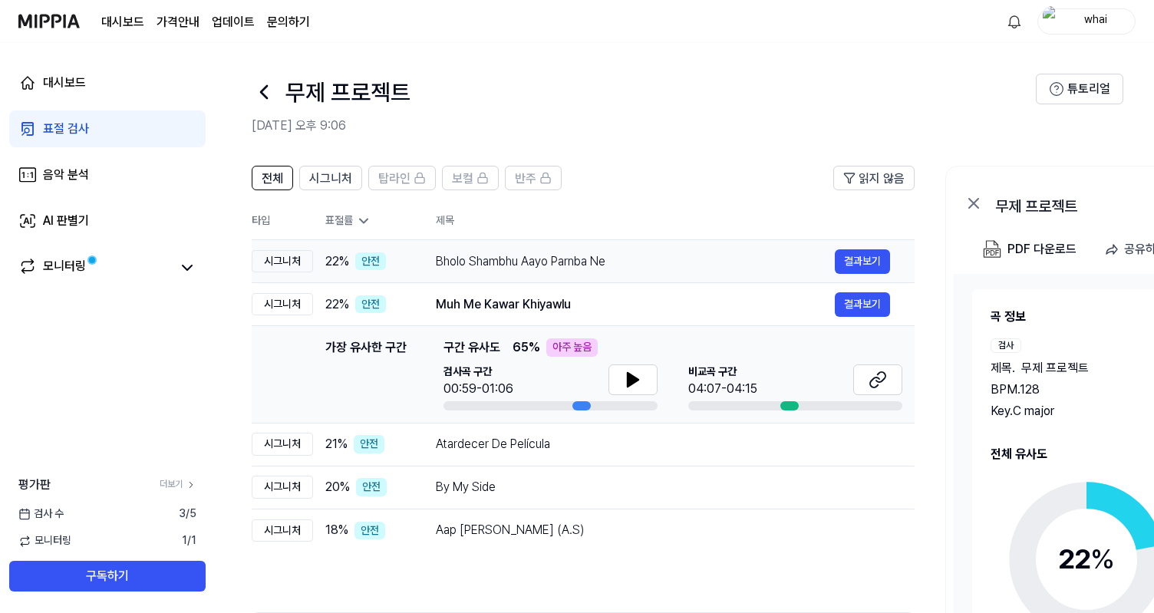
drag, startPoint x: 562, startPoint y: 278, endPoint x: 571, endPoint y: 279, distance: 9.3
click at [562, 278] on td "Bholo Shambhu Aayo Parnba Ne 결과보기" at bounding box center [662, 261] width 503 height 43
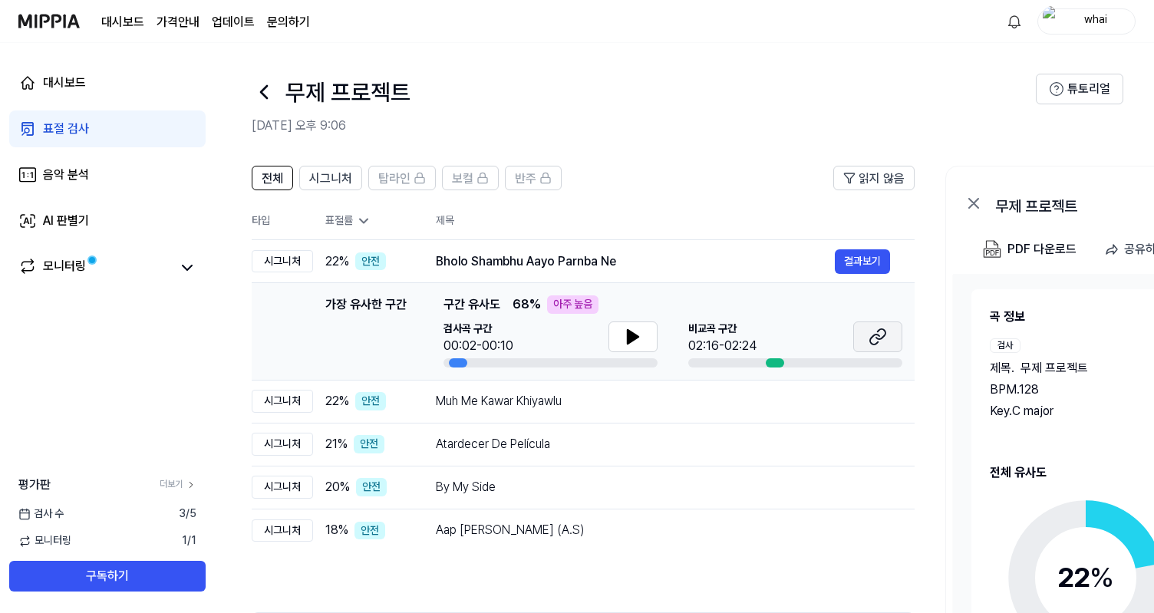
click at [881, 341] on icon at bounding box center [878, 337] width 18 height 18
click at [503, 473] on td "By My Side 결과보기" at bounding box center [662, 487] width 503 height 43
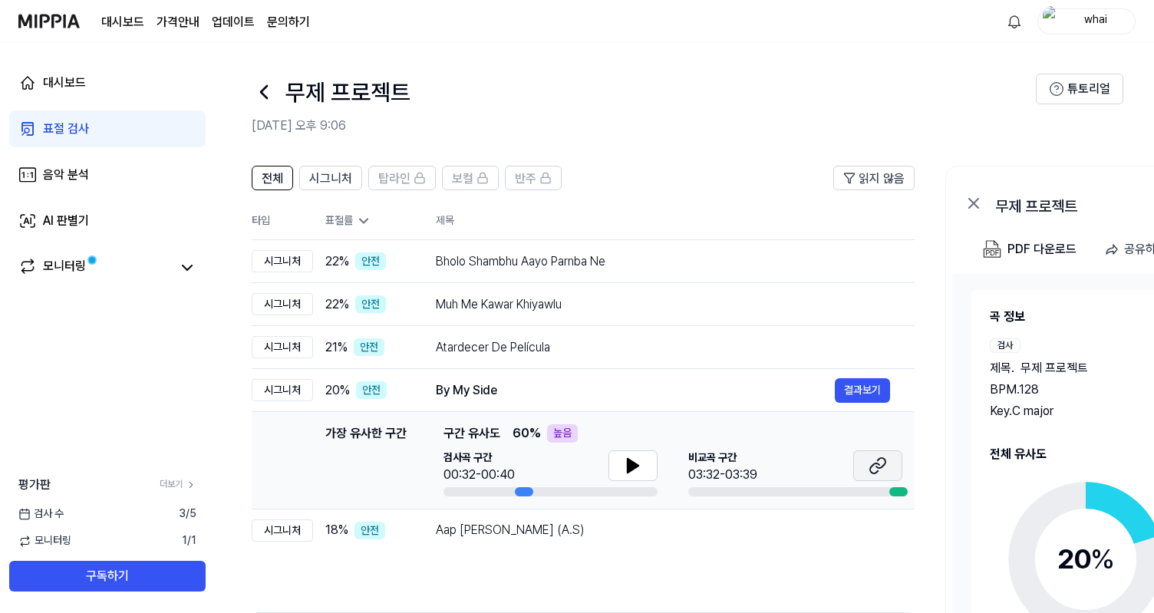
click at [860, 471] on button at bounding box center [877, 465] width 49 height 31
click at [332, 180] on span "시그니처" at bounding box center [330, 179] width 43 height 18
click at [100, 74] on link "대시보드" at bounding box center [107, 82] width 196 height 37
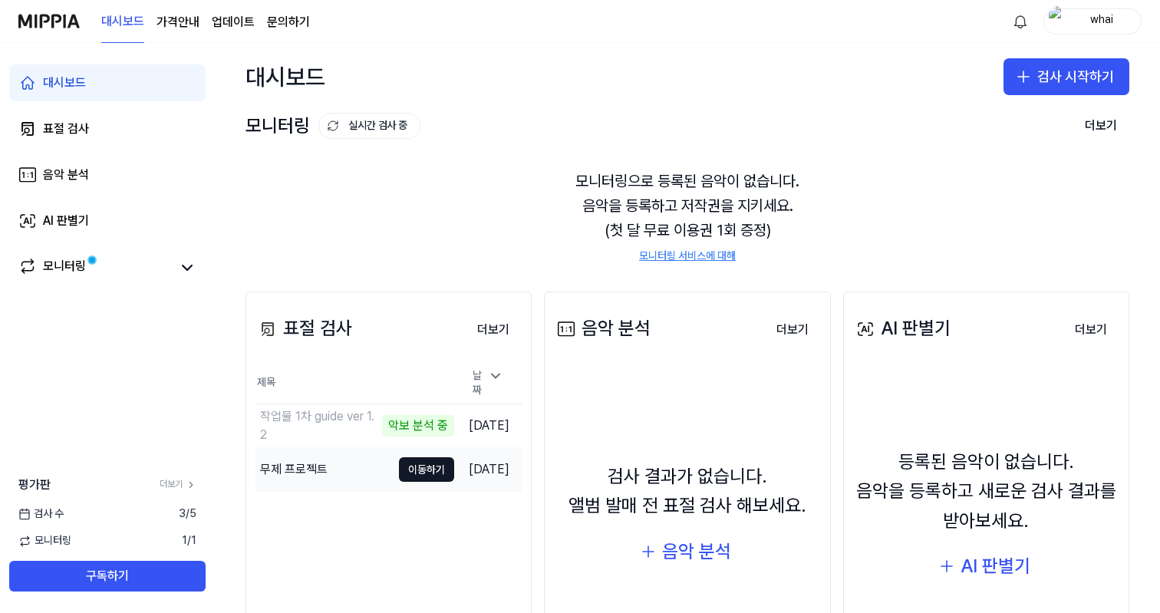
scroll to position [1, 0]
click at [328, 422] on div "악보 분석 중" at bounding box center [355, 424] width 72 height 21
click at [403, 221] on div "모니터링으로 등록된 음악이 없습니다. 음악을 등록하고 저작권을 지키세요. (첫 달 무료 이용권 1회 증정) 모니터링 서비스에 대해" at bounding box center [688, 216] width 884 height 132
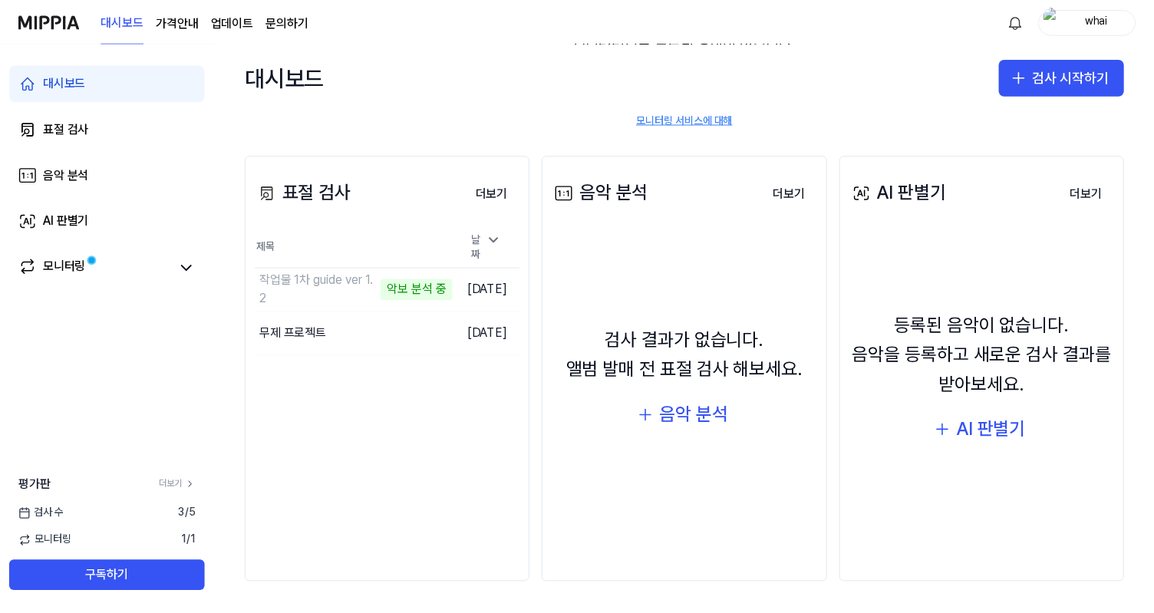
scroll to position [0, 0]
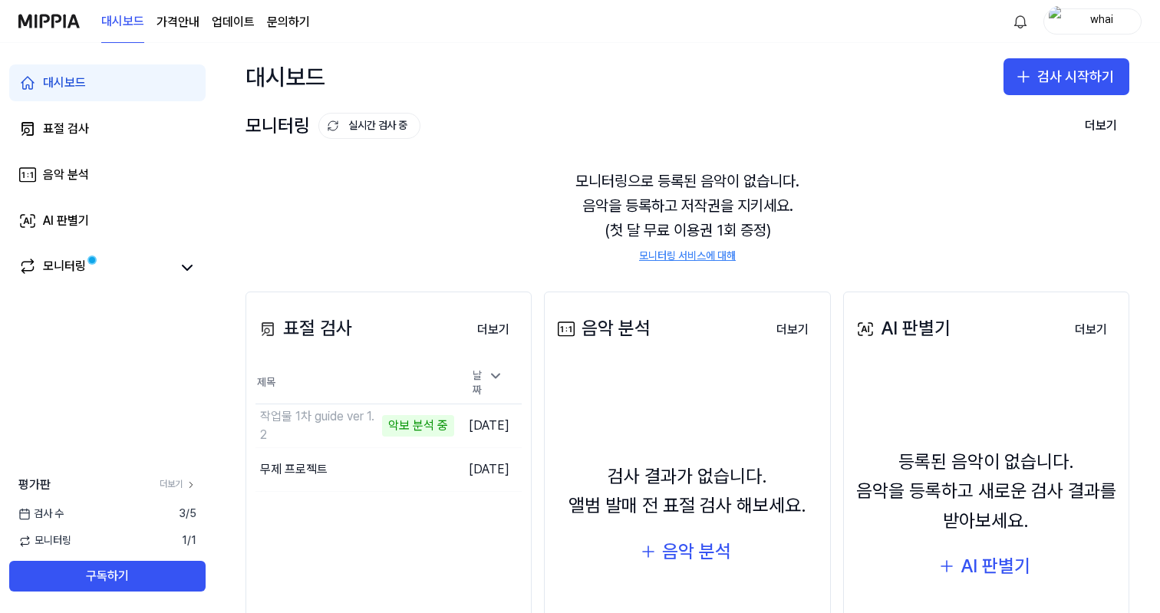
click at [364, 269] on div "표절 검사 더보기 표절 검사 제목 날짜 작업물 1차 guide ver 1.2 악보 분석 중 이동하기 2025.09.10. 무제…" at bounding box center [687, 506] width 945 height 490
click at [408, 411] on td "작업물 1차 guide ver 1.2 악보 분석 중 이동하기" at bounding box center [354, 425] width 199 height 43
click at [117, 257] on link "모니터링" at bounding box center [94, 267] width 153 height 21
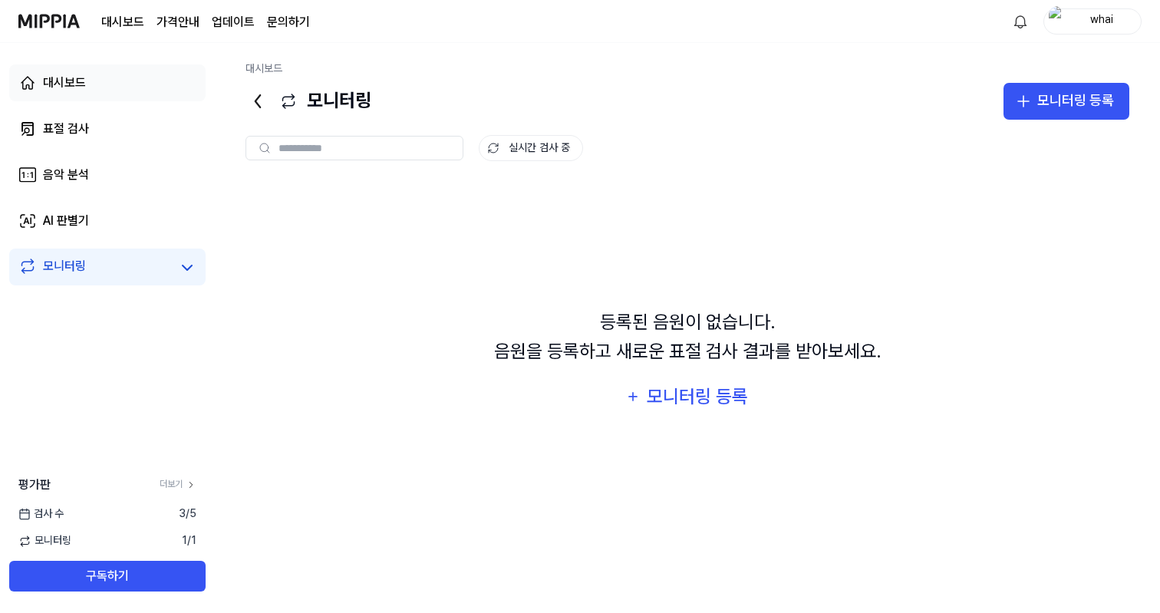
click at [80, 92] on link "대시보드" at bounding box center [107, 82] width 196 height 37
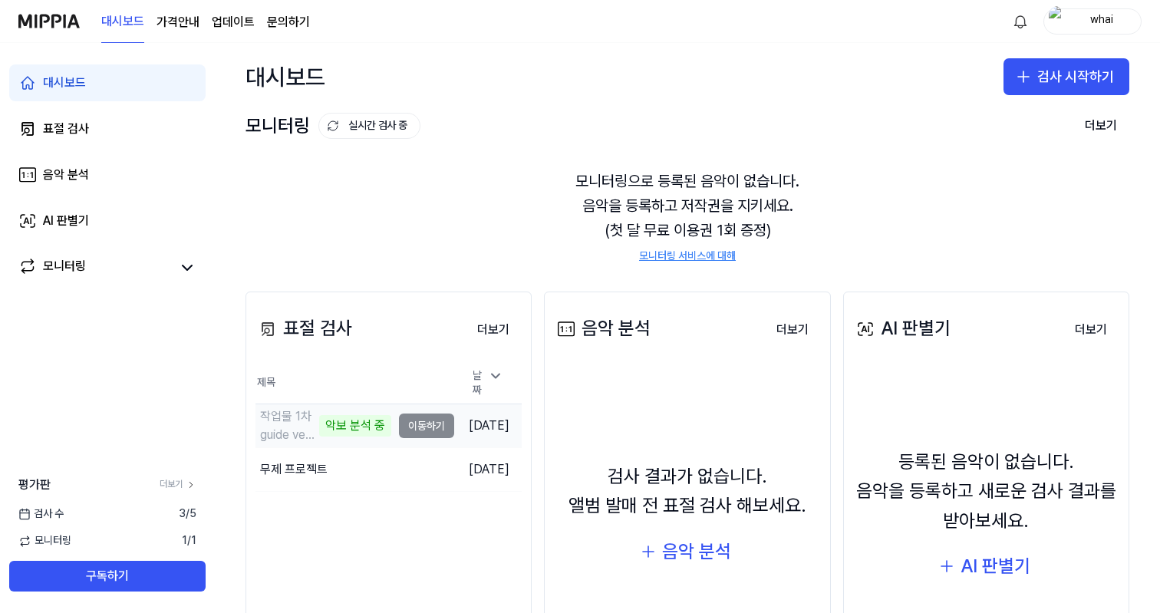
click at [389, 420] on td "작업물 1차 guide ver 1.2 악보 분석 중 이동하기" at bounding box center [354, 425] width 199 height 43
click at [407, 408] on td "작업물 1차 guide ver 1.2 이동하기" at bounding box center [354, 425] width 199 height 43
click at [406, 419] on button "이동하기" at bounding box center [426, 426] width 55 height 25
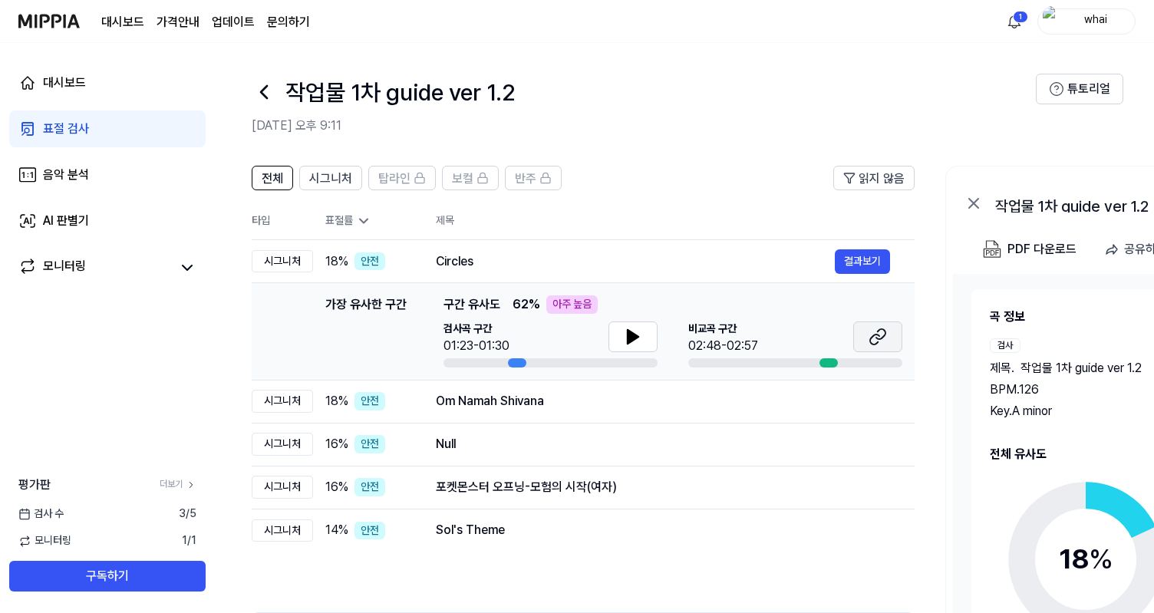
click at [859, 341] on button at bounding box center [877, 336] width 49 height 31
click at [378, 401] on div "안전" at bounding box center [369, 401] width 31 height 18
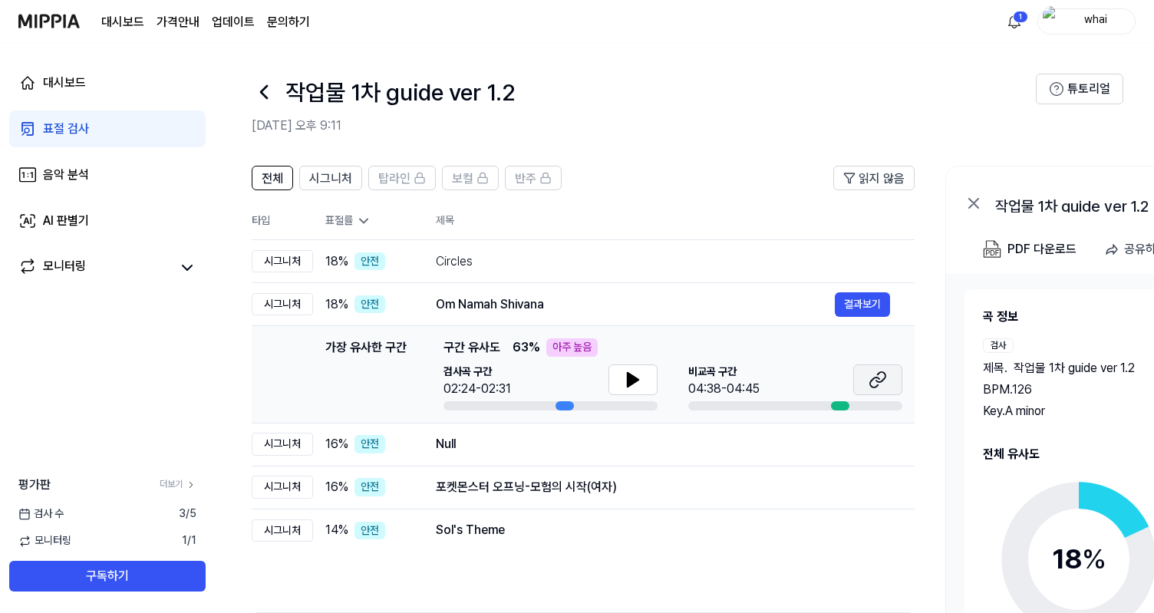
click at [877, 388] on icon at bounding box center [878, 380] width 18 height 18
click at [468, 451] on div "Null" at bounding box center [635, 444] width 399 height 18
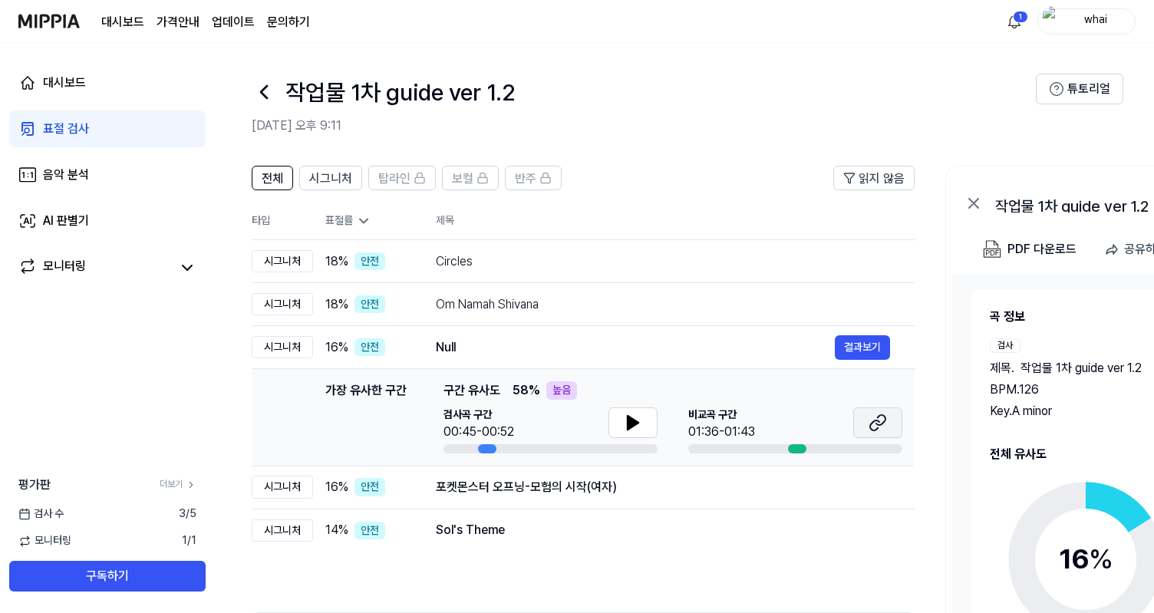
click at [871, 430] on icon at bounding box center [874, 425] width 9 height 10
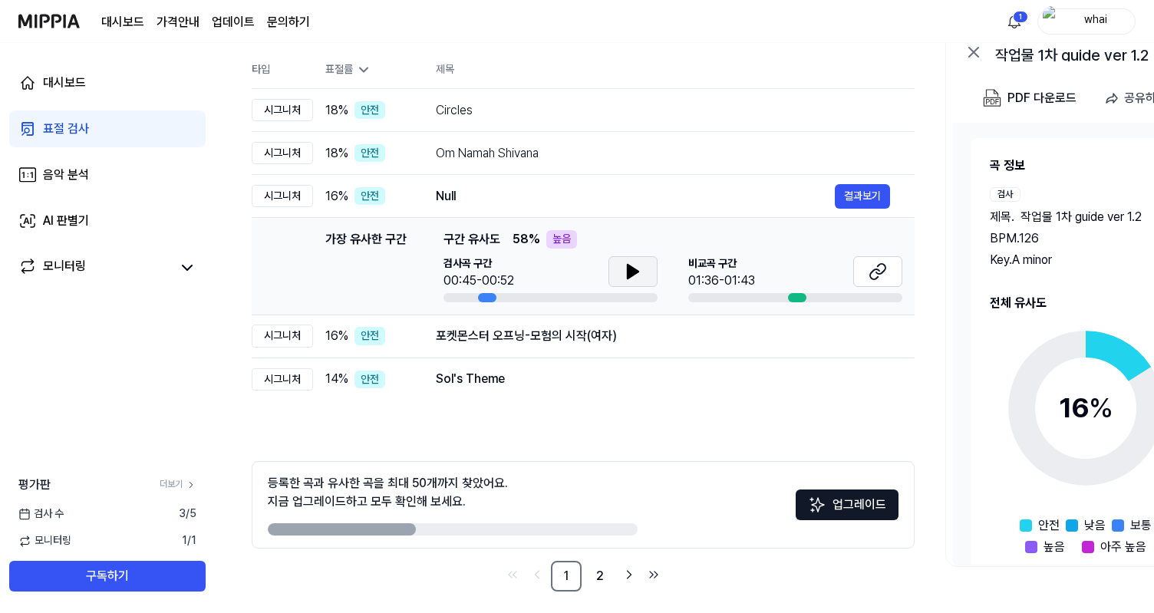
scroll to position [152, 0]
click at [689, 340] on div "포켓몬스터 오프닝-모험의 시작(여자)" at bounding box center [635, 335] width 399 height 18
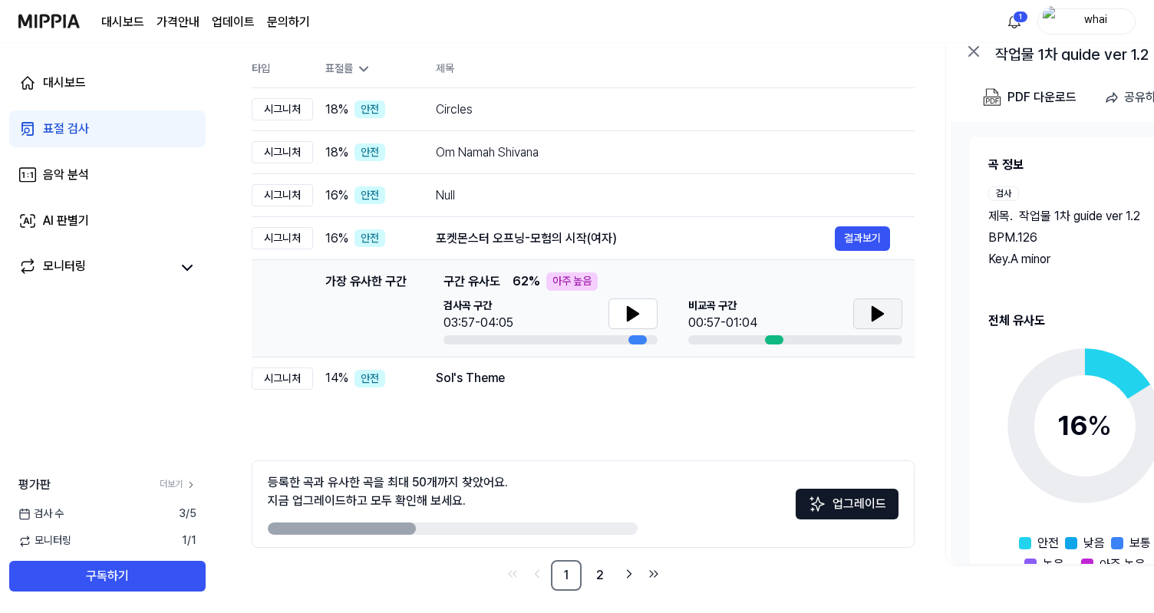
click at [878, 324] on button at bounding box center [877, 313] width 49 height 31
click at [875, 313] on icon at bounding box center [874, 314] width 3 height 12
click at [605, 381] on div "Sol's Theme" at bounding box center [635, 378] width 399 height 18
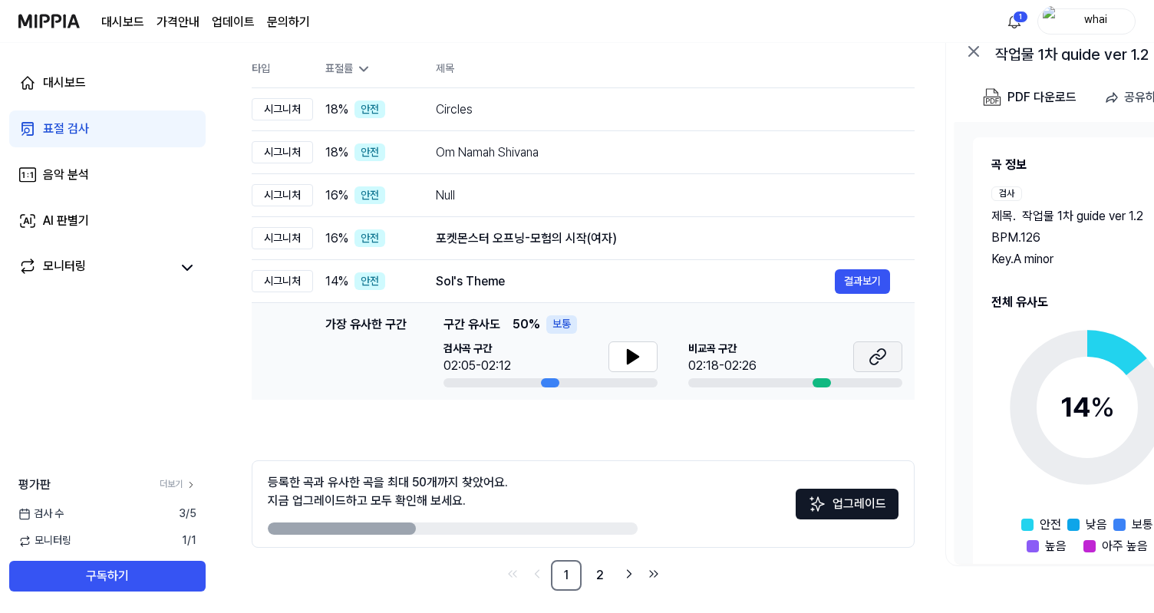
click at [870, 358] on icon at bounding box center [874, 359] width 9 height 10
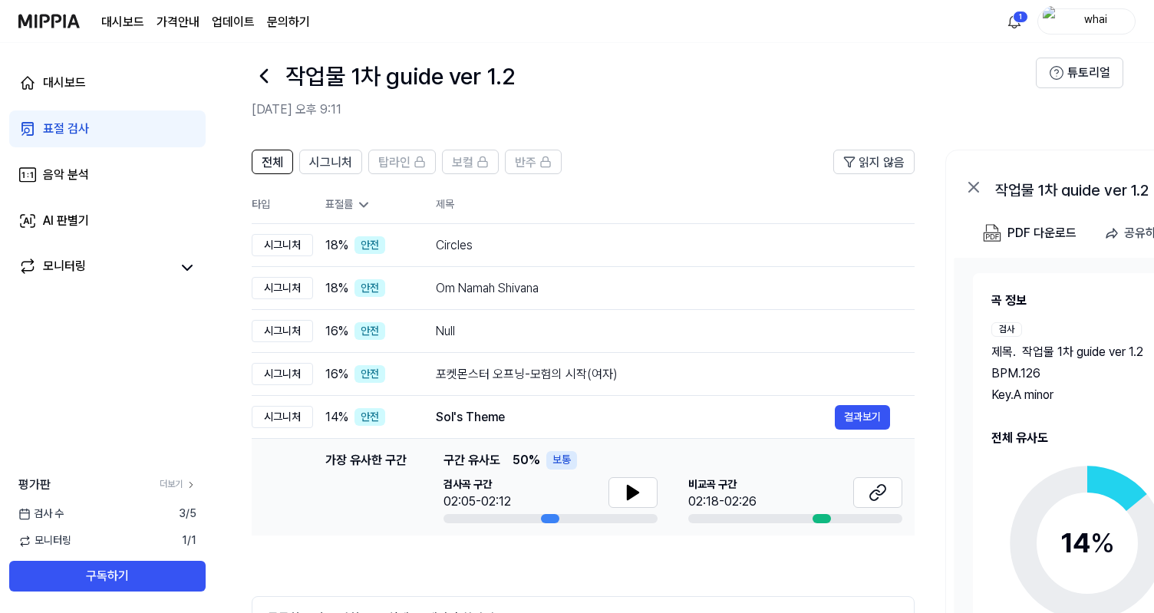
scroll to position [0, 0]
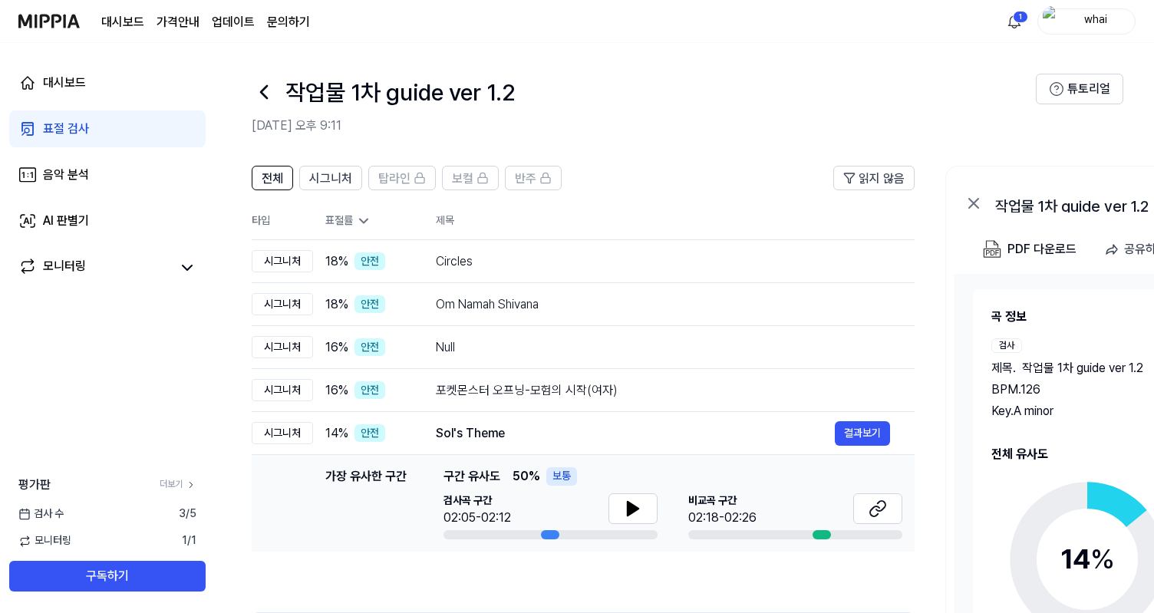
click at [1057, 24] on img "button" at bounding box center [1052, 21] width 18 height 31
click at [983, 138] on button "로그아웃" at bounding box center [1037, 134] width 176 height 15
